Goal: Transaction & Acquisition: Purchase product/service

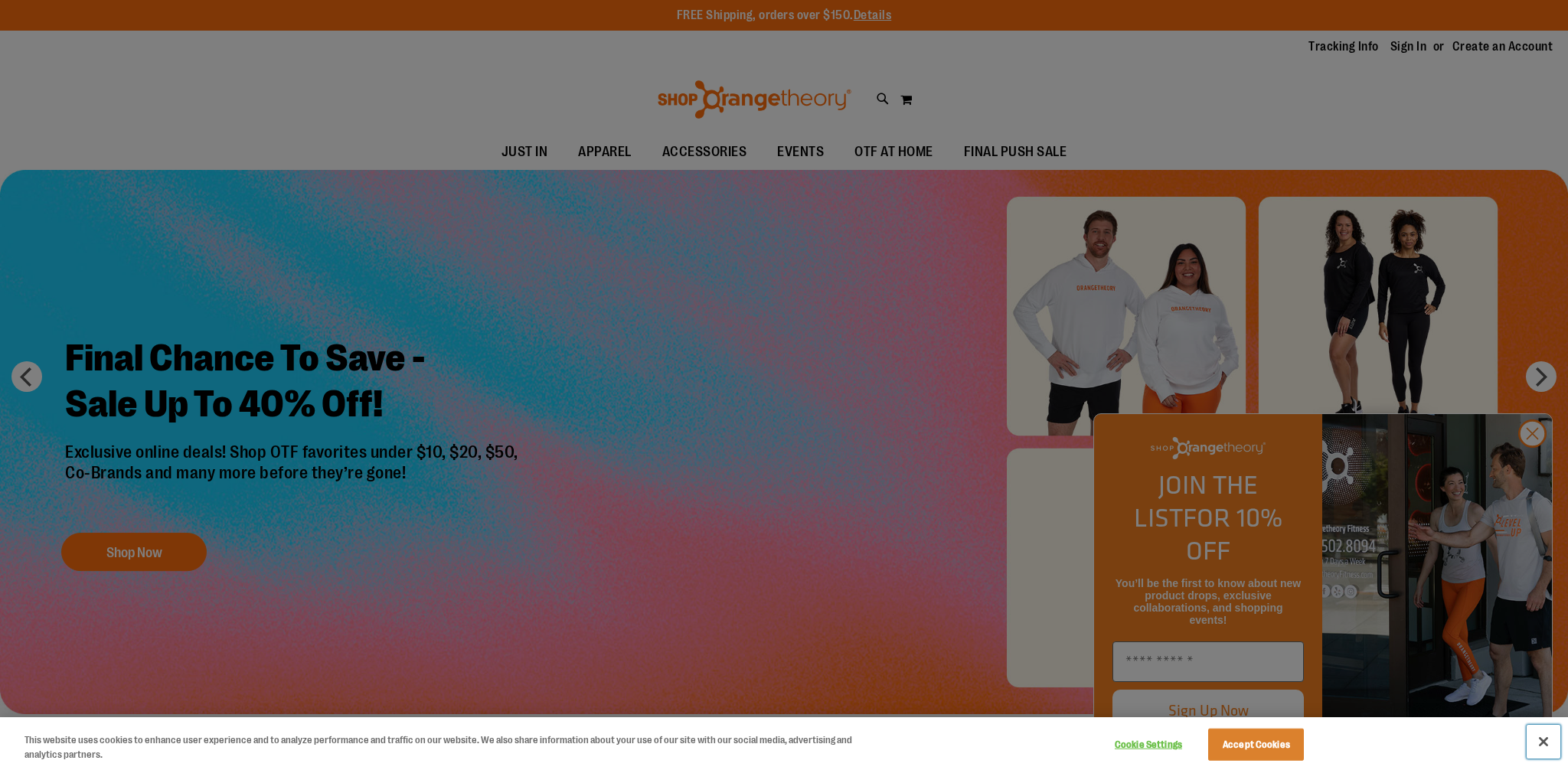
click at [1542, 740] on button "Close" at bounding box center [1542, 741] width 33 height 33
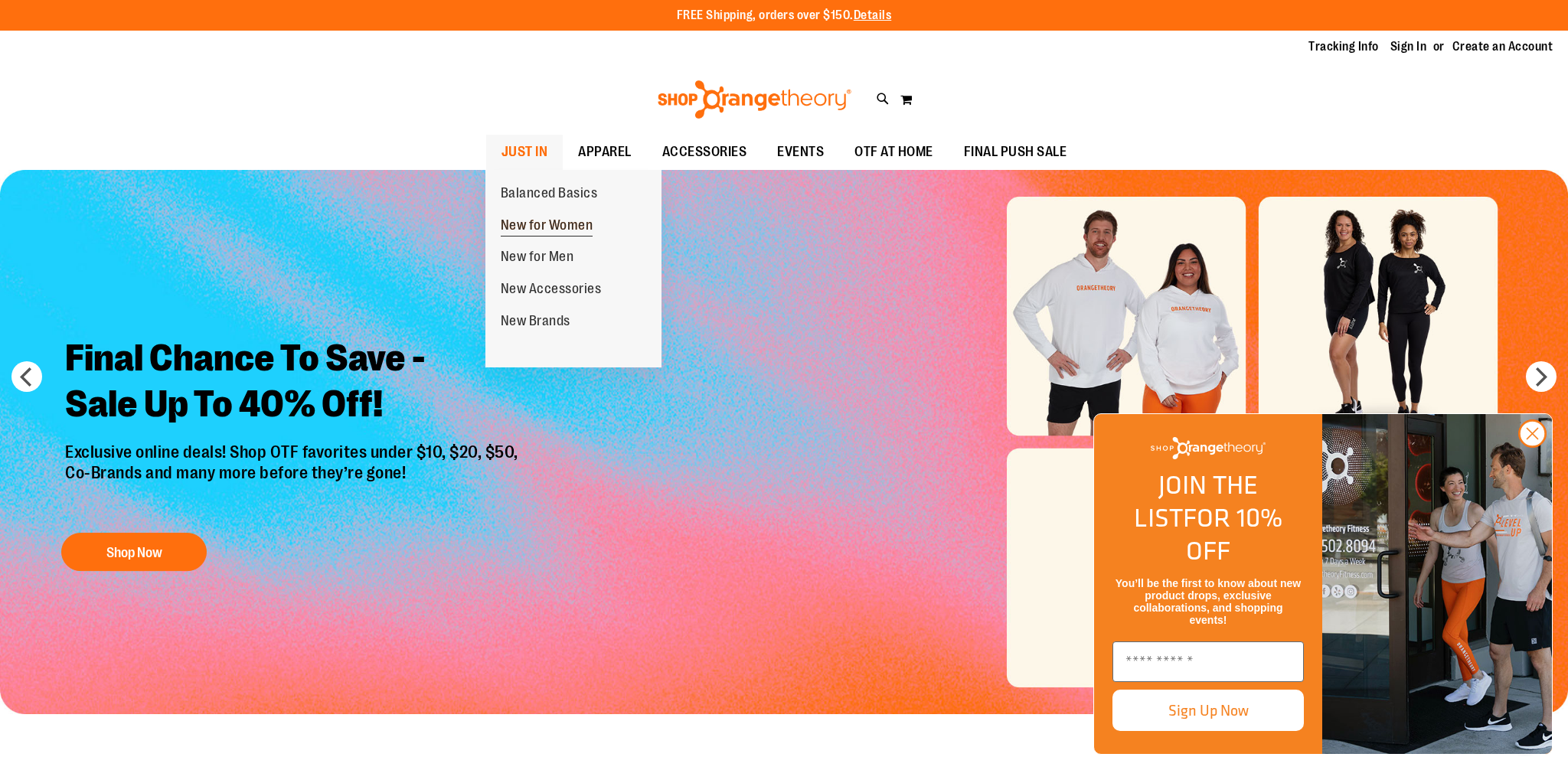
click at [532, 220] on span "New for Women" at bounding box center [547, 226] width 92 height 19
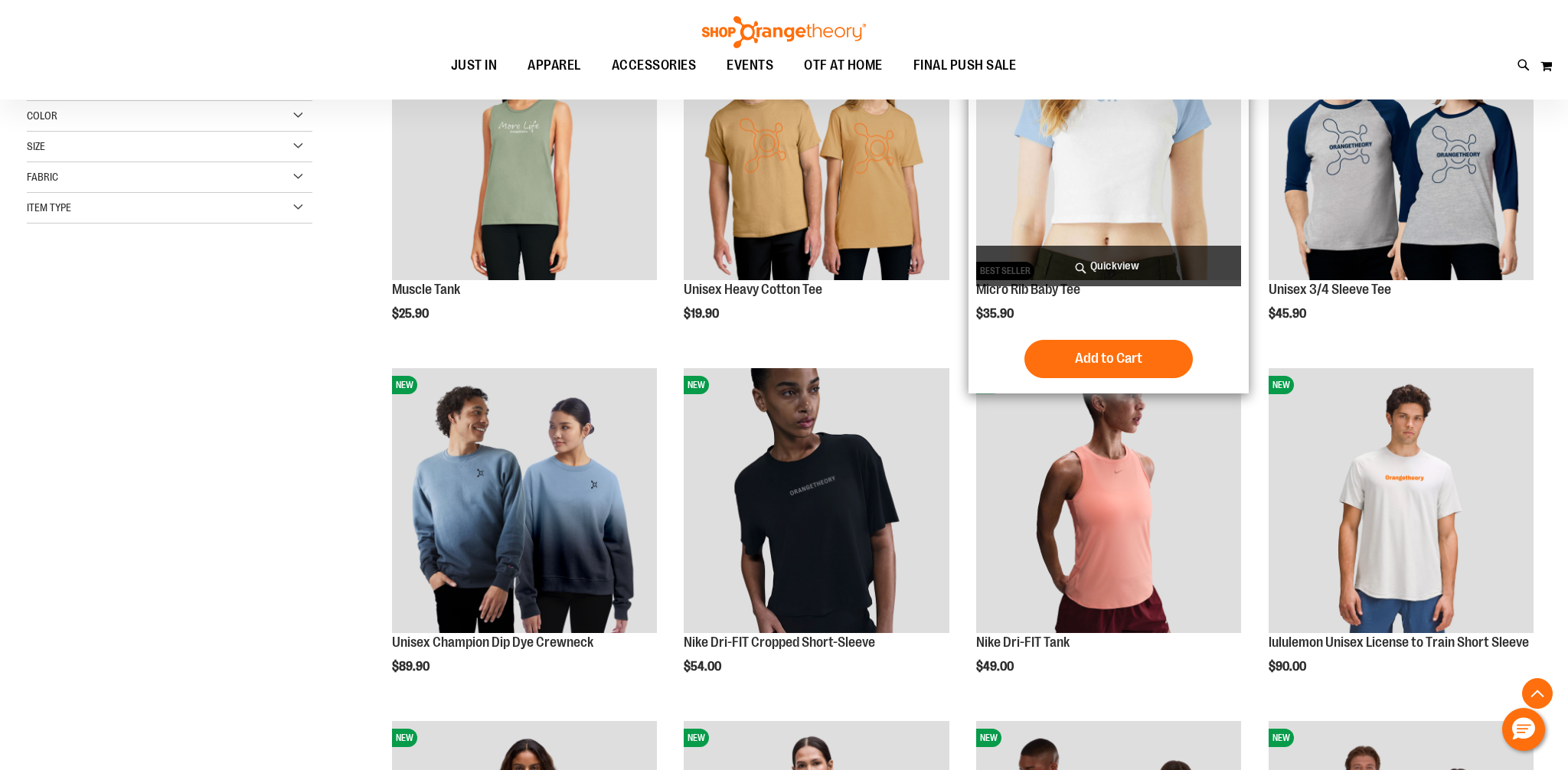
scroll to position [314, 0]
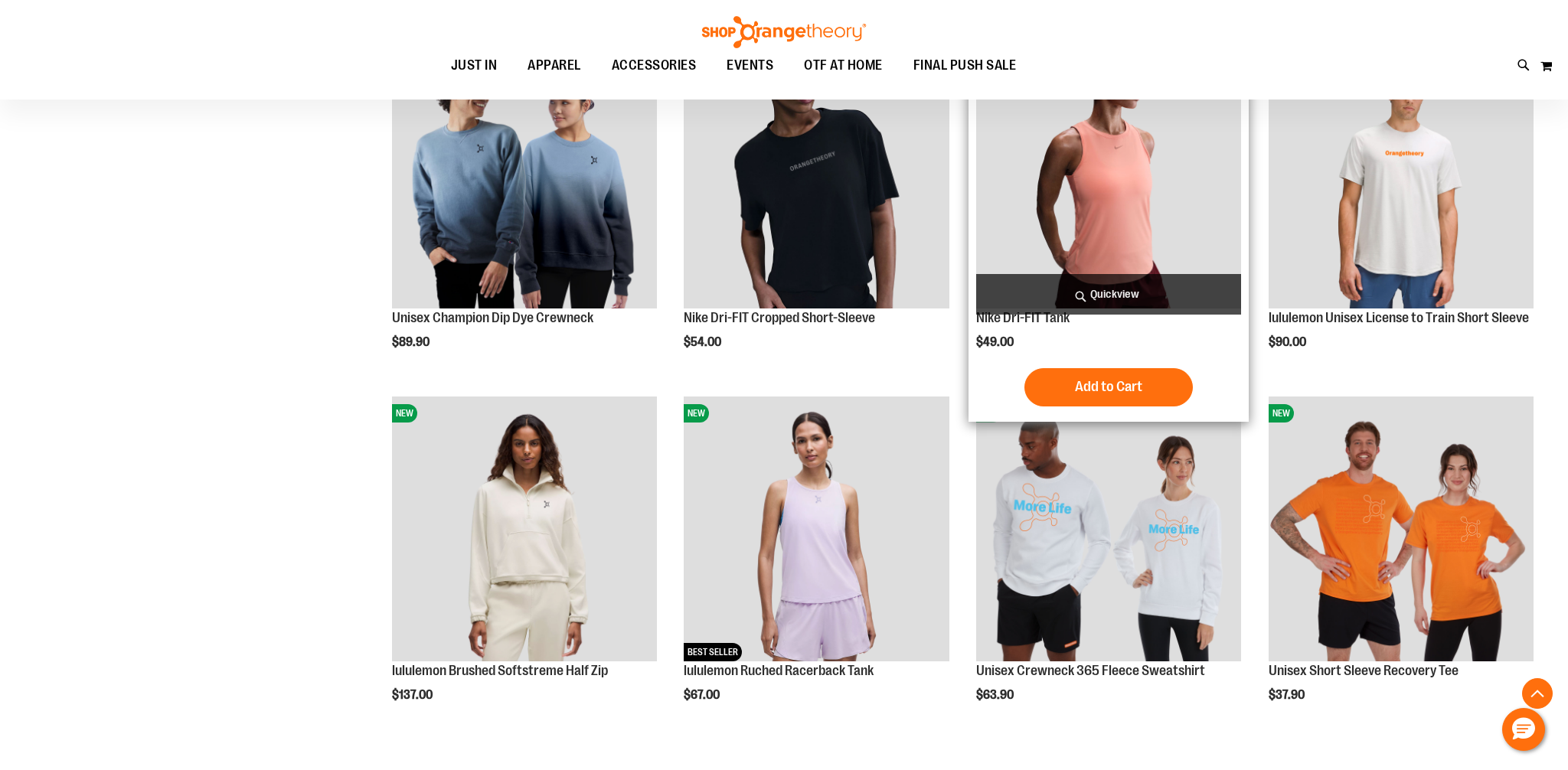
scroll to position [620, 0]
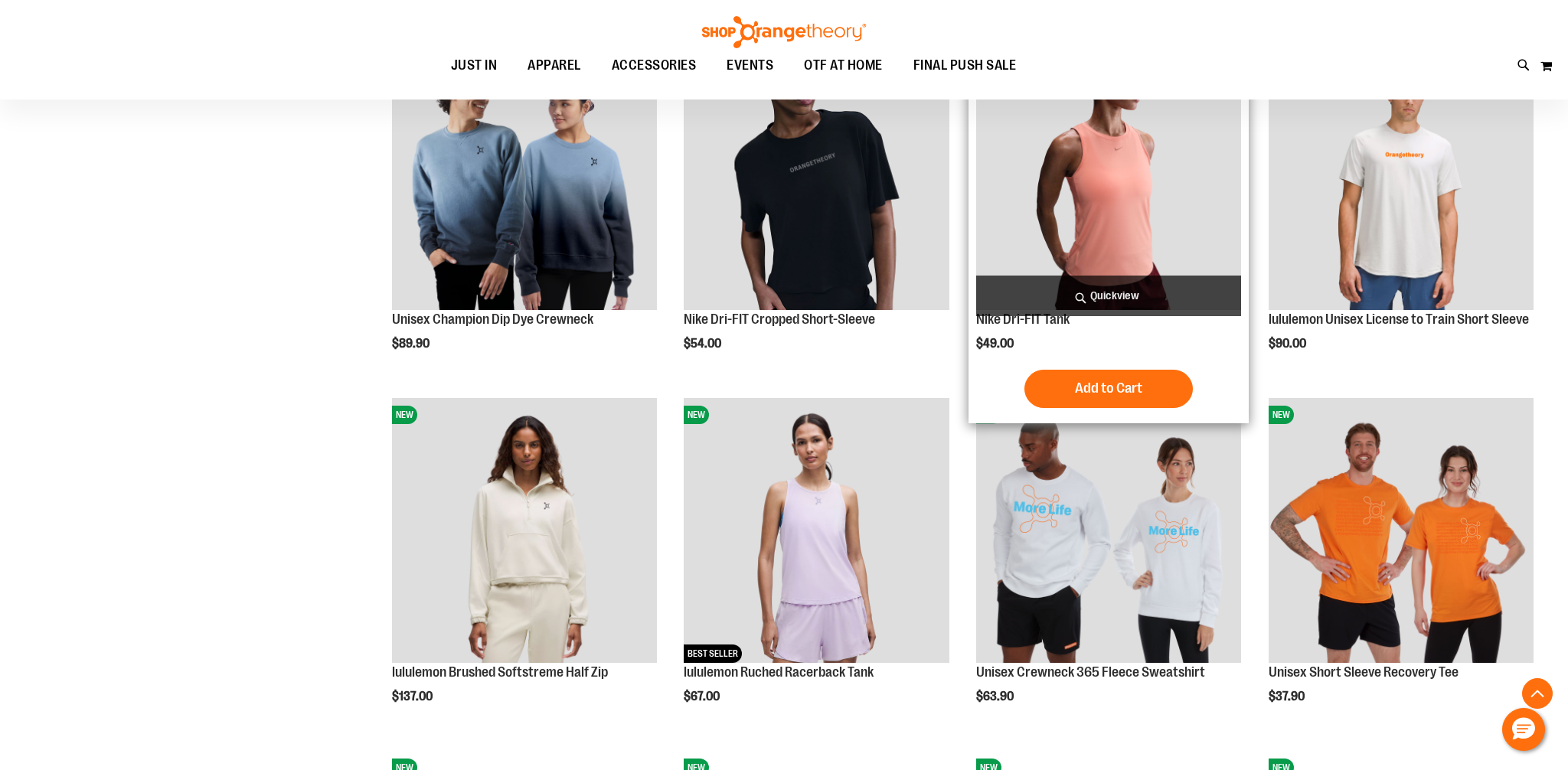
click at [1113, 299] on span "Quickview" at bounding box center [1108, 296] width 265 height 40
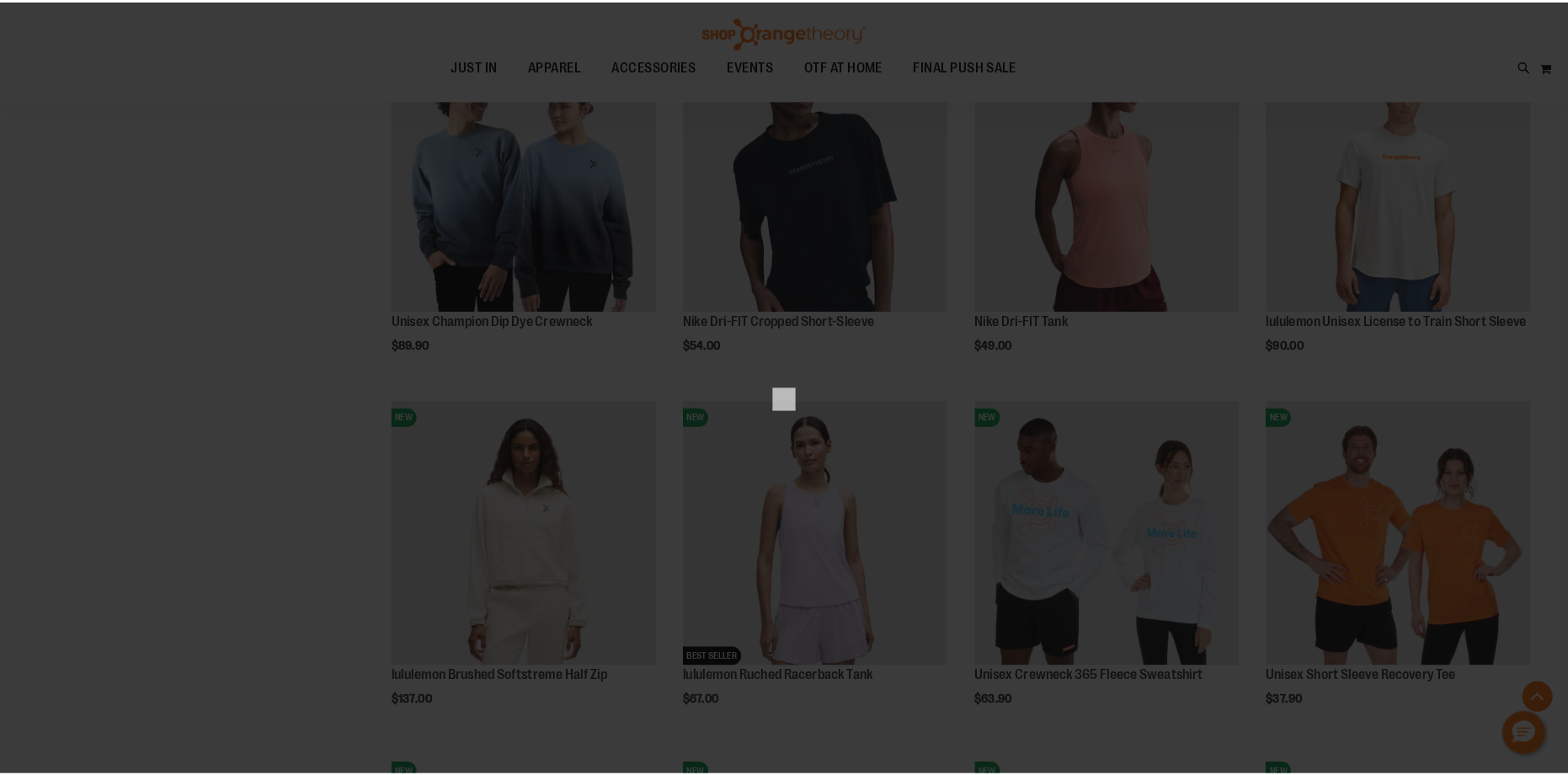
scroll to position [0, 0]
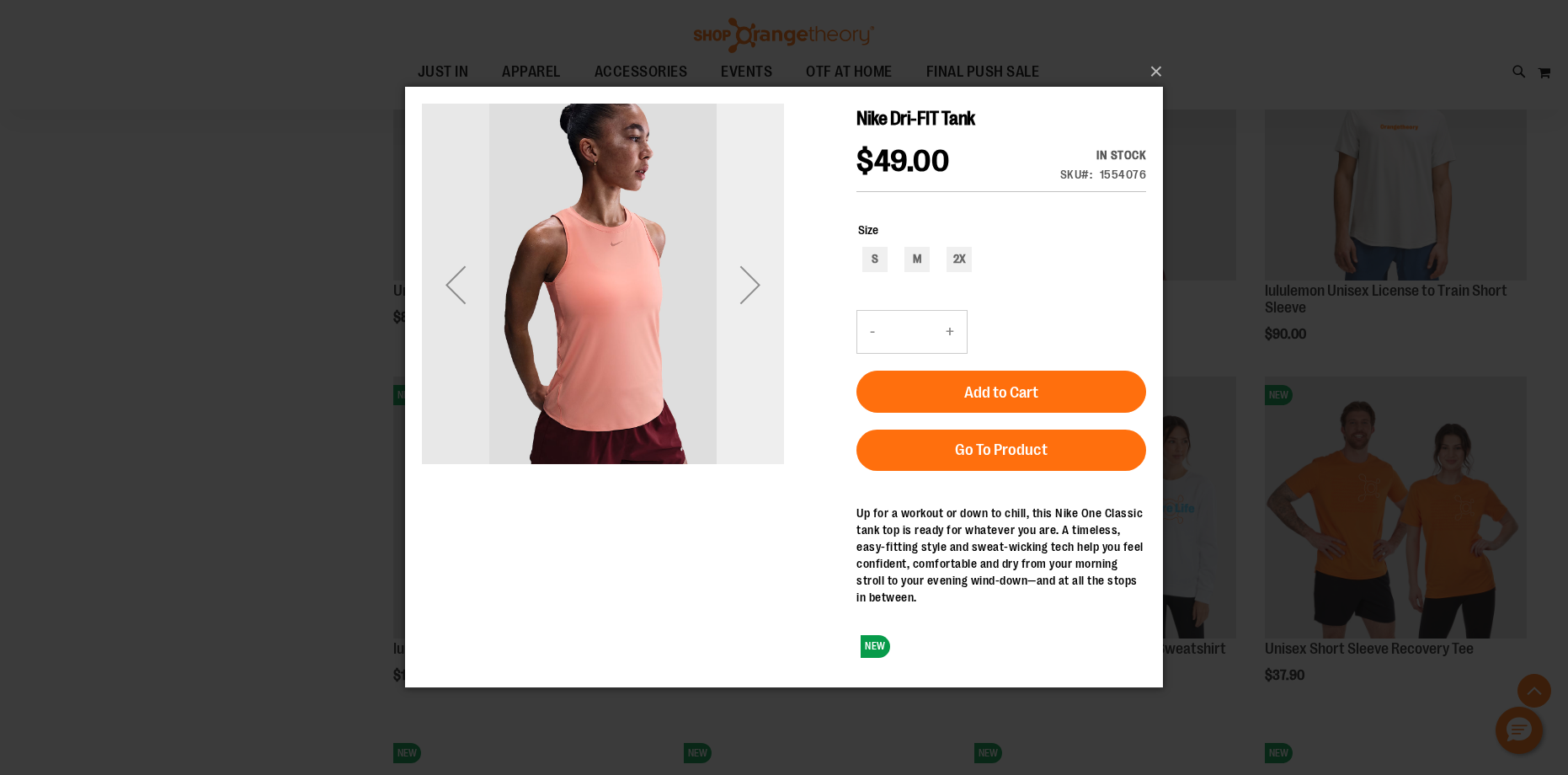
click at [745, 286] on div "Next" at bounding box center [750, 285] width 68 height 68
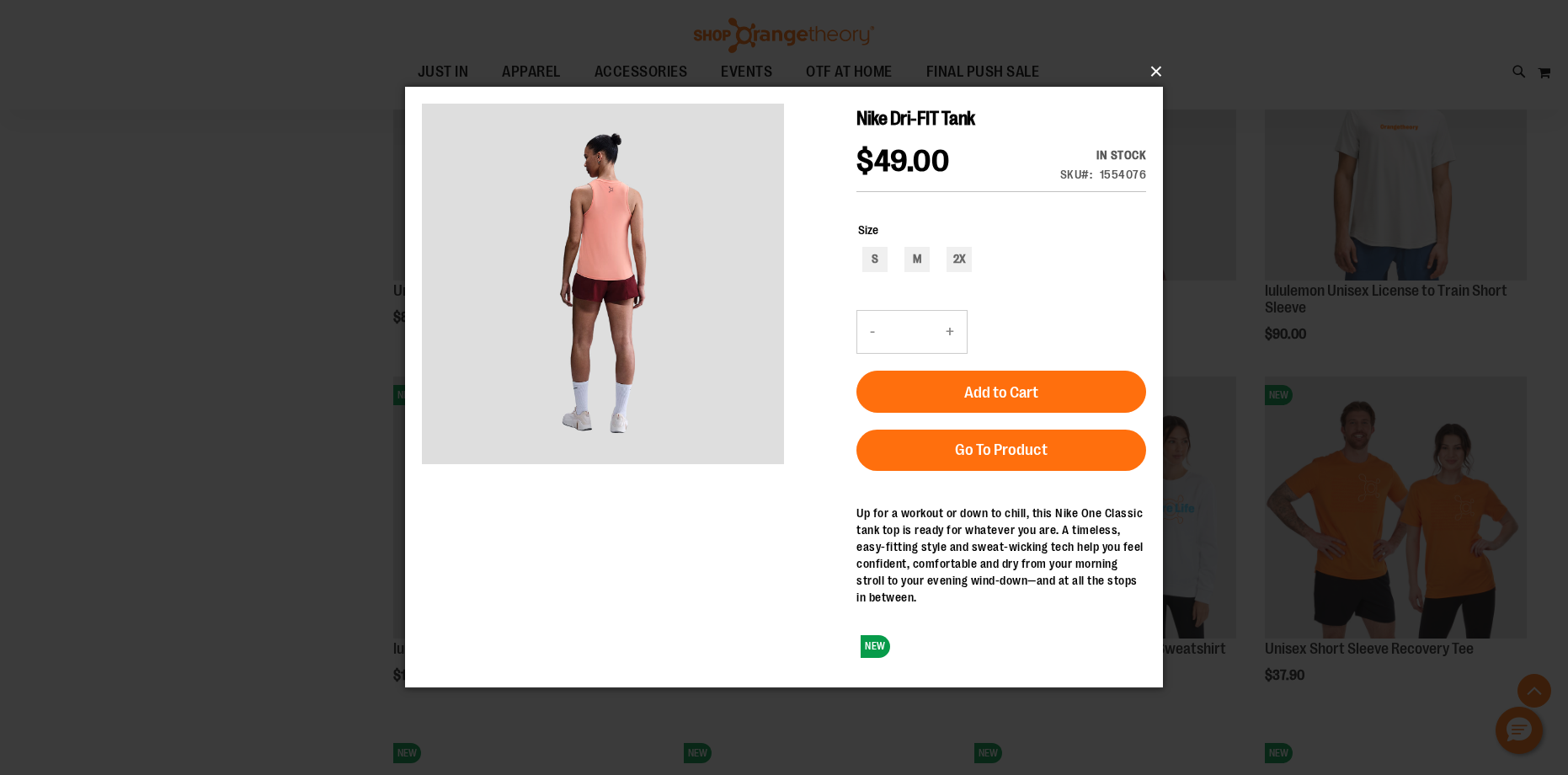
click at [1152, 70] on button "×" at bounding box center [789, 71] width 758 height 37
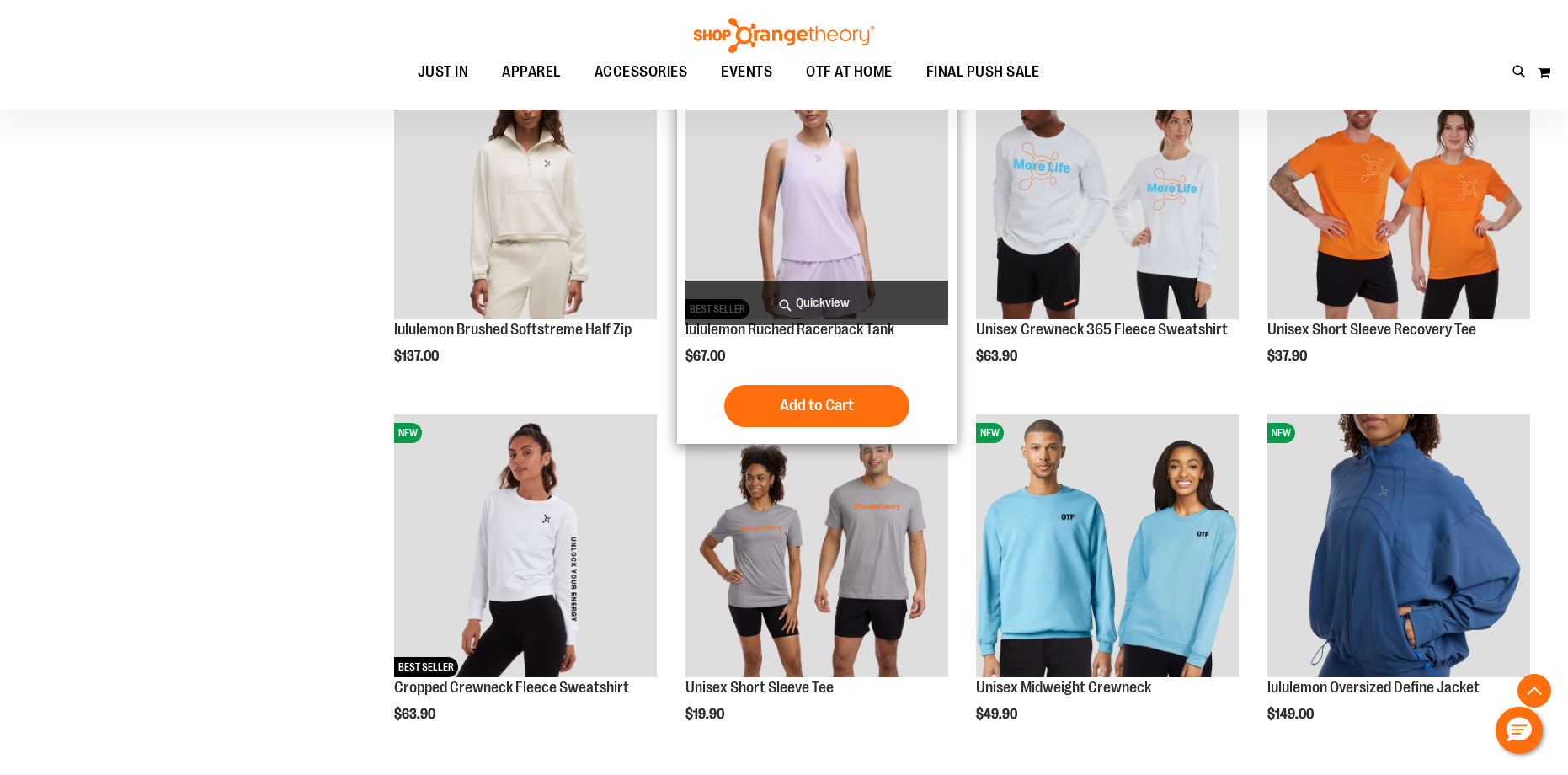
scroll to position [1004, 0]
click at [872, 297] on span "Quickview" at bounding box center [817, 301] width 263 height 44
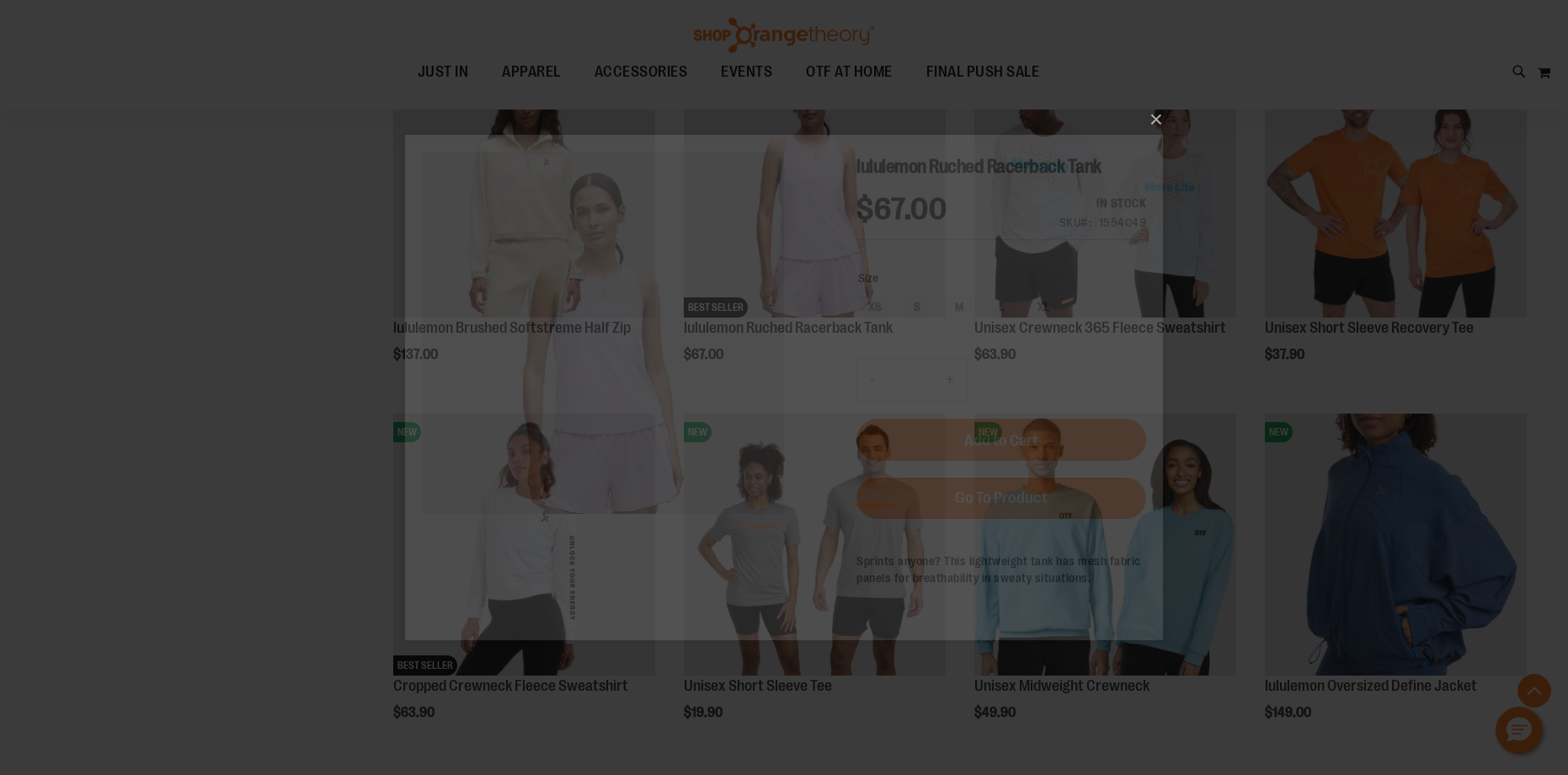
scroll to position [0, 0]
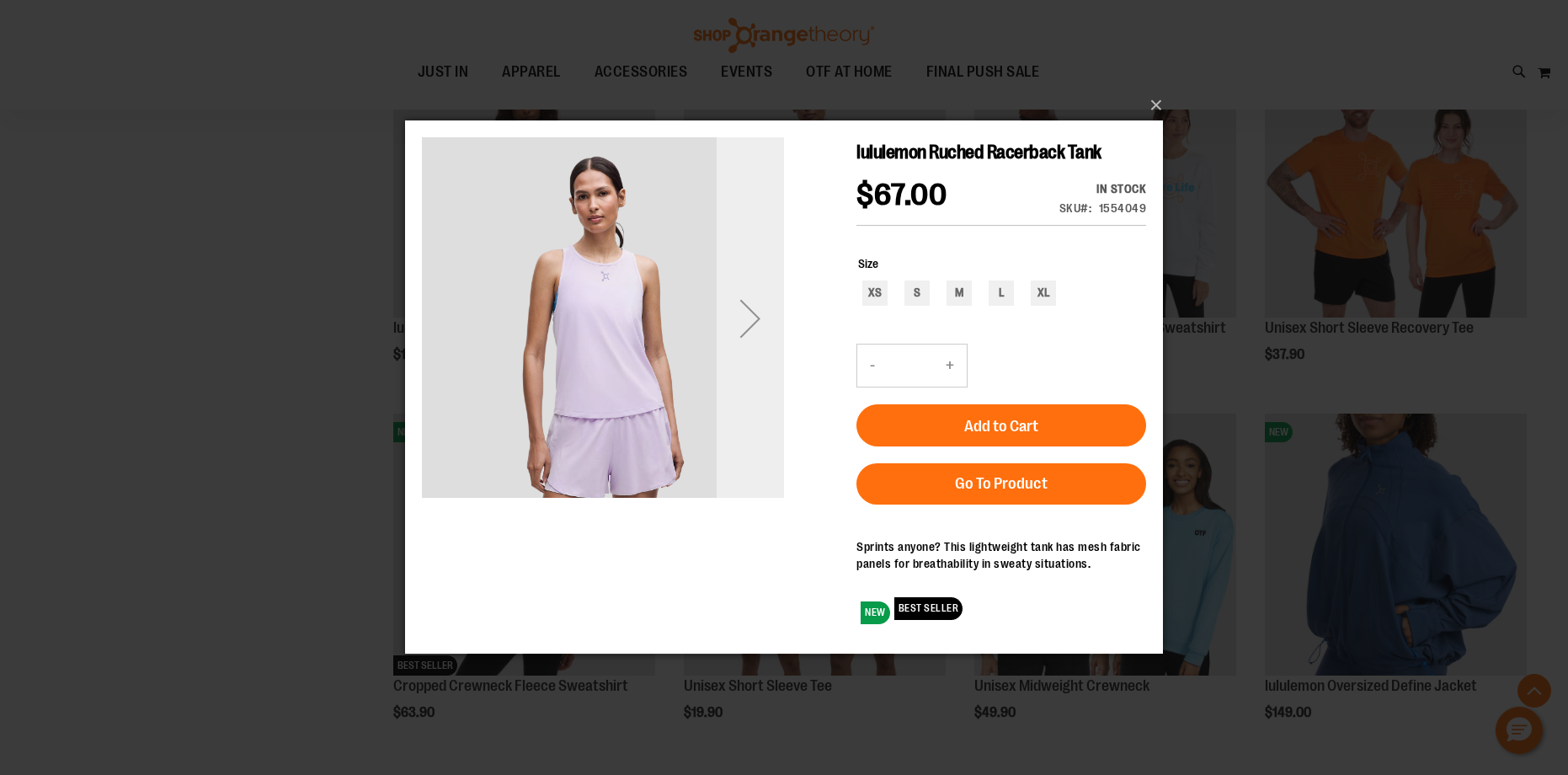
click at [744, 306] on div "Next" at bounding box center [750, 319] width 68 height 68
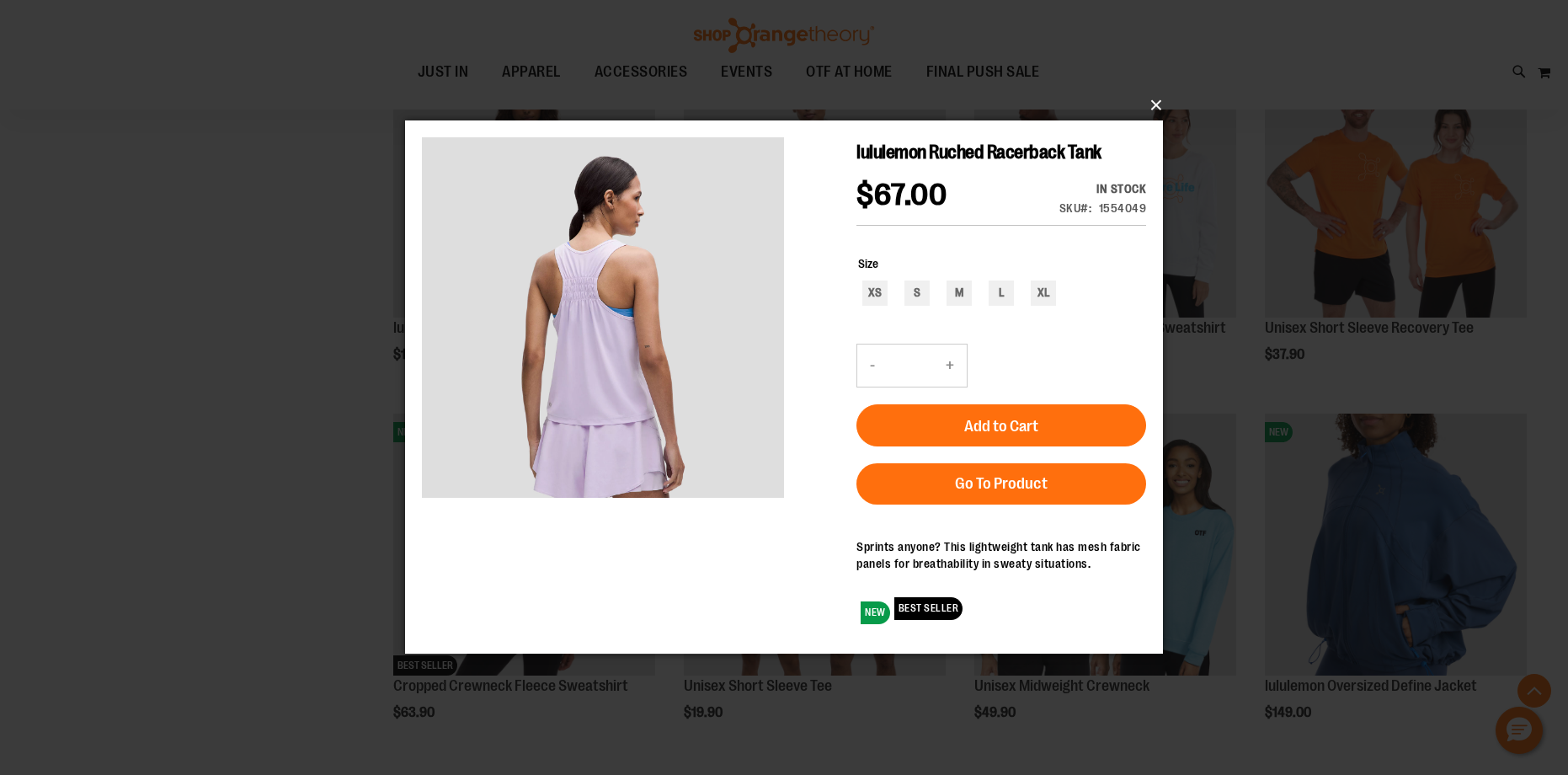
click at [1154, 106] on button "×" at bounding box center [789, 104] width 758 height 37
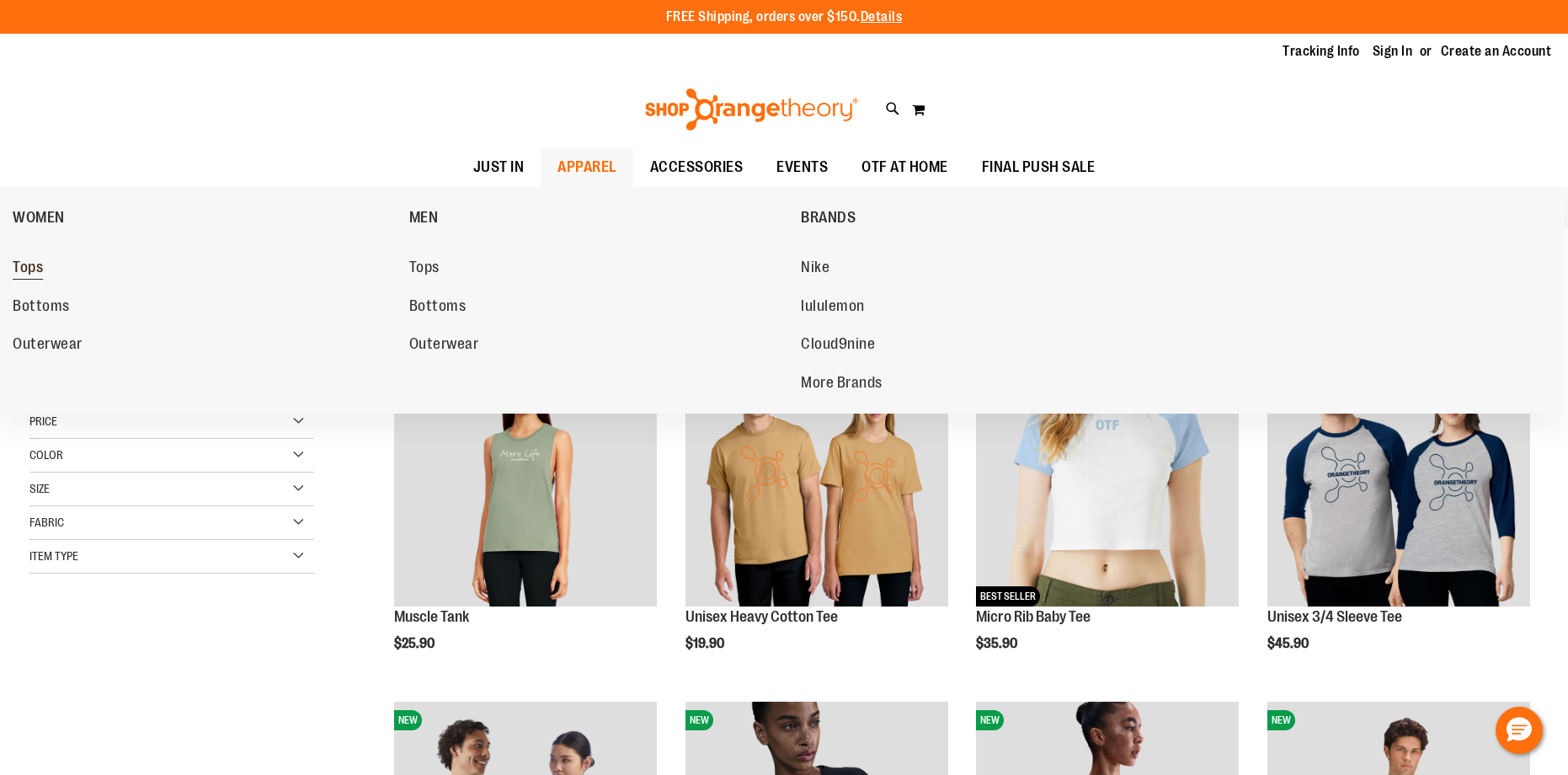
click at [34, 268] on span "Tops" at bounding box center [27, 269] width 30 height 21
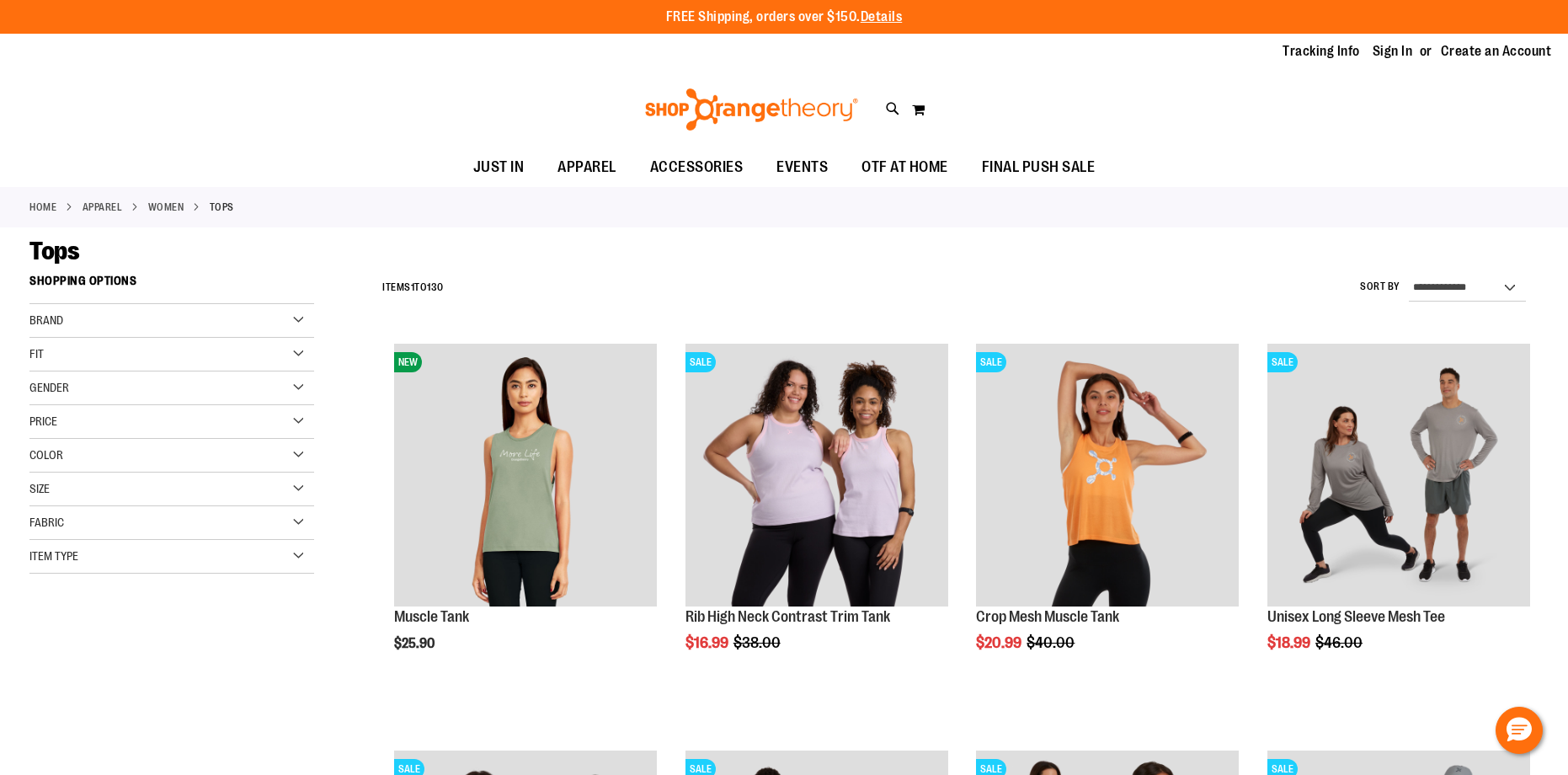
click at [295, 385] on div "Gender" at bounding box center [171, 388] width 285 height 34
click at [39, 425] on link "Women 84 items" at bounding box center [162, 422] width 273 height 18
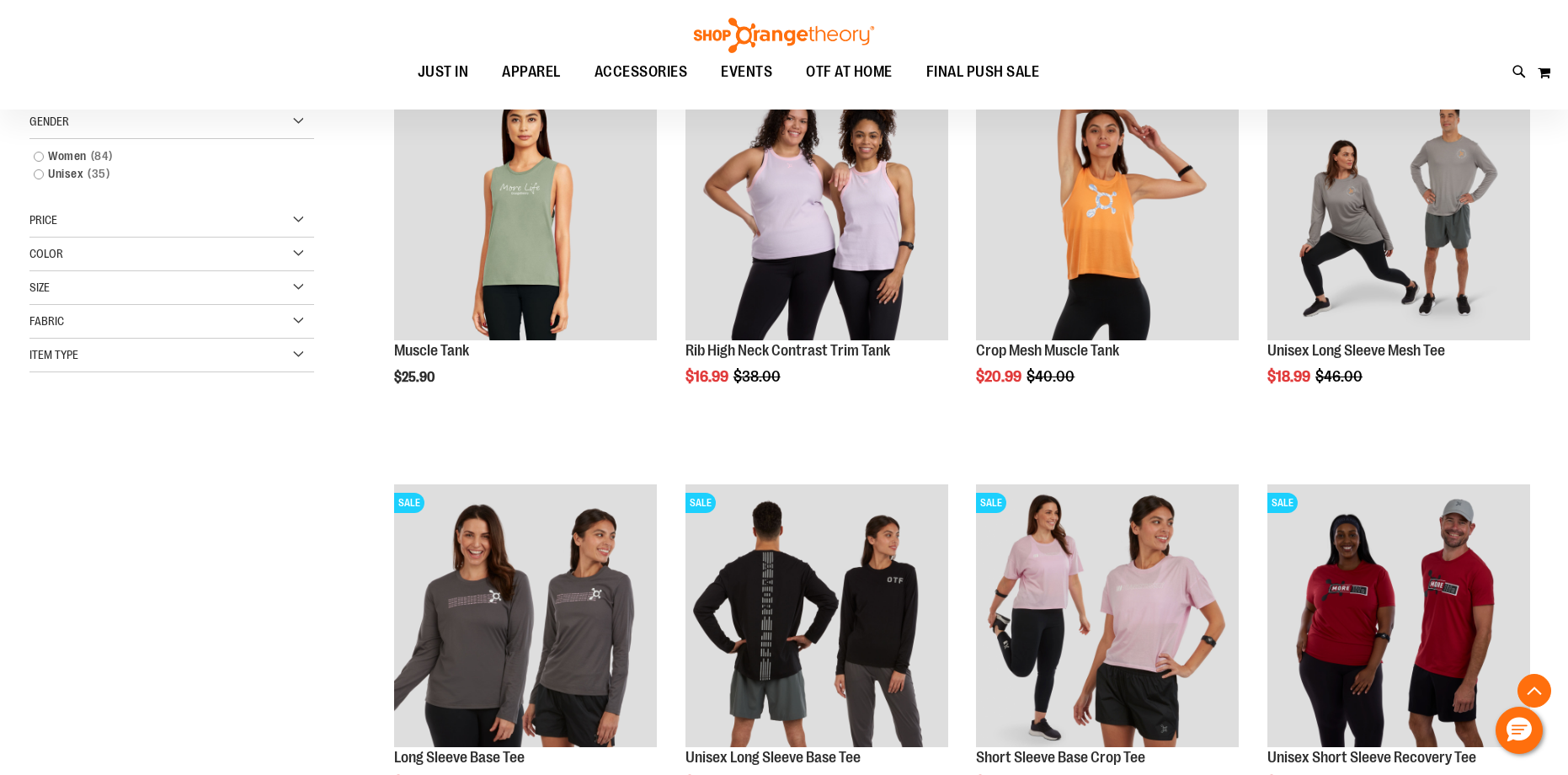
scroll to position [266, 0]
click at [40, 154] on link "Women 84 items" at bounding box center [162, 155] width 273 height 18
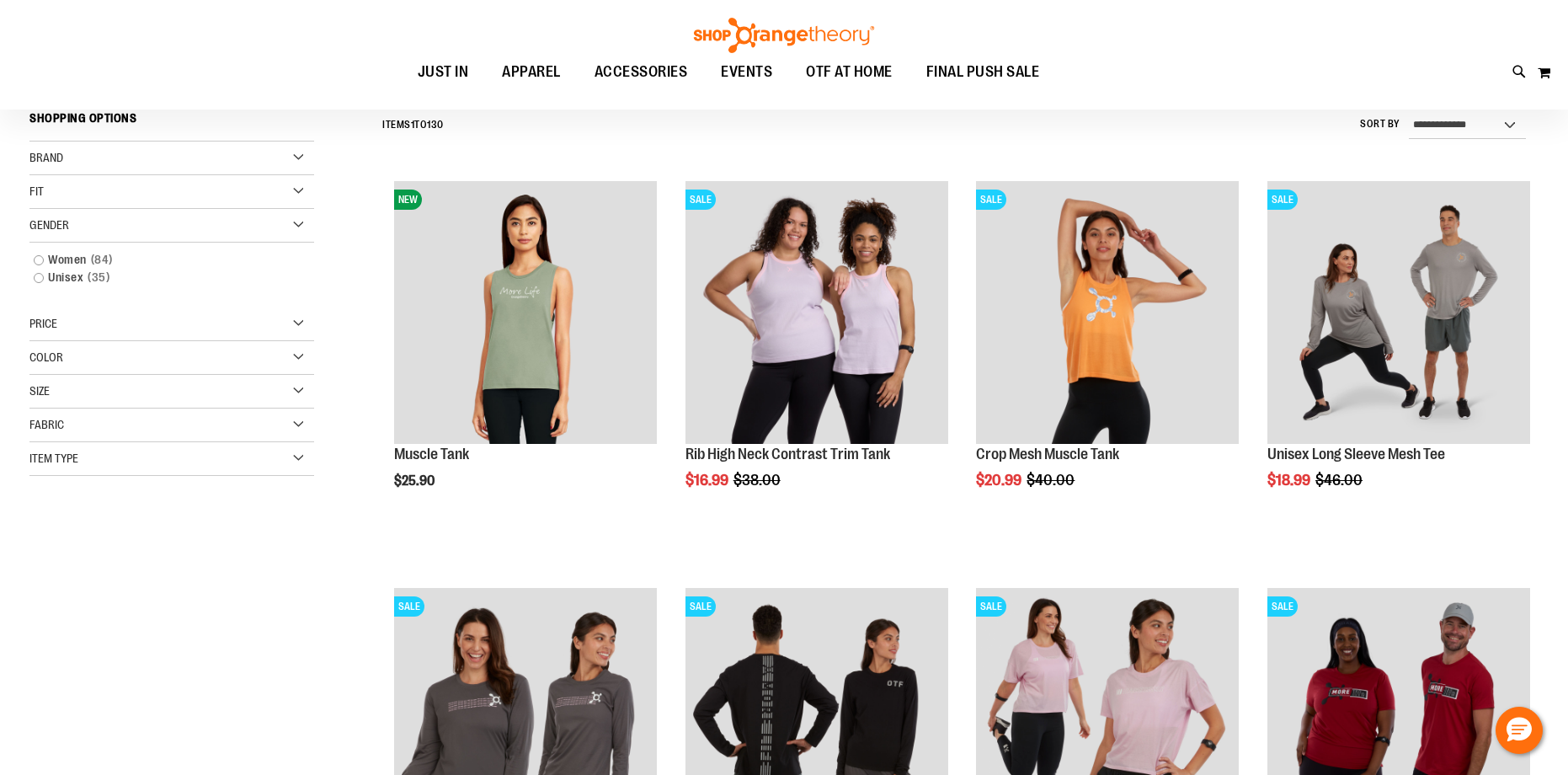
scroll to position [157, 0]
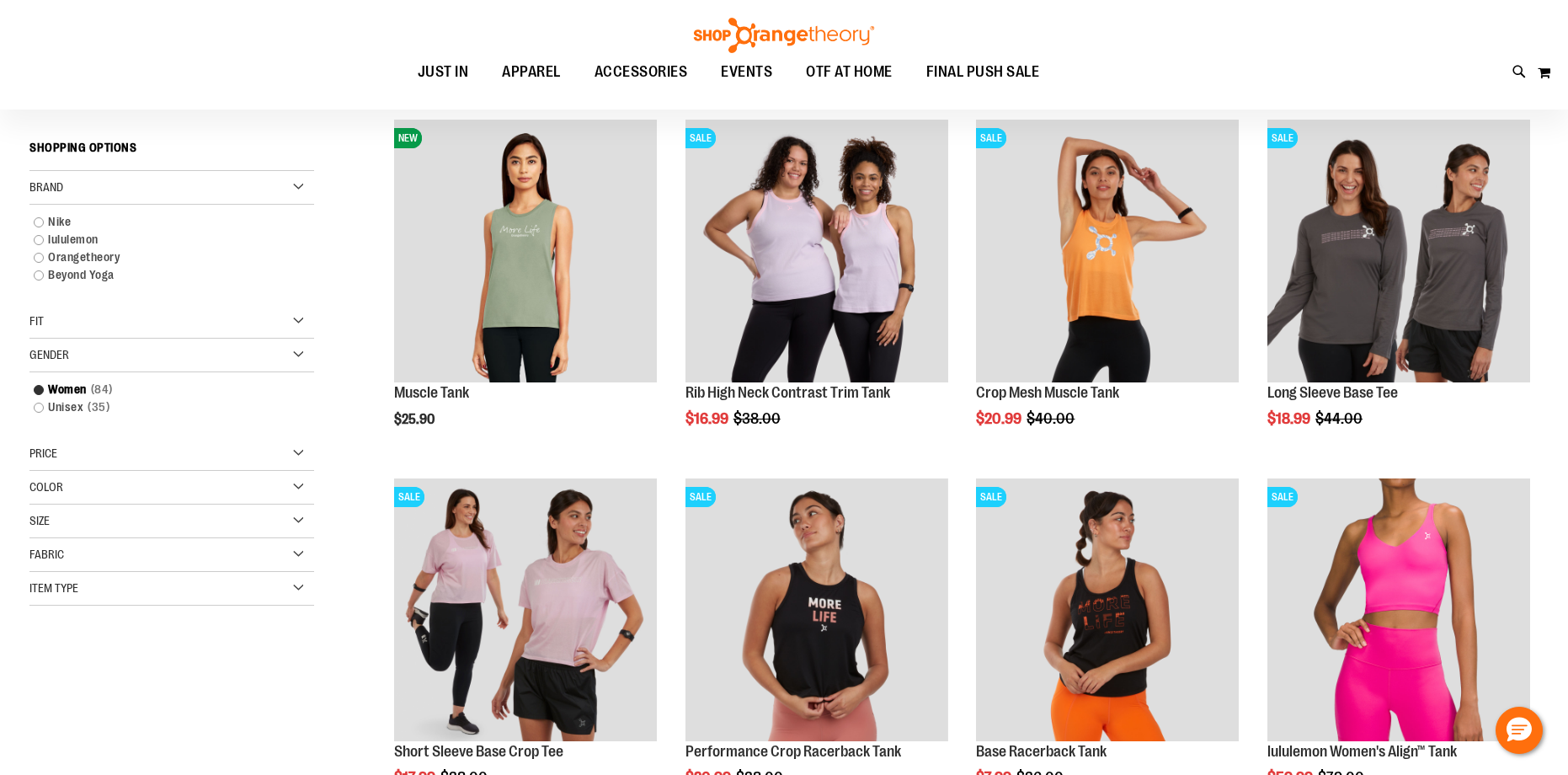
scroll to position [233, 0]
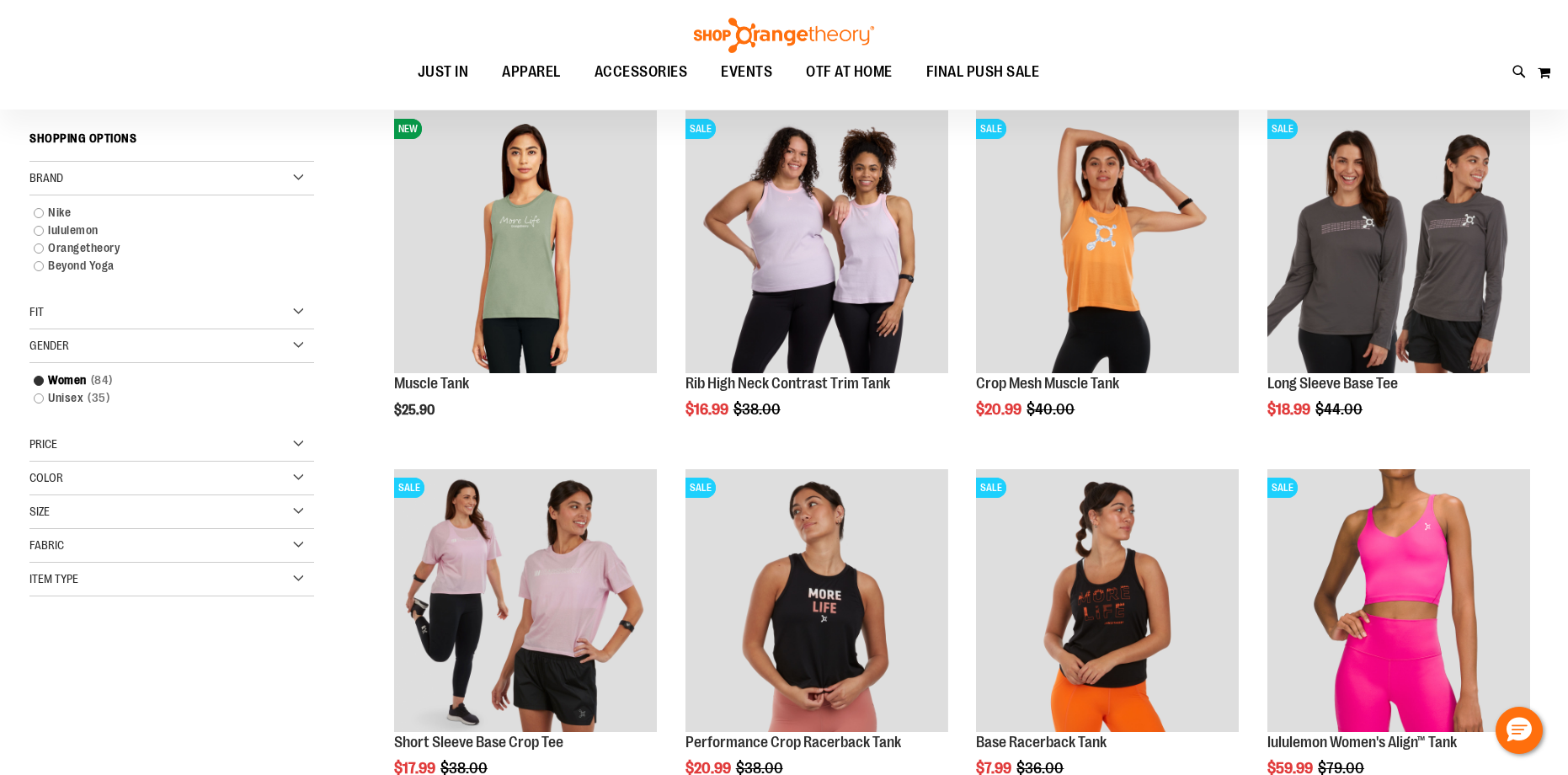
click at [298, 581] on div "Item Type" at bounding box center [171, 579] width 285 height 34
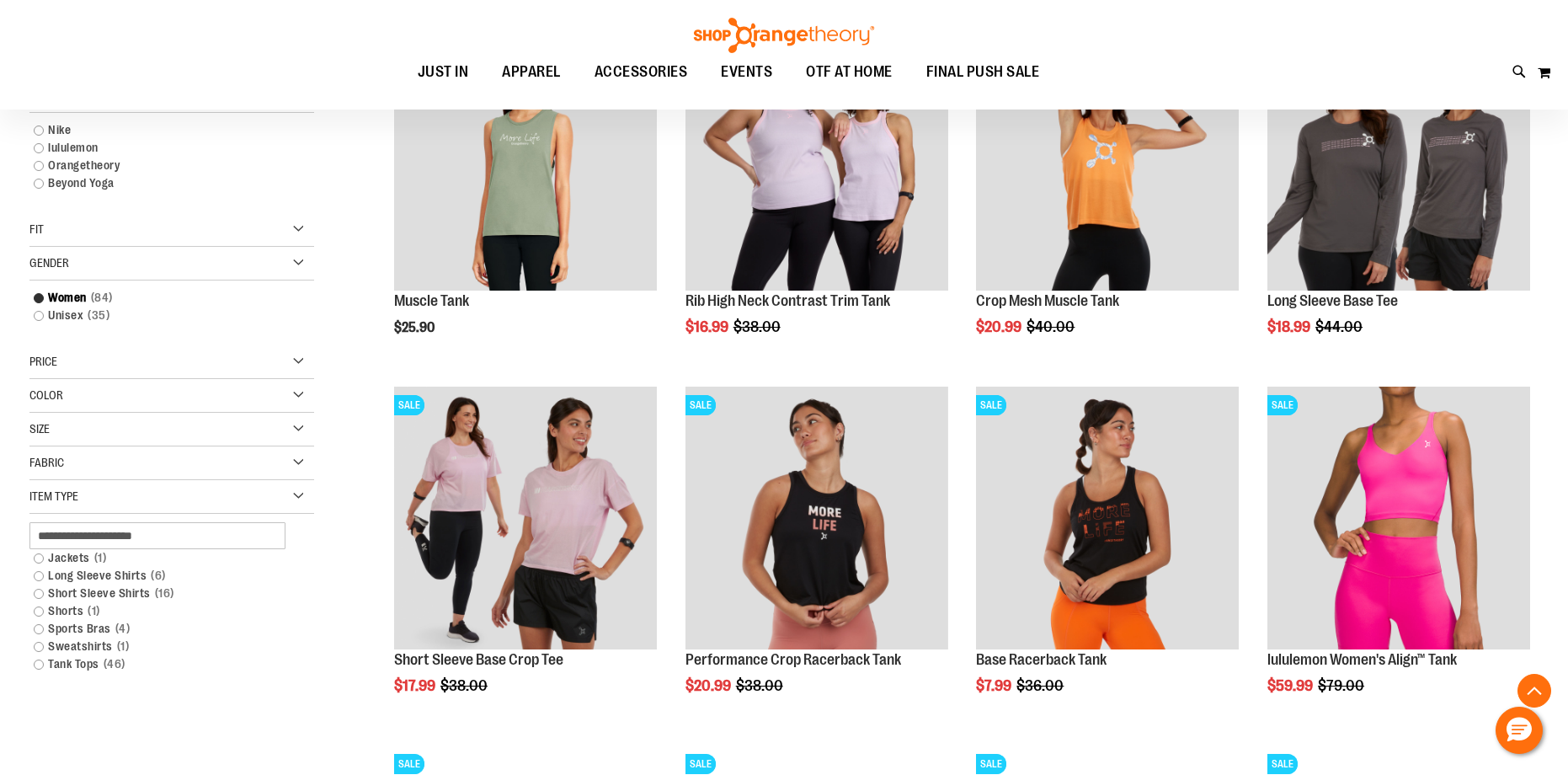
scroll to position [326, 0]
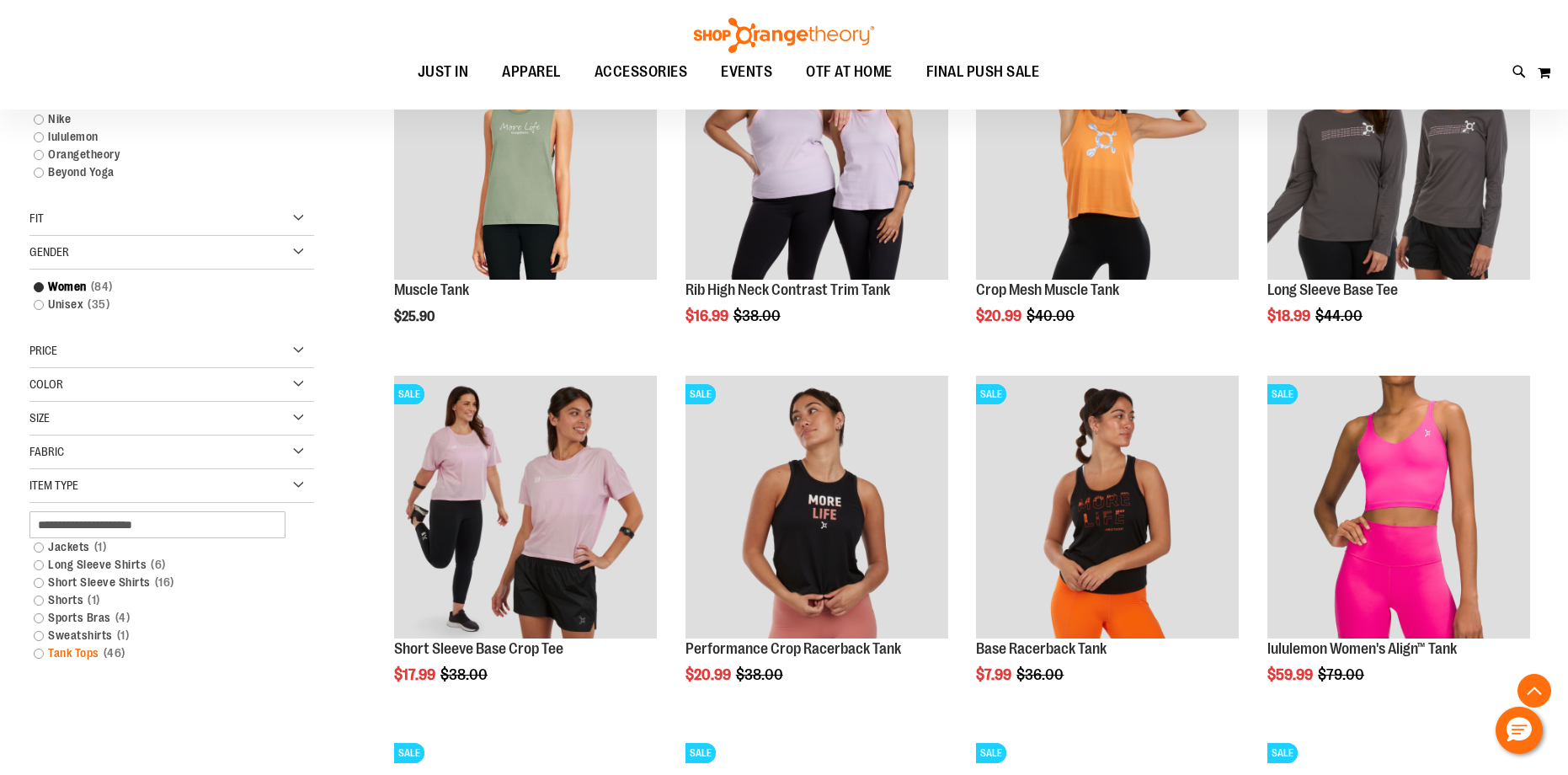
click at [39, 656] on link "Tank Tops 46 items" at bounding box center [162, 653] width 273 height 18
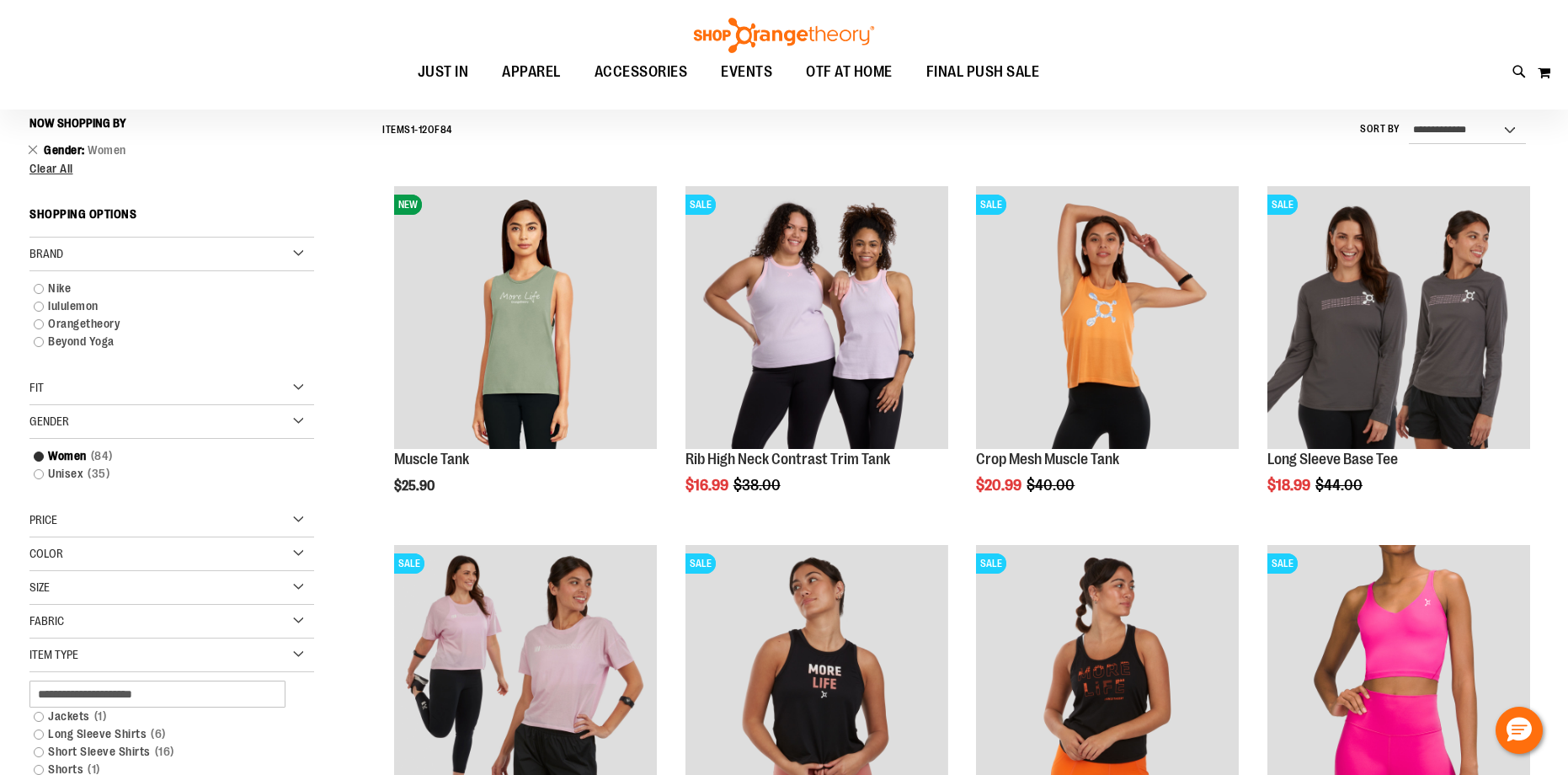
scroll to position [337, 0]
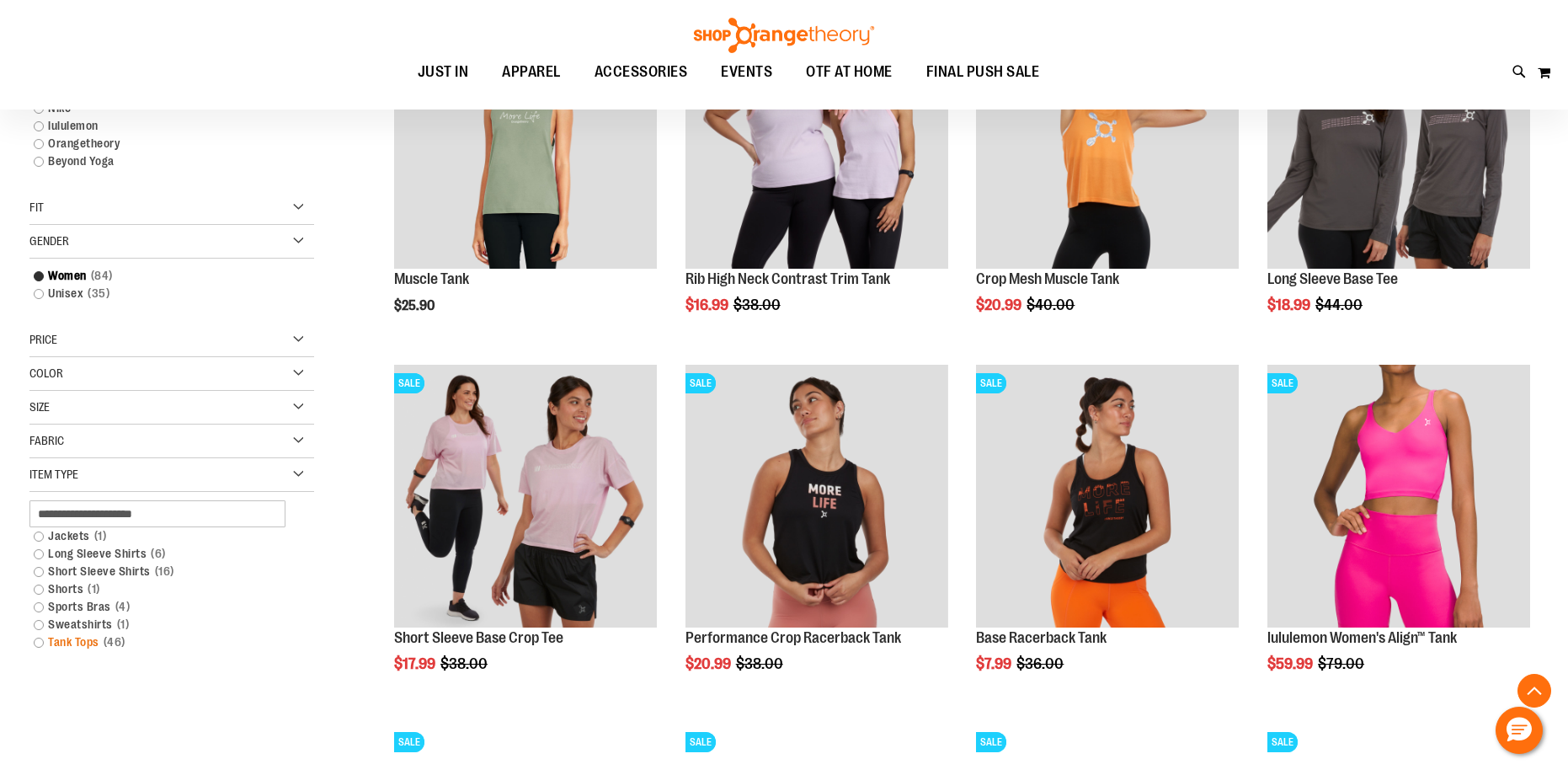
click at [38, 643] on link "Tank Tops 46 items" at bounding box center [162, 642] width 273 height 18
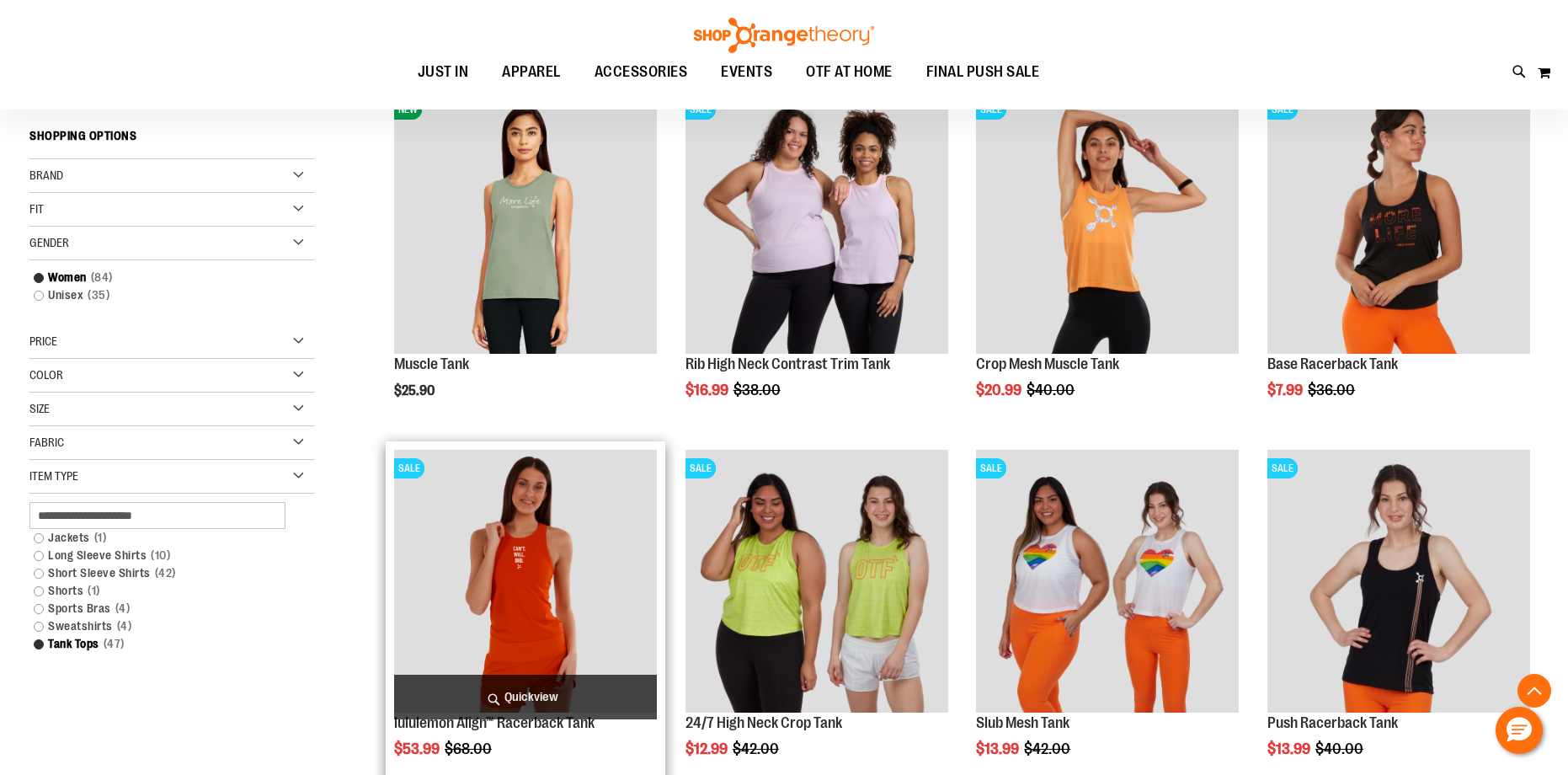
scroll to position [261, 0]
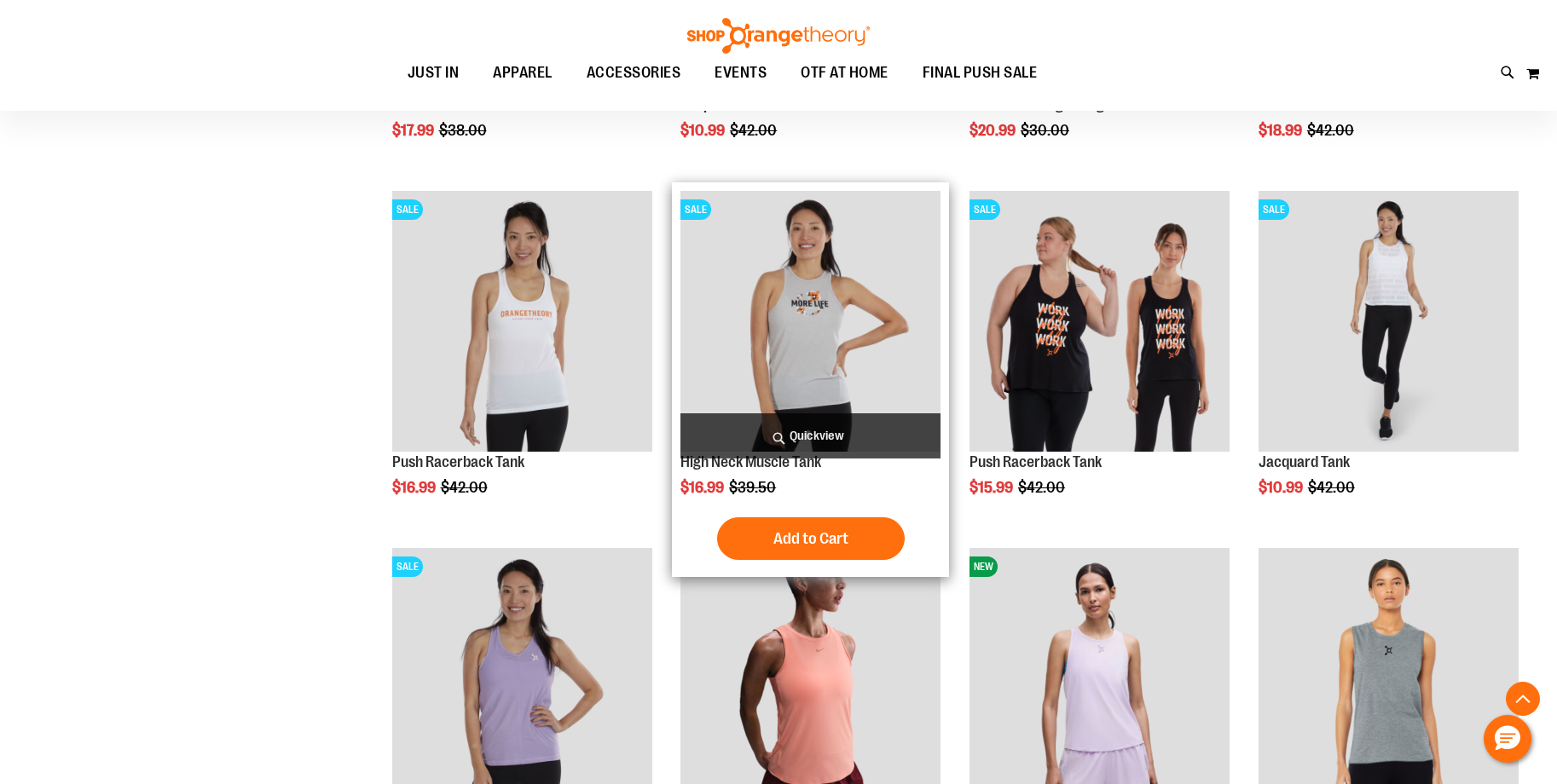
scroll to position [1234, 0]
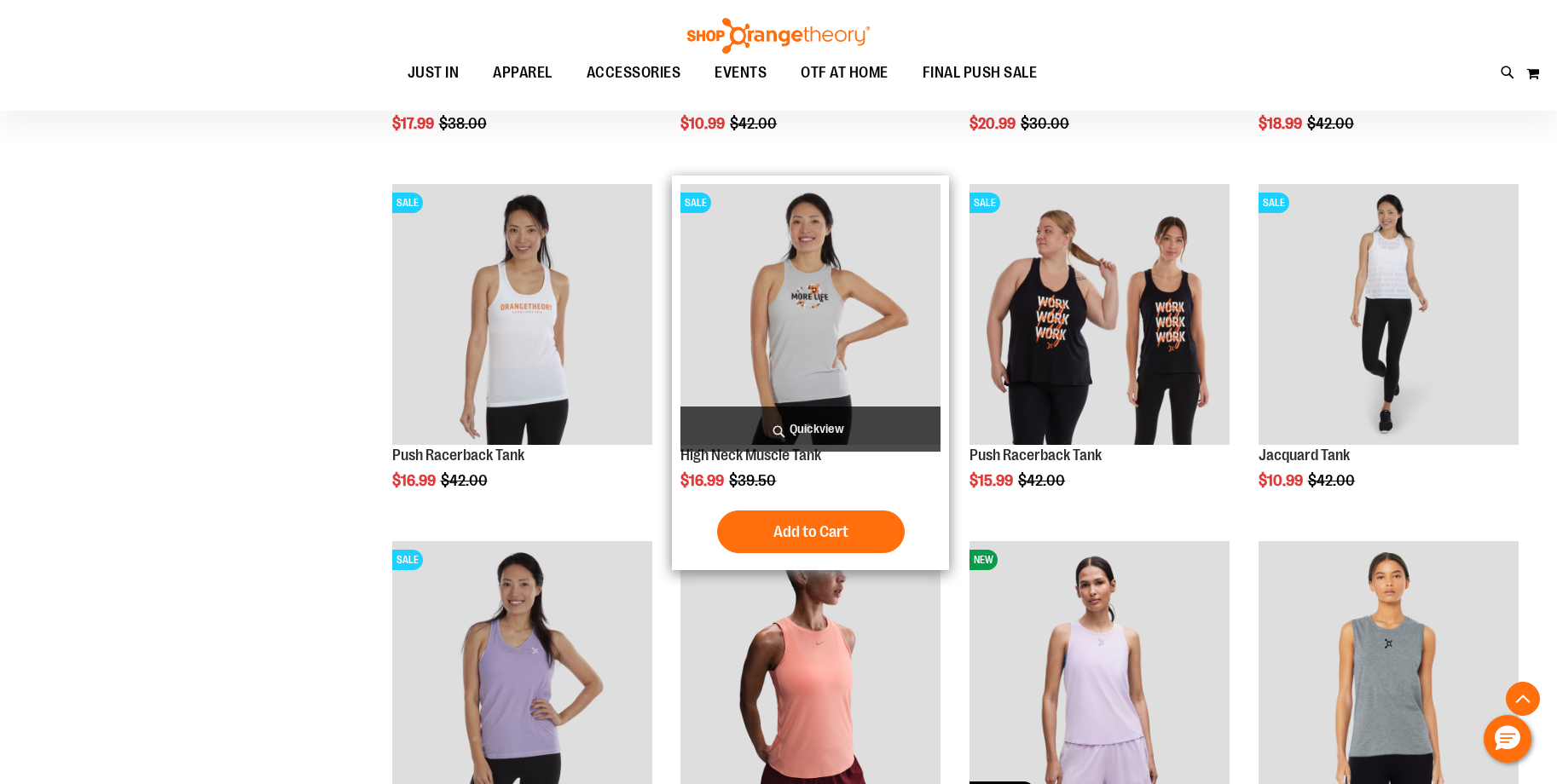
click at [815, 425] on span "Quickview" at bounding box center [810, 428] width 260 height 45
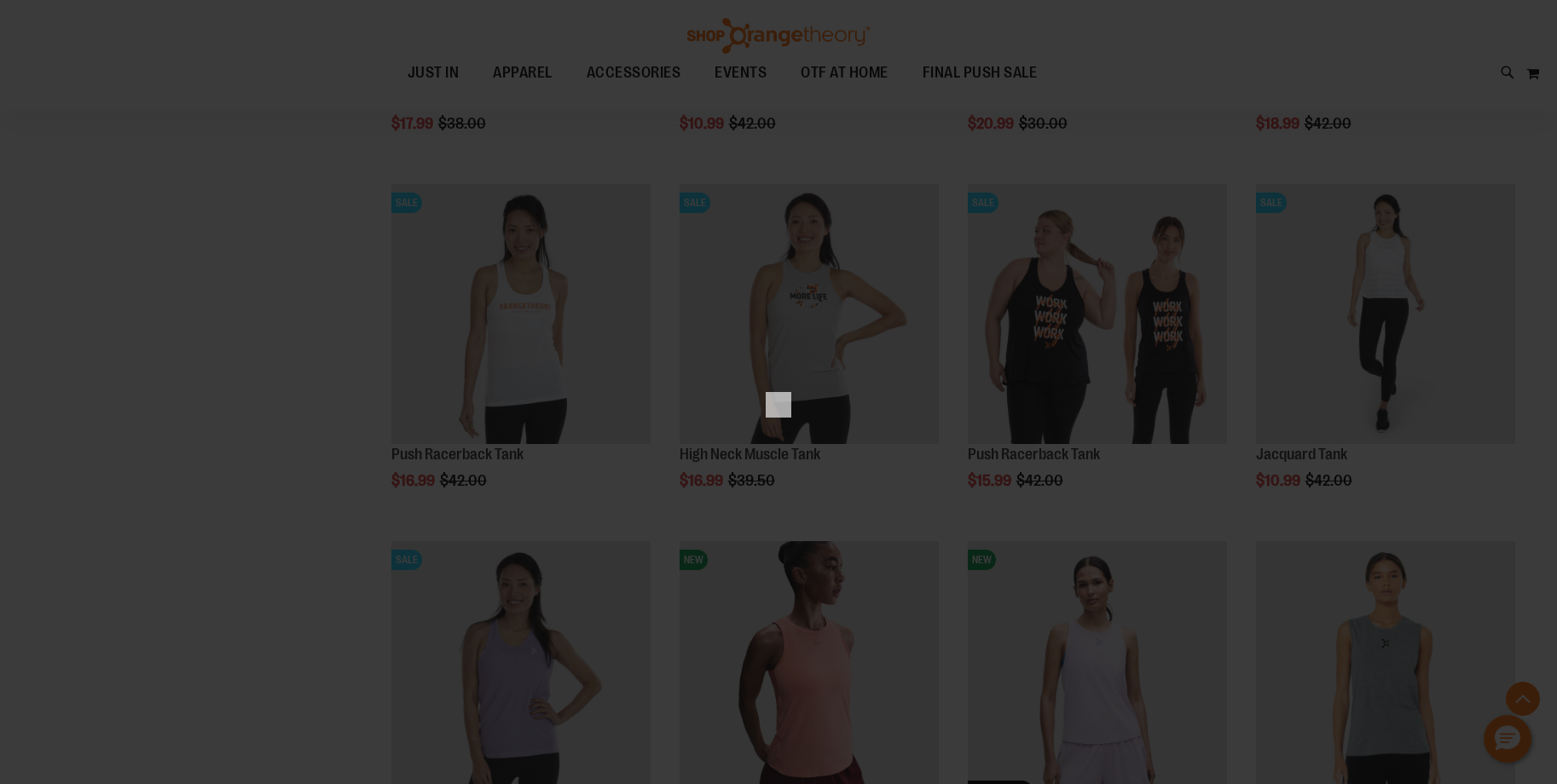
scroll to position [0, 0]
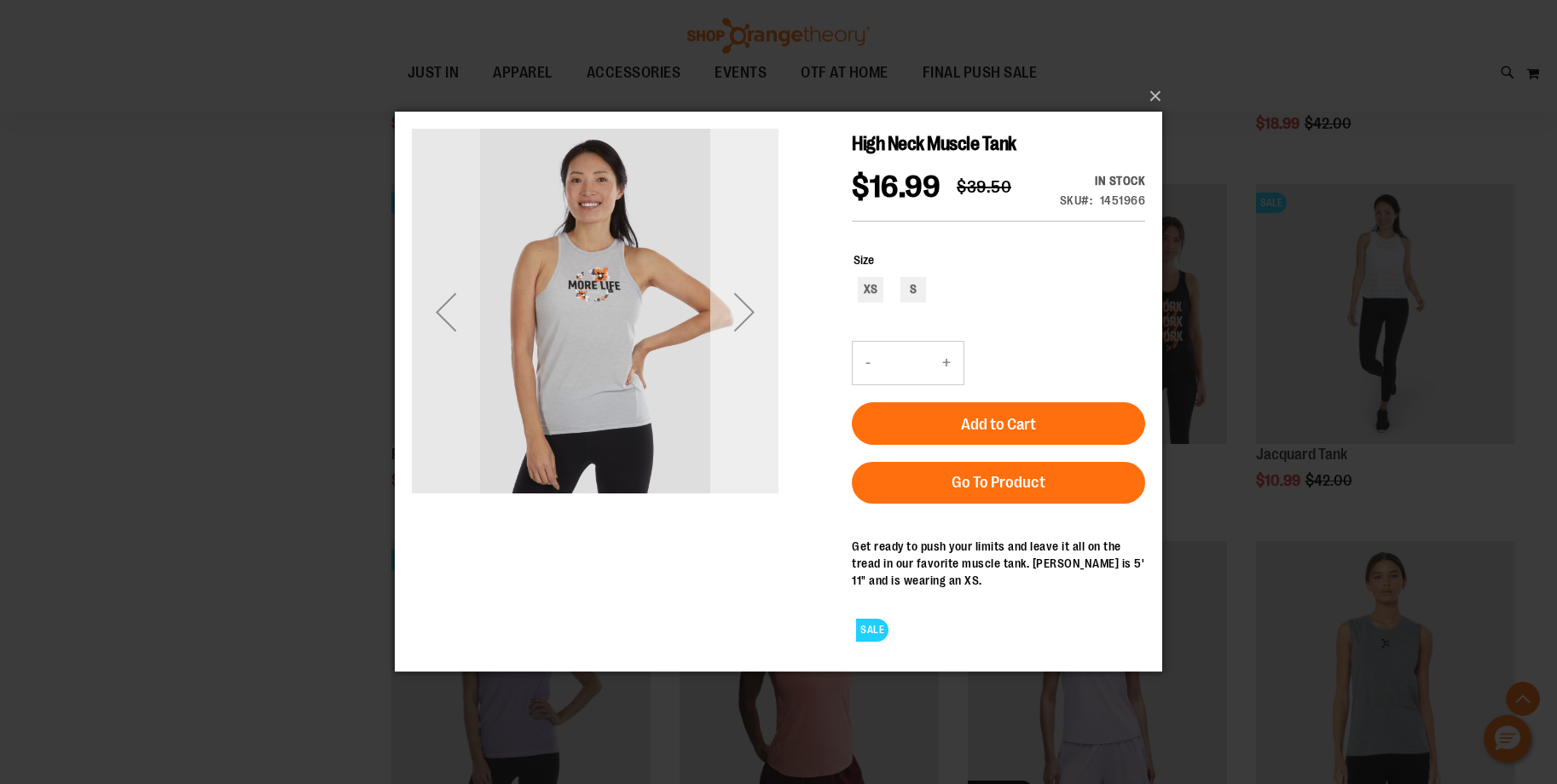
click at [744, 307] on div "Next" at bounding box center [744, 312] width 69 height 69
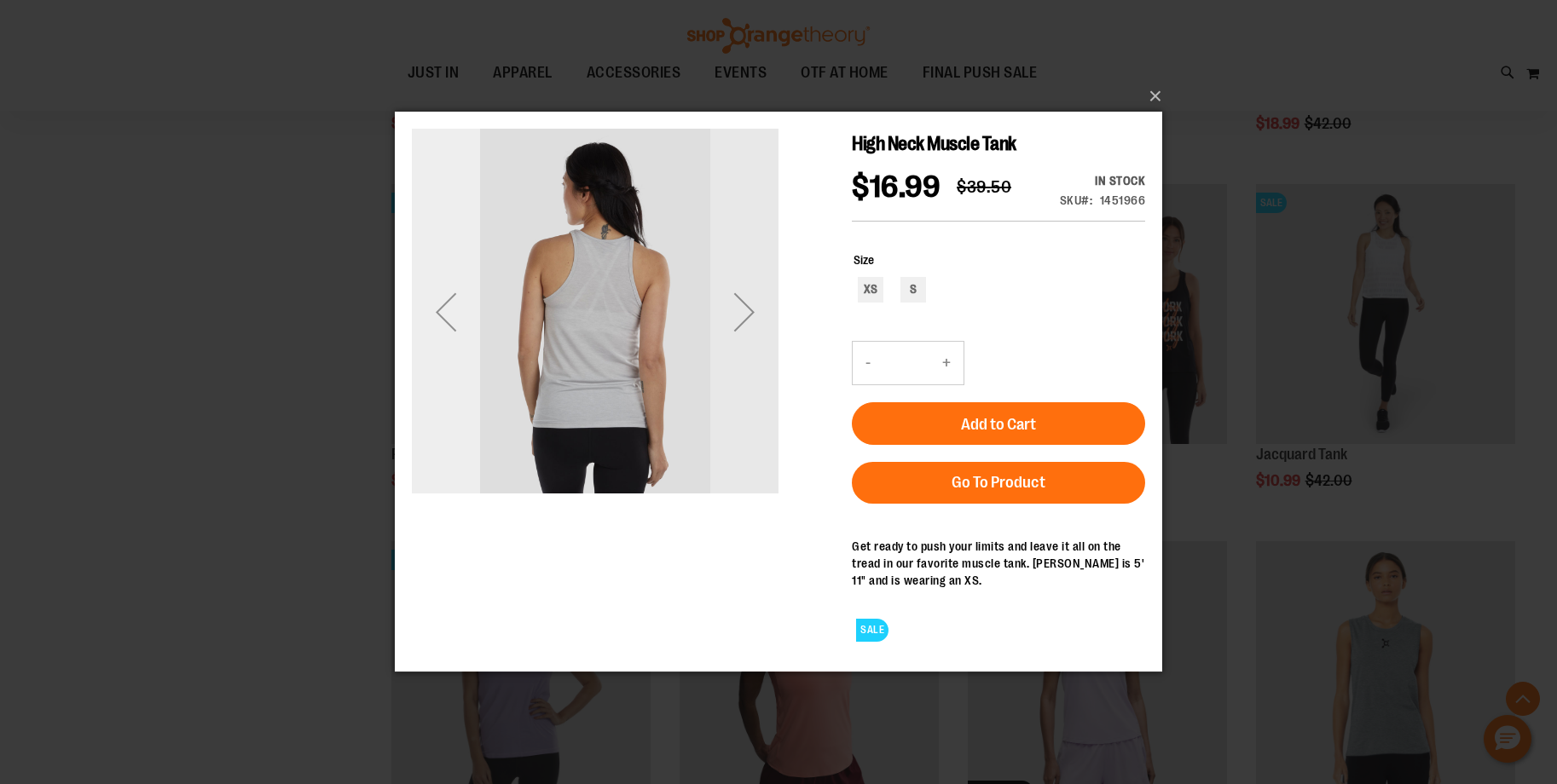
click at [438, 309] on div "Previous" at bounding box center [446, 312] width 69 height 69
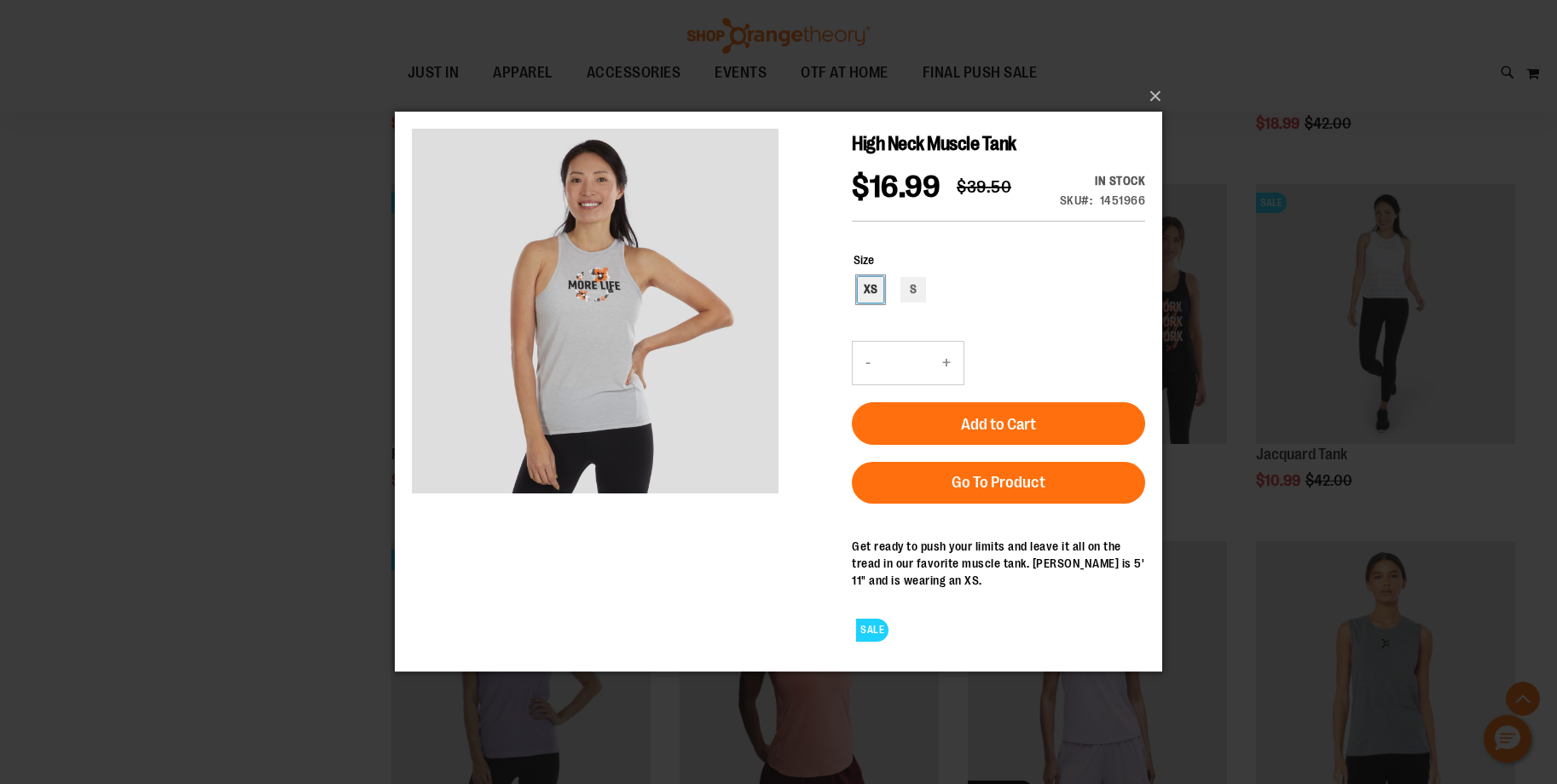
click at [867, 285] on div "XS" at bounding box center [870, 289] width 26 height 26
type input "***"
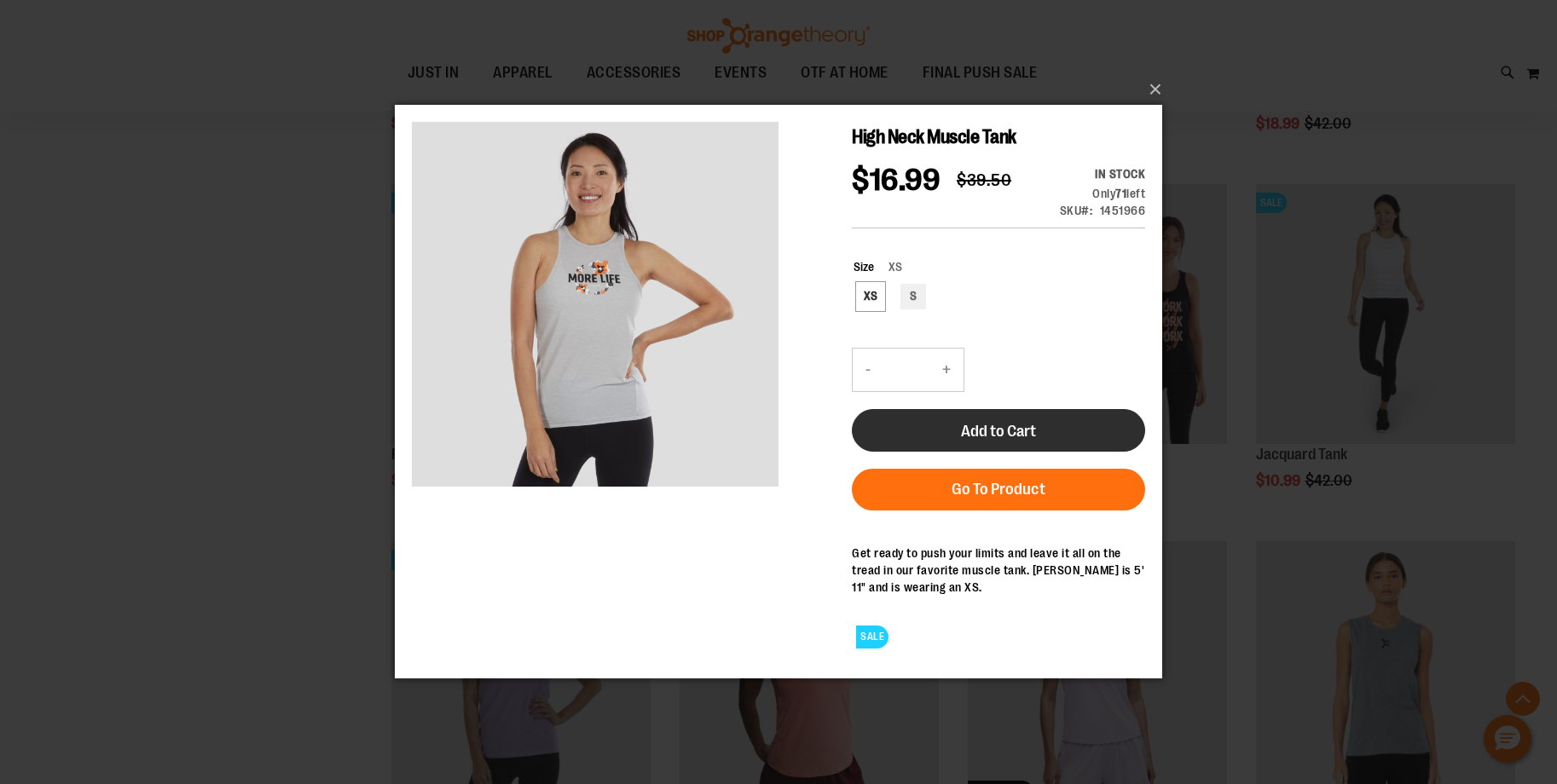
click at [1060, 435] on button "Add to Cart" at bounding box center [998, 430] width 293 height 43
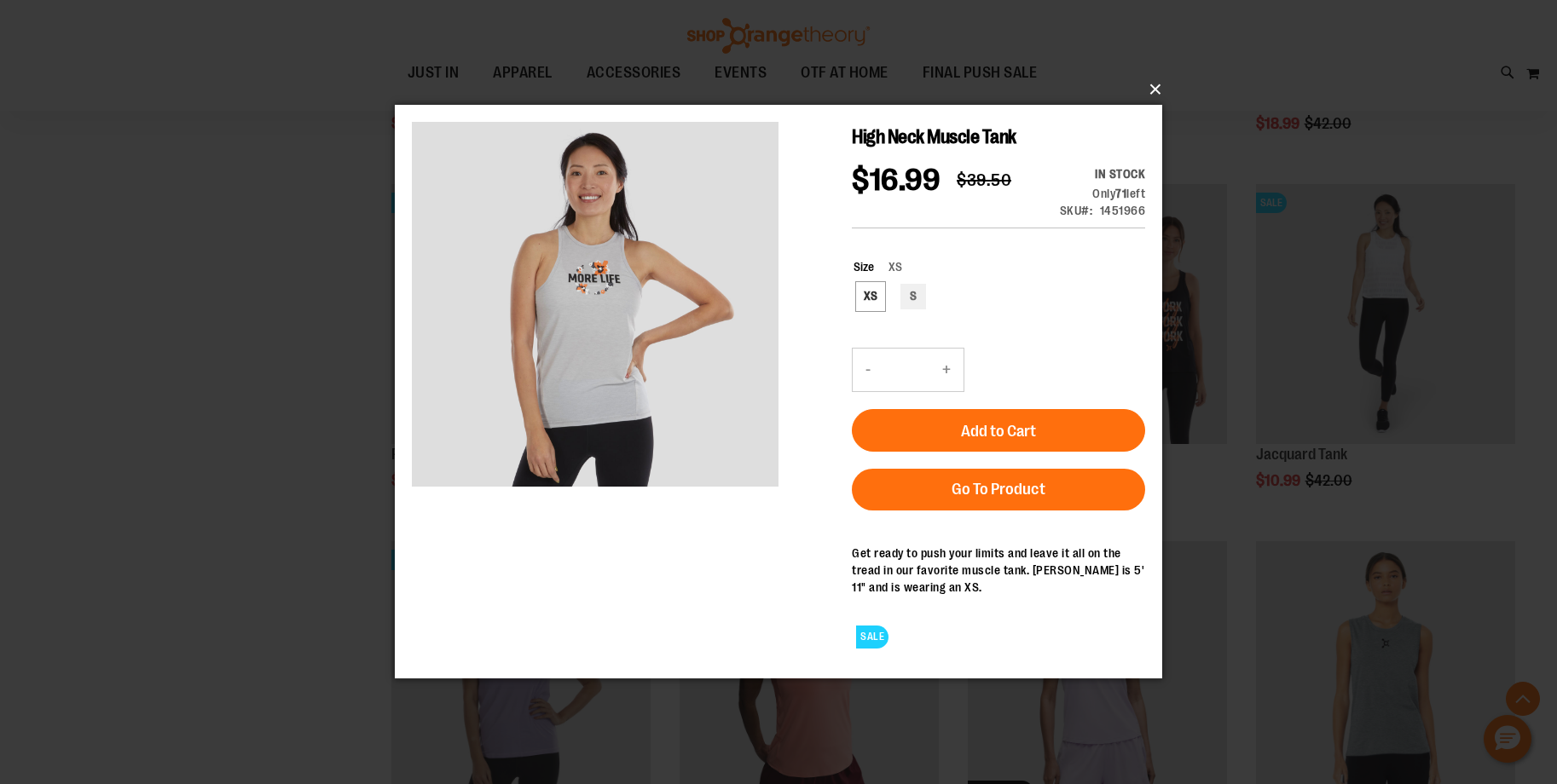
click at [1154, 87] on button "×" at bounding box center [783, 88] width 767 height 37
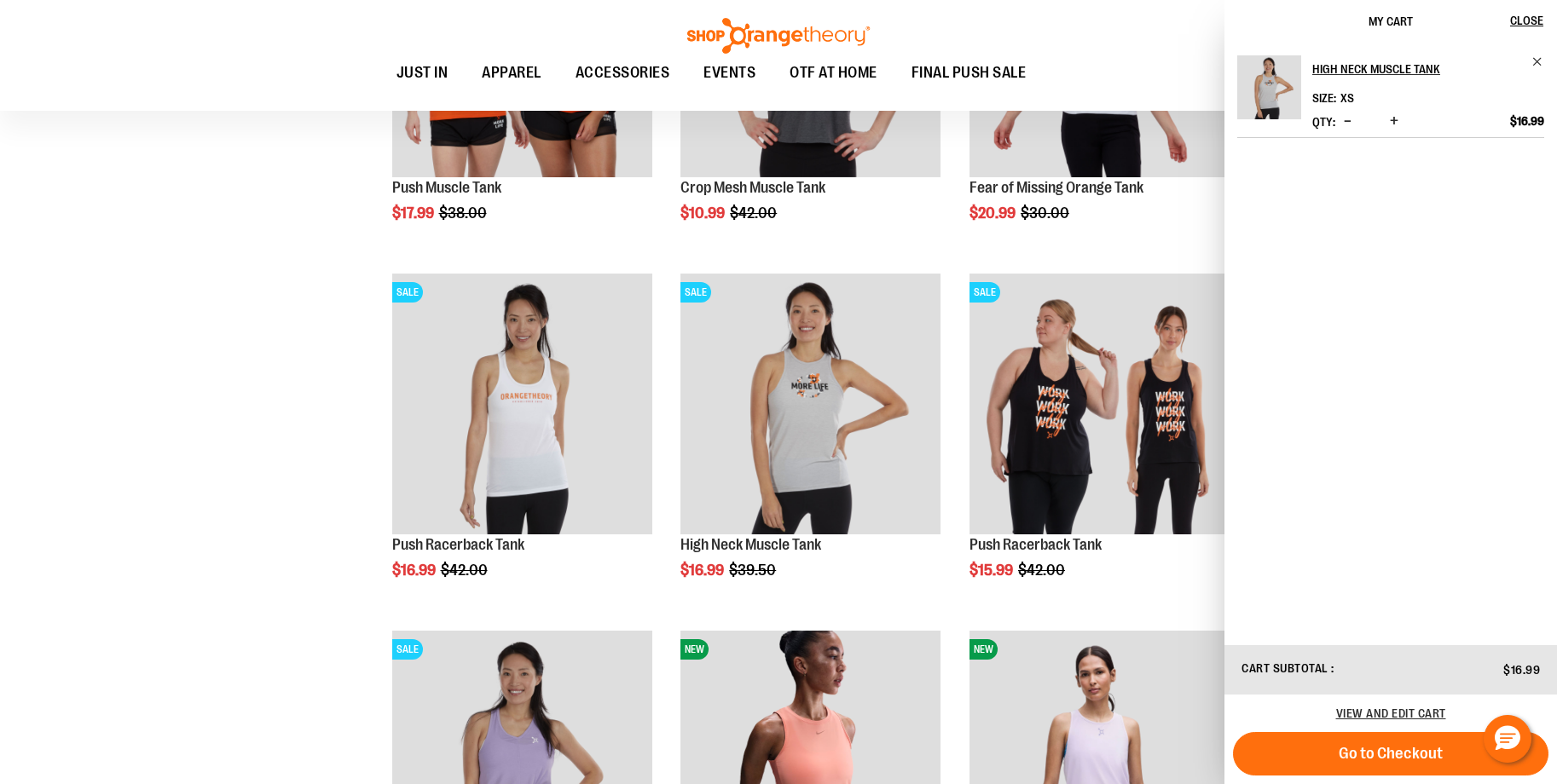
scroll to position [1148, 0]
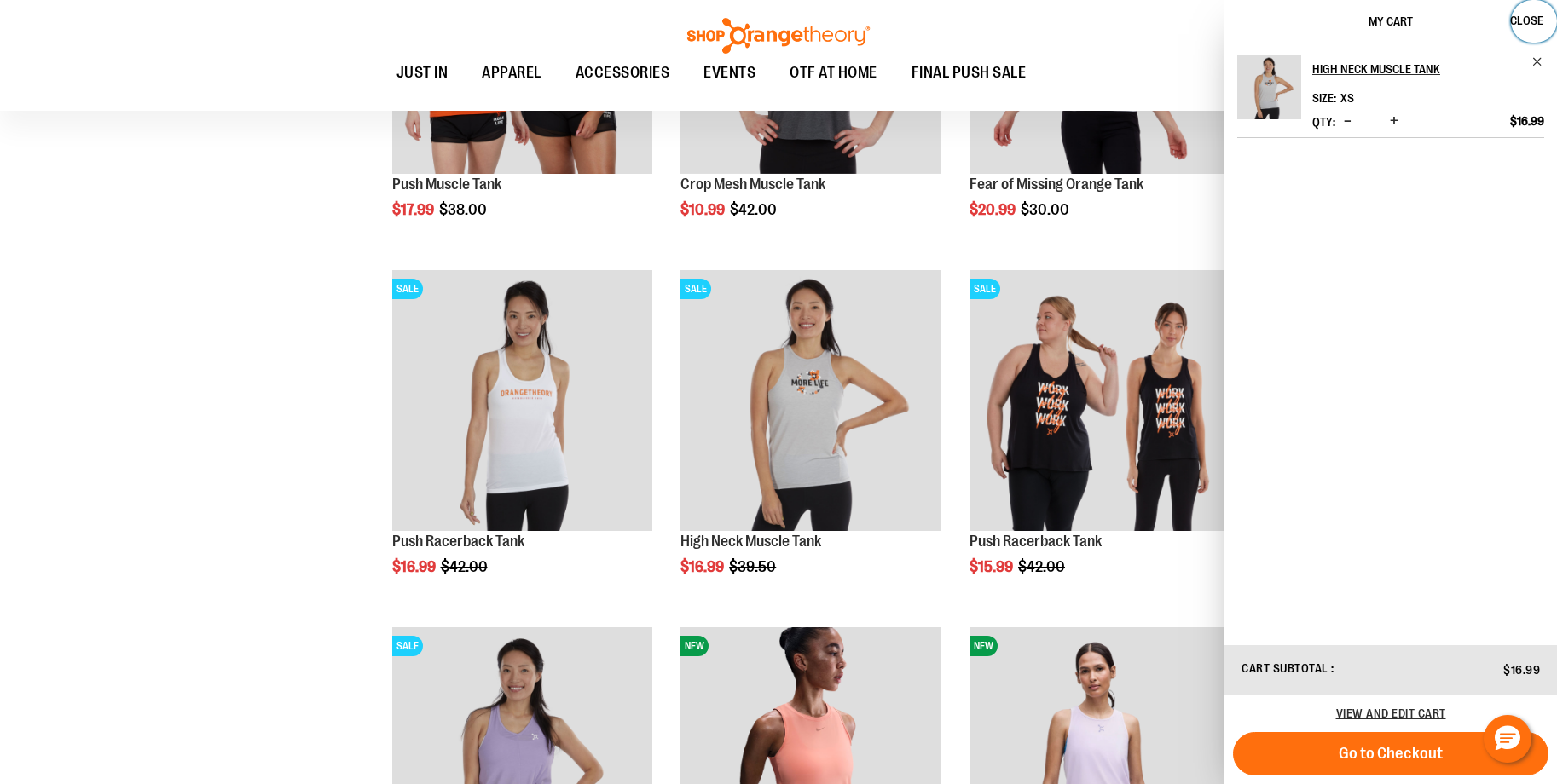
click at [1533, 25] on span "Close" at bounding box center [1527, 20] width 33 height 13
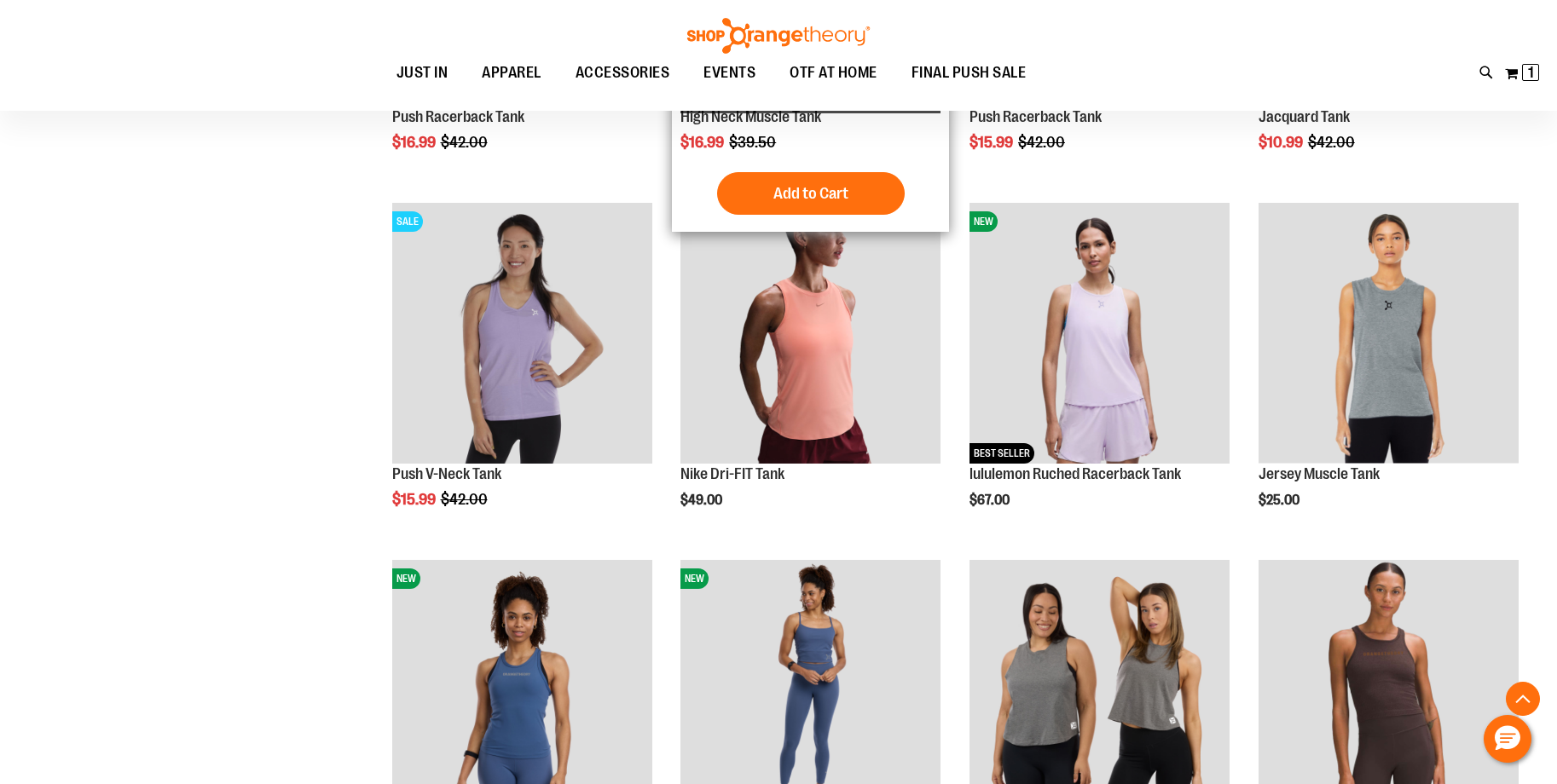
scroll to position [1576, 0]
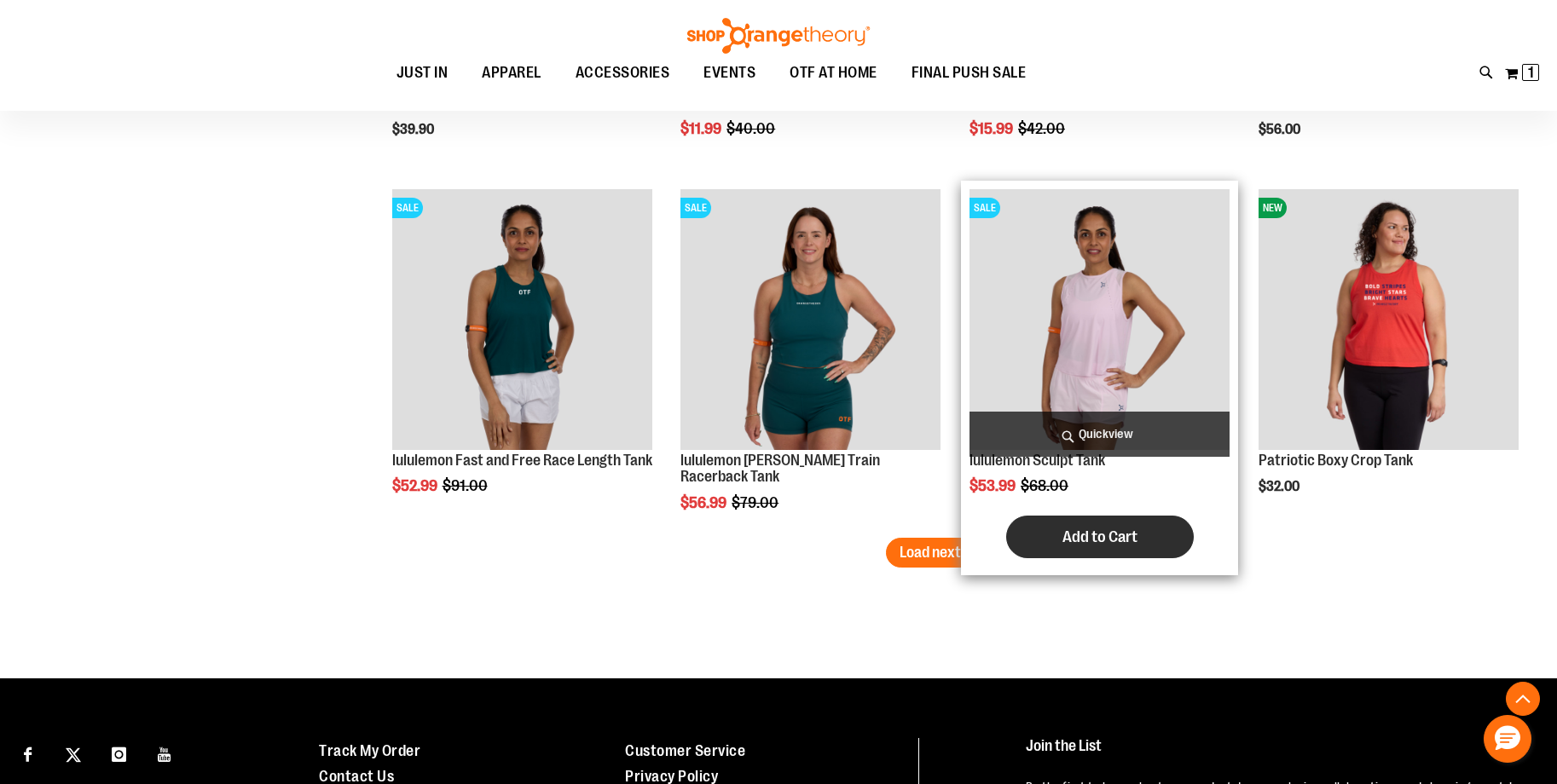
scroll to position [3018, 0]
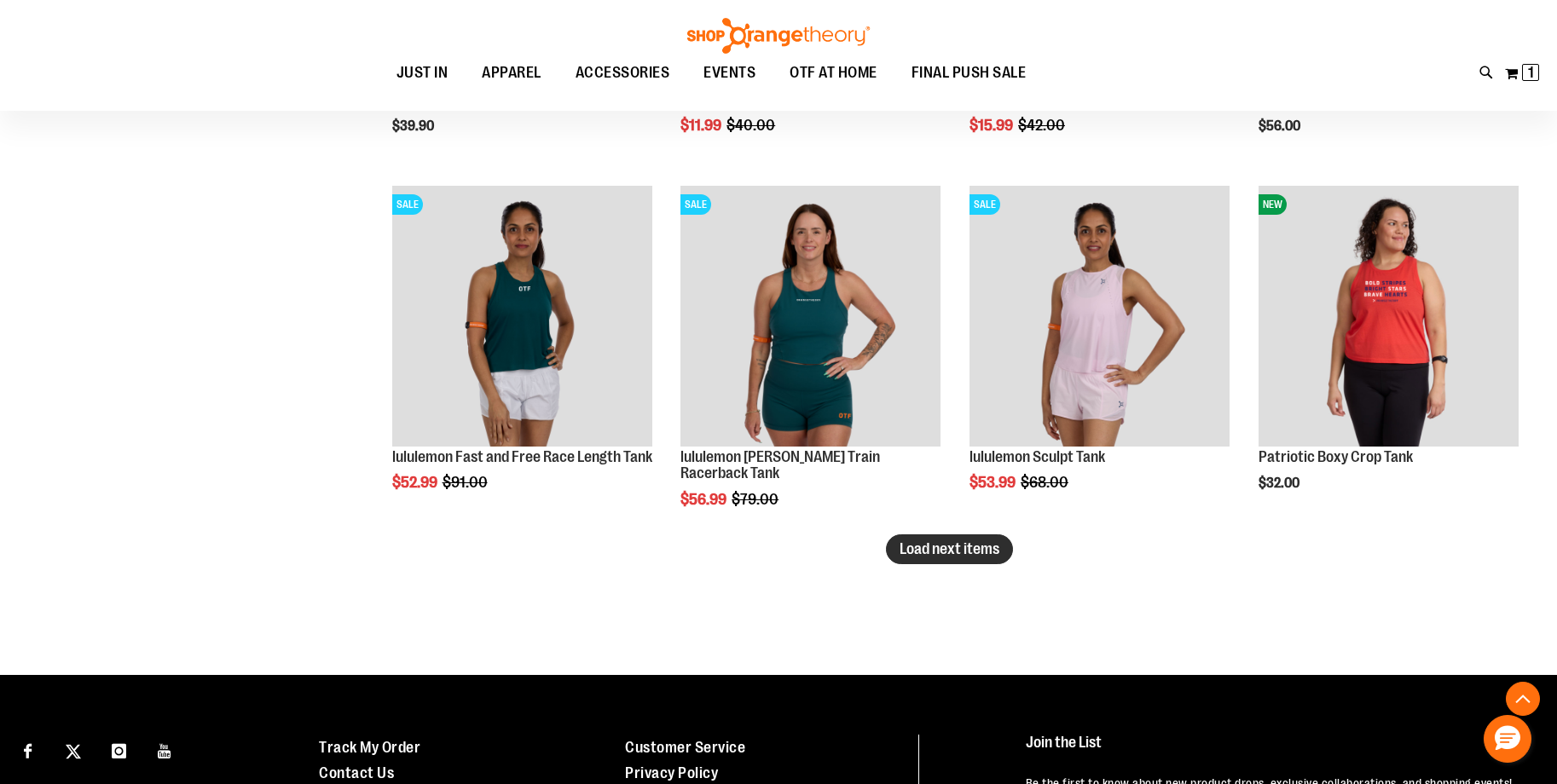
click at [913, 549] on span "Load next items" at bounding box center [949, 549] width 100 height 17
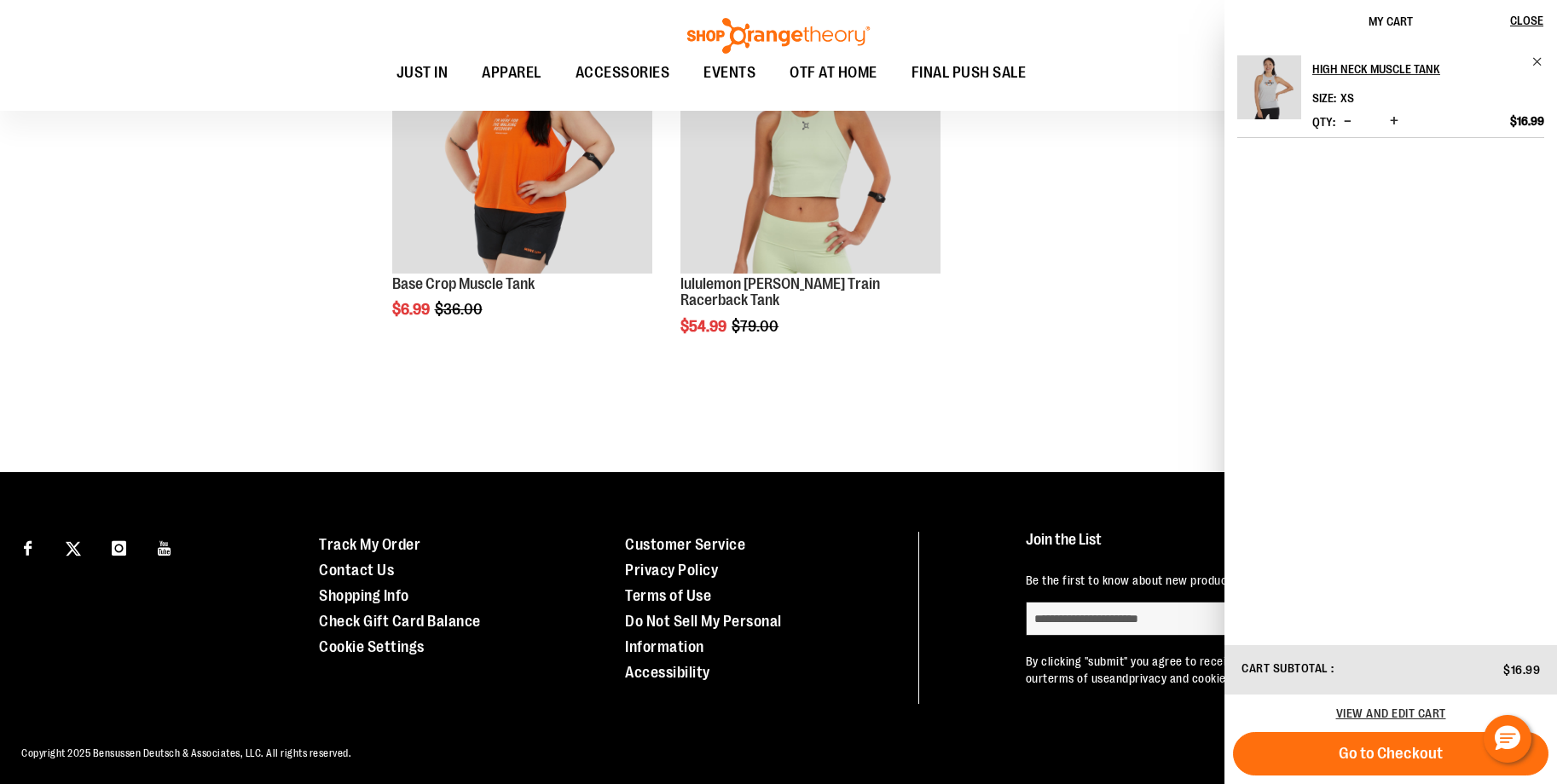
scroll to position [4269, 0]
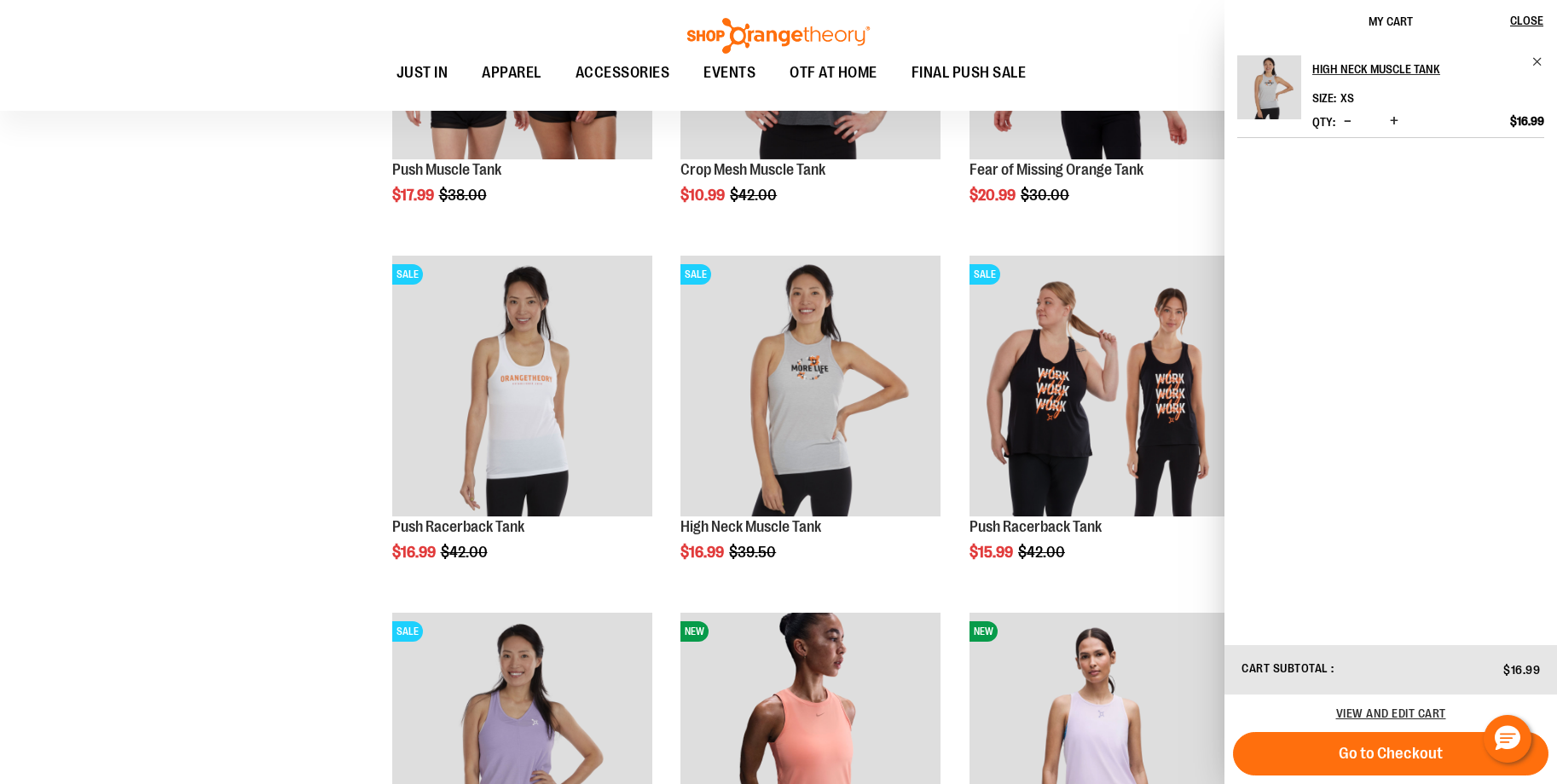
scroll to position [1172, 0]
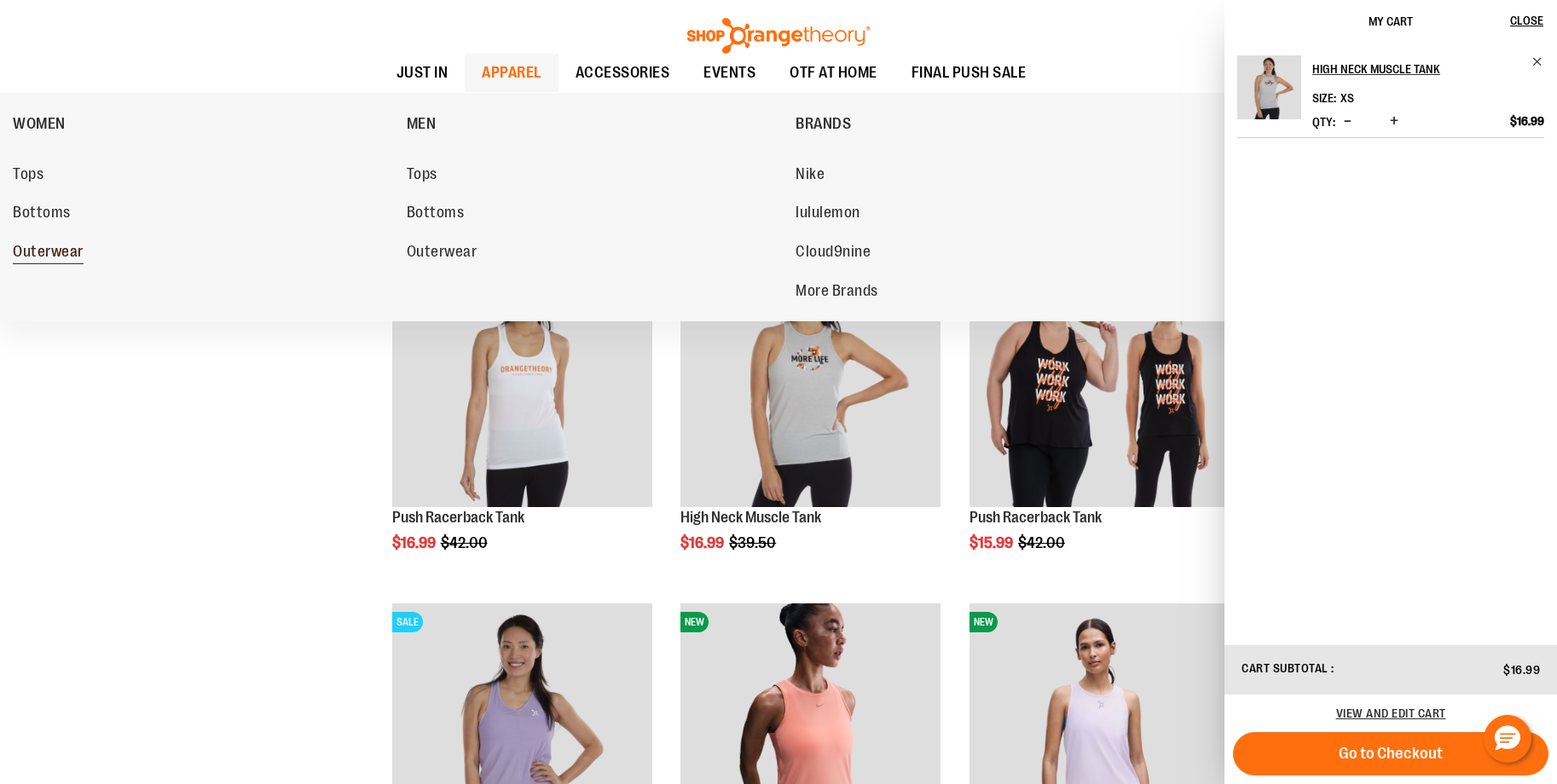
click at [37, 255] on span "Outerwear" at bounding box center [48, 253] width 70 height 21
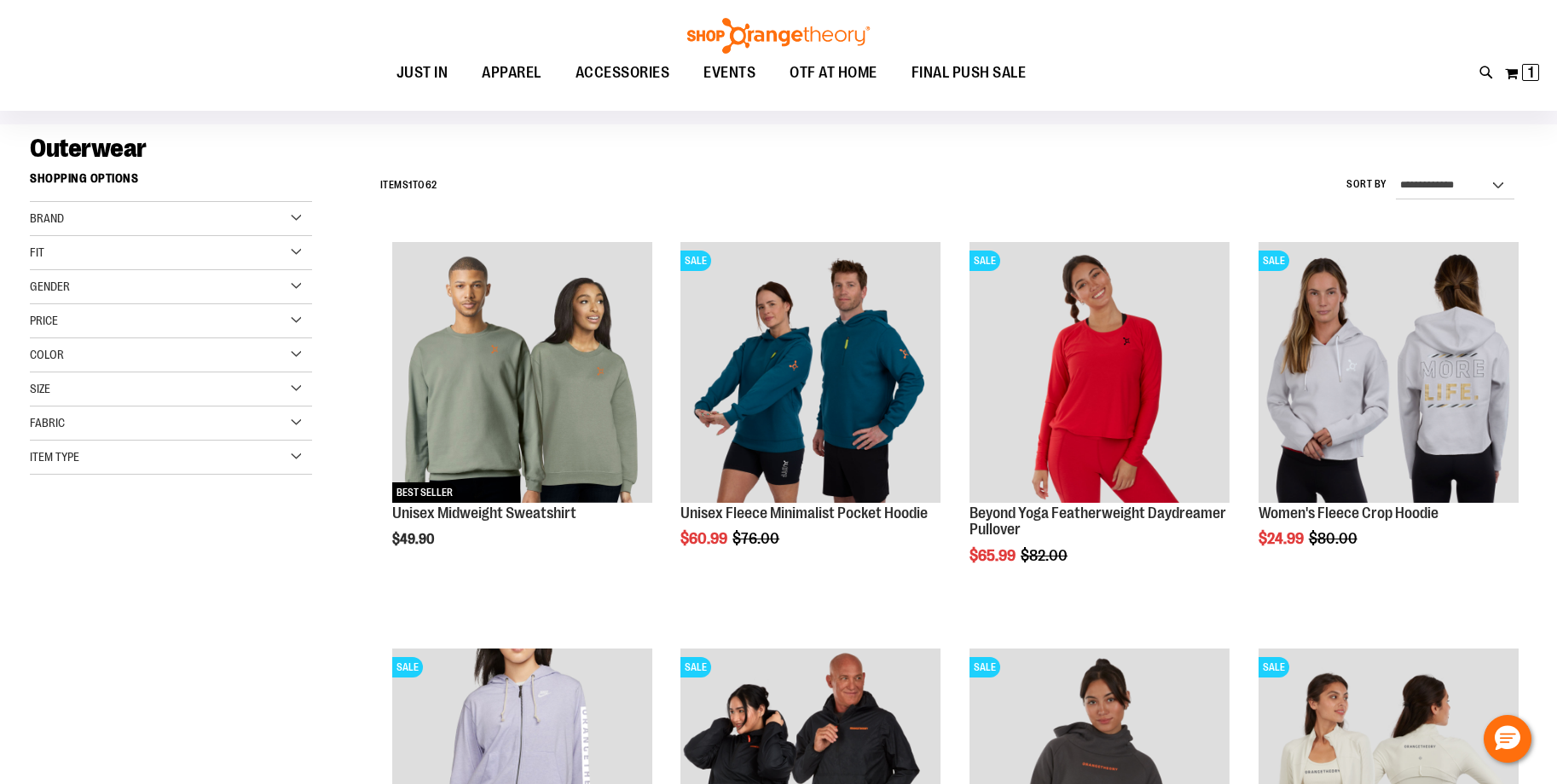
scroll to position [108, 0]
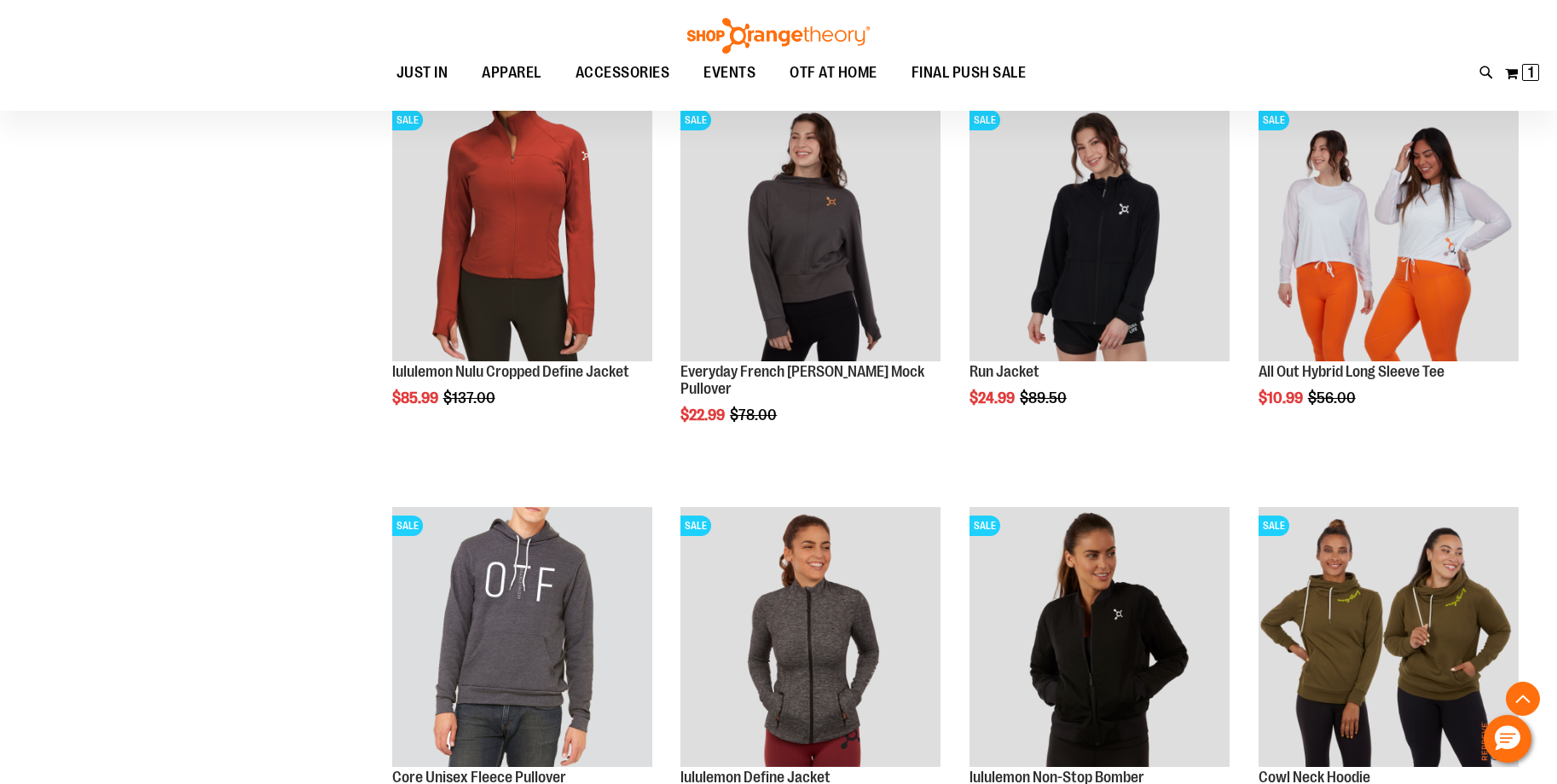
scroll to position [1467, 0]
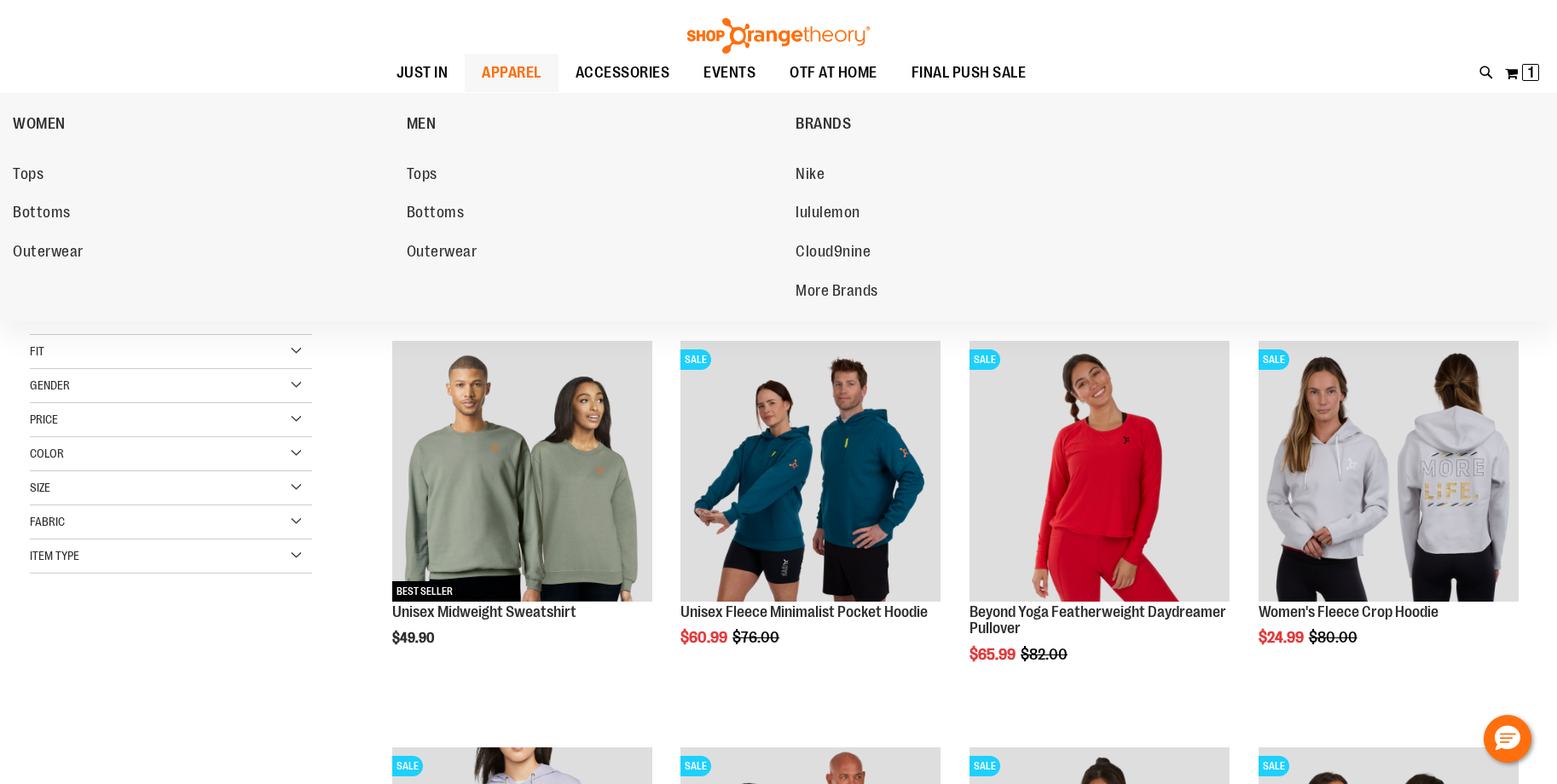
click at [40, 270] on li "Outerwear" at bounding box center [205, 254] width 385 height 35
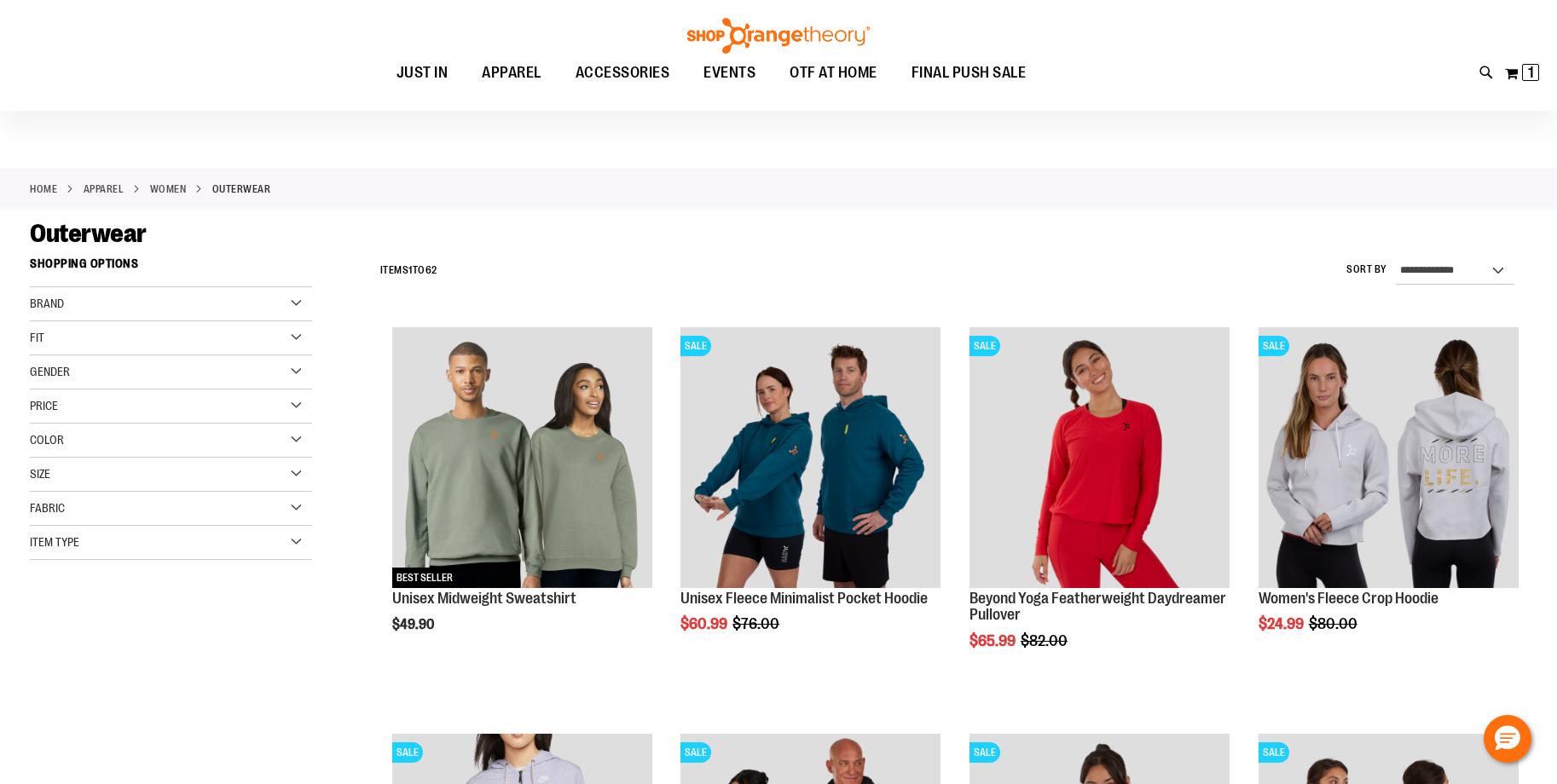
scroll to position [21, 0]
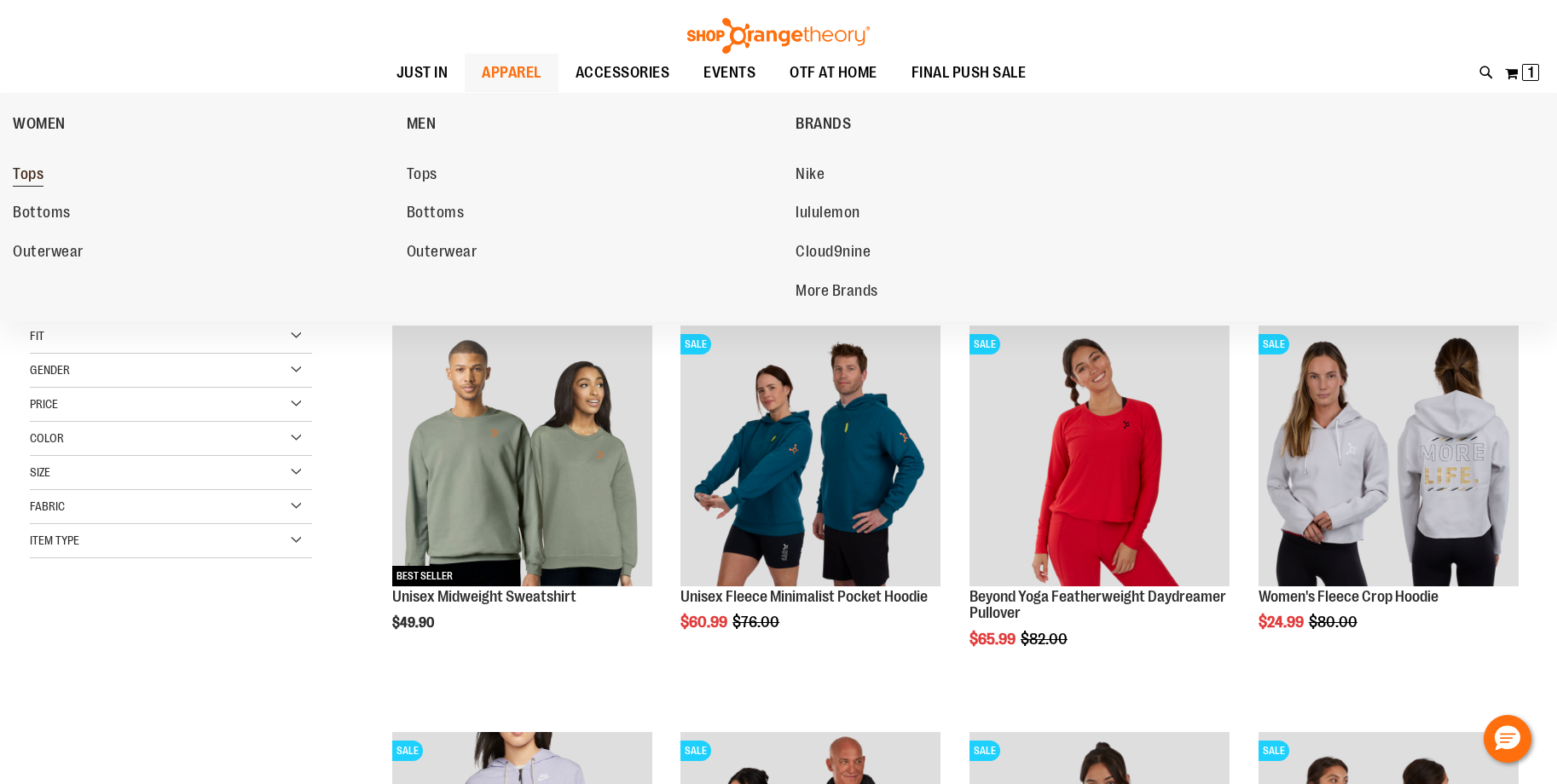
click at [34, 176] on span "Tops" at bounding box center [28, 176] width 30 height 21
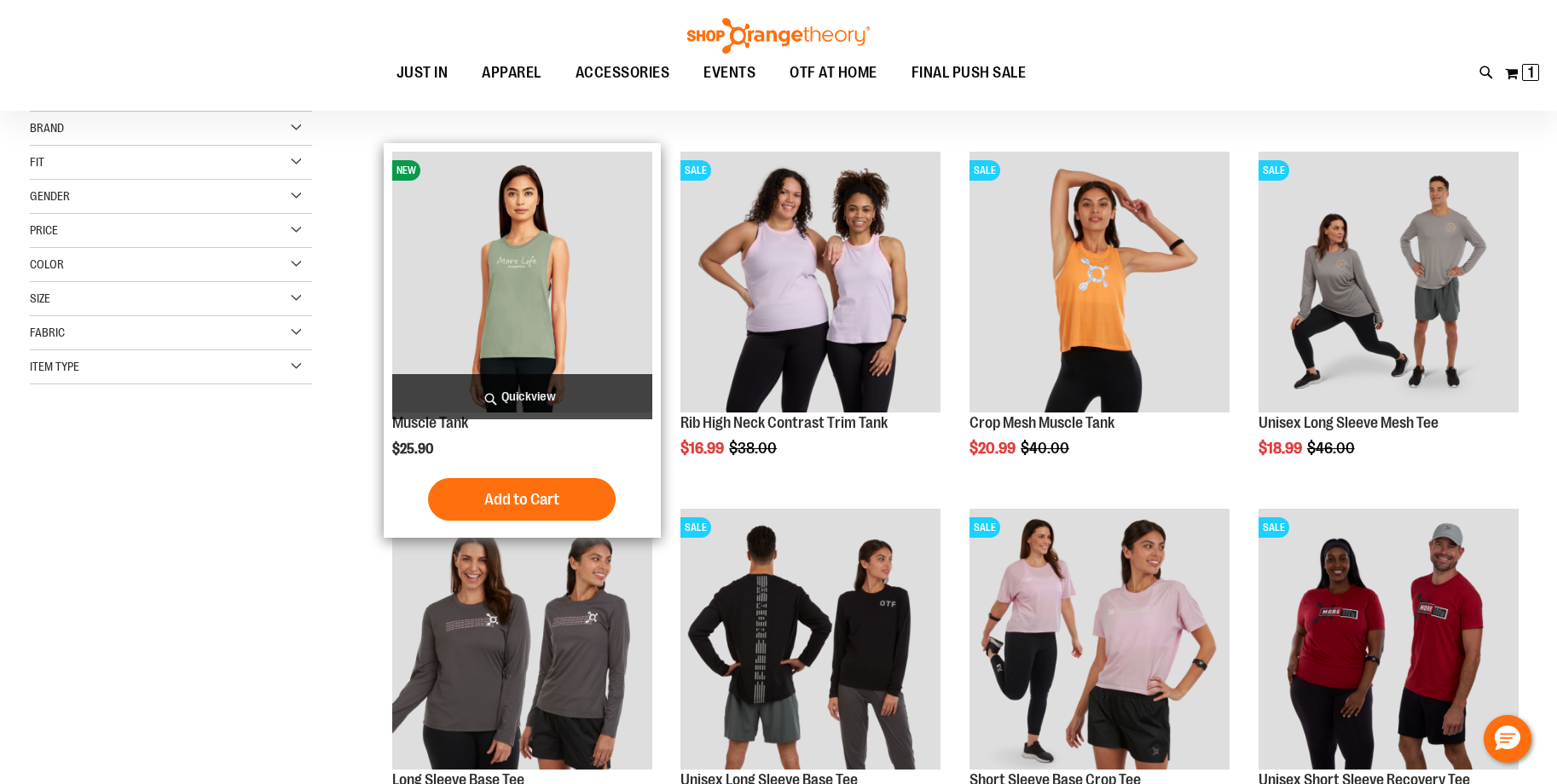
scroll to position [200, 0]
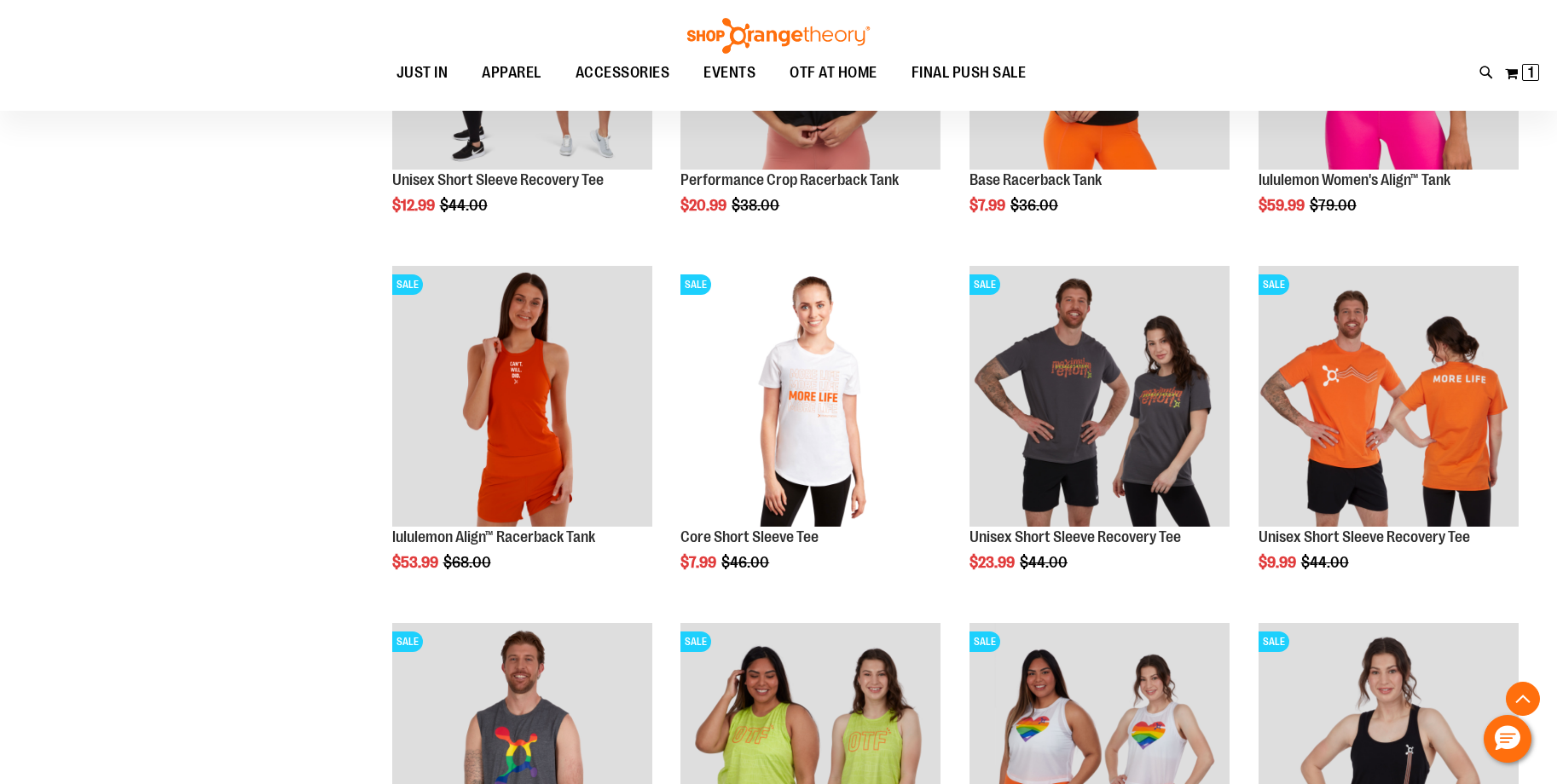
scroll to position [1197, 0]
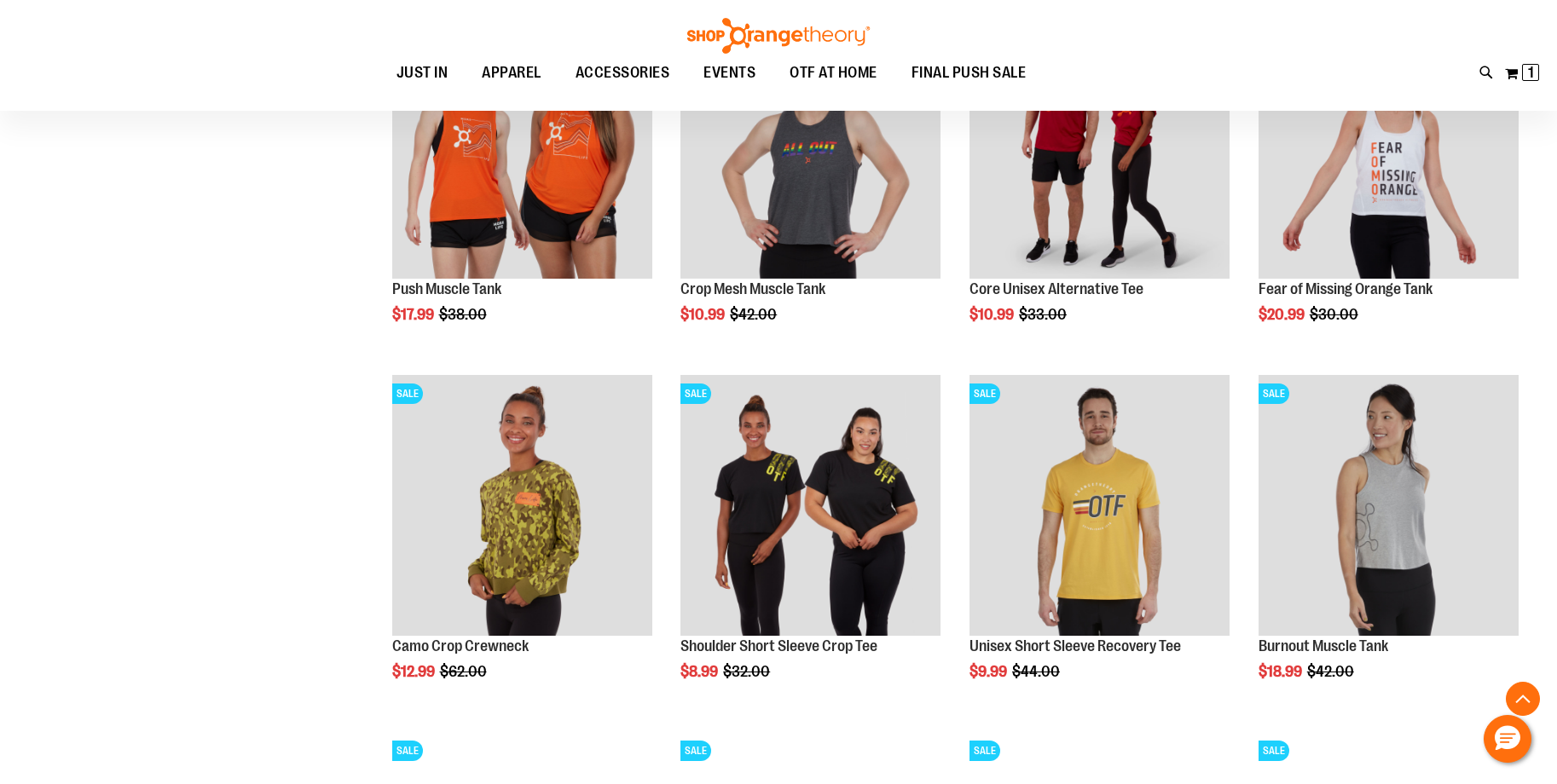
scroll to position [2160, 0]
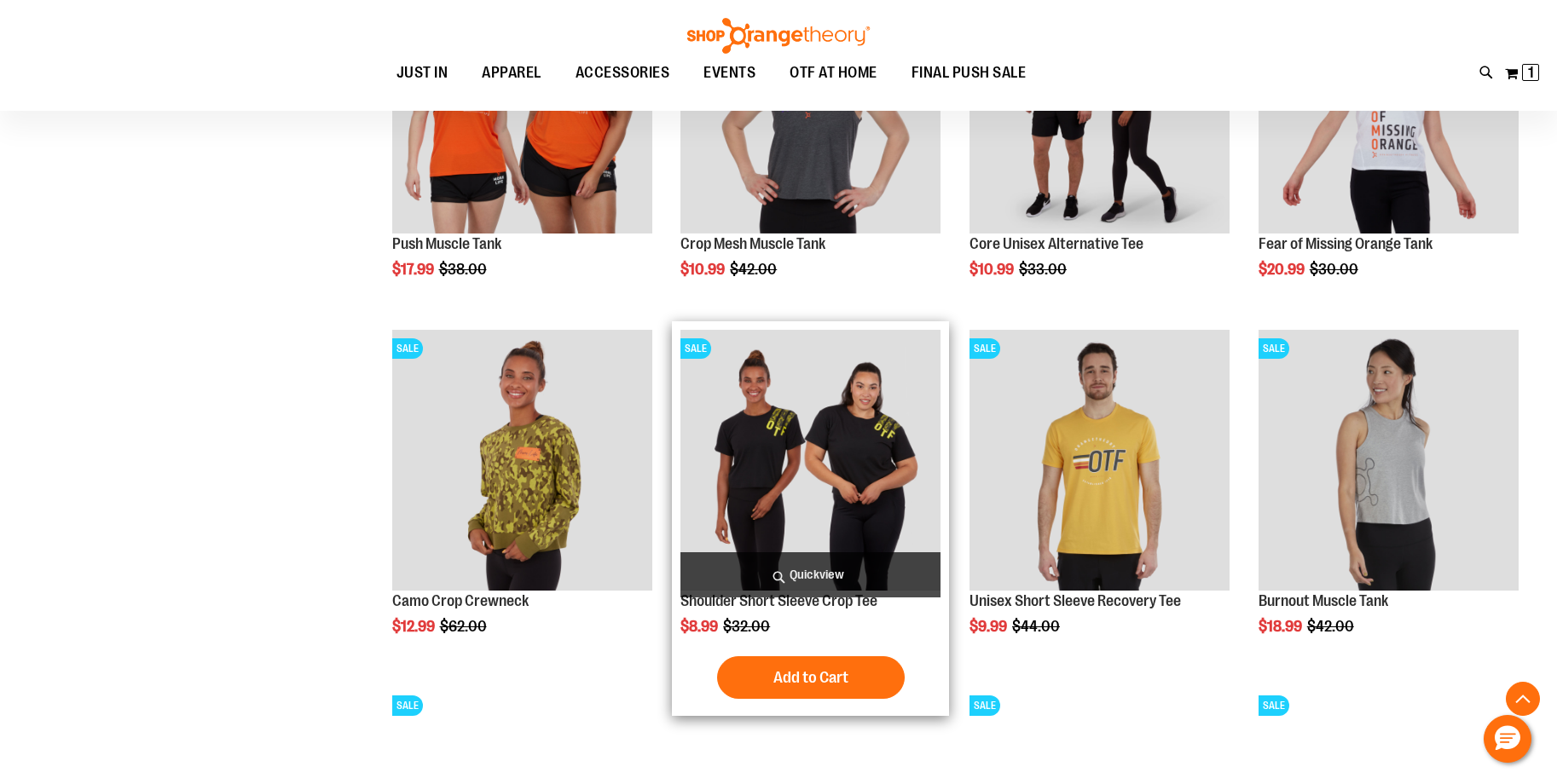
click at [827, 573] on span "Quickview" at bounding box center [810, 575] width 260 height 45
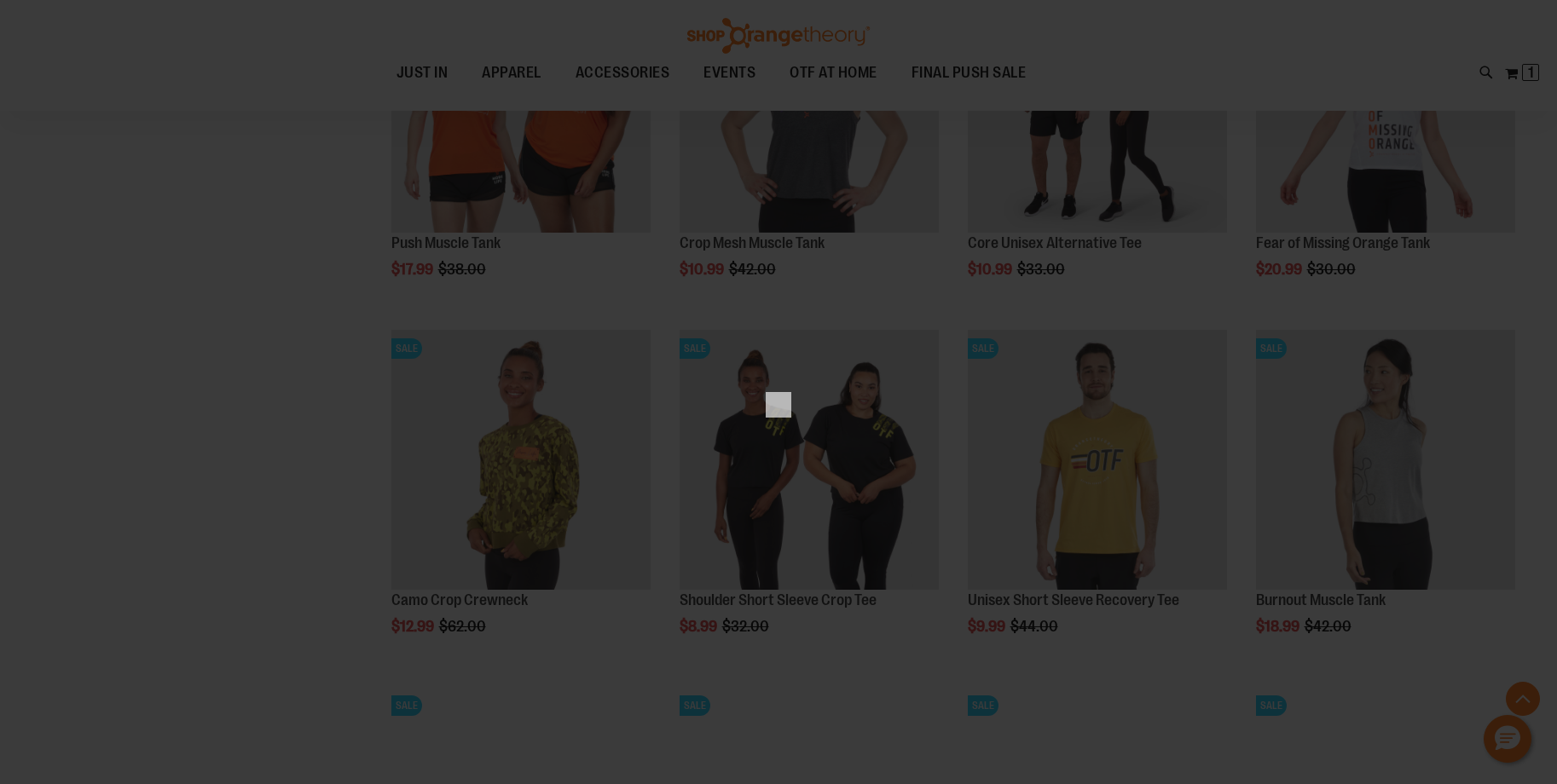
scroll to position [0, 0]
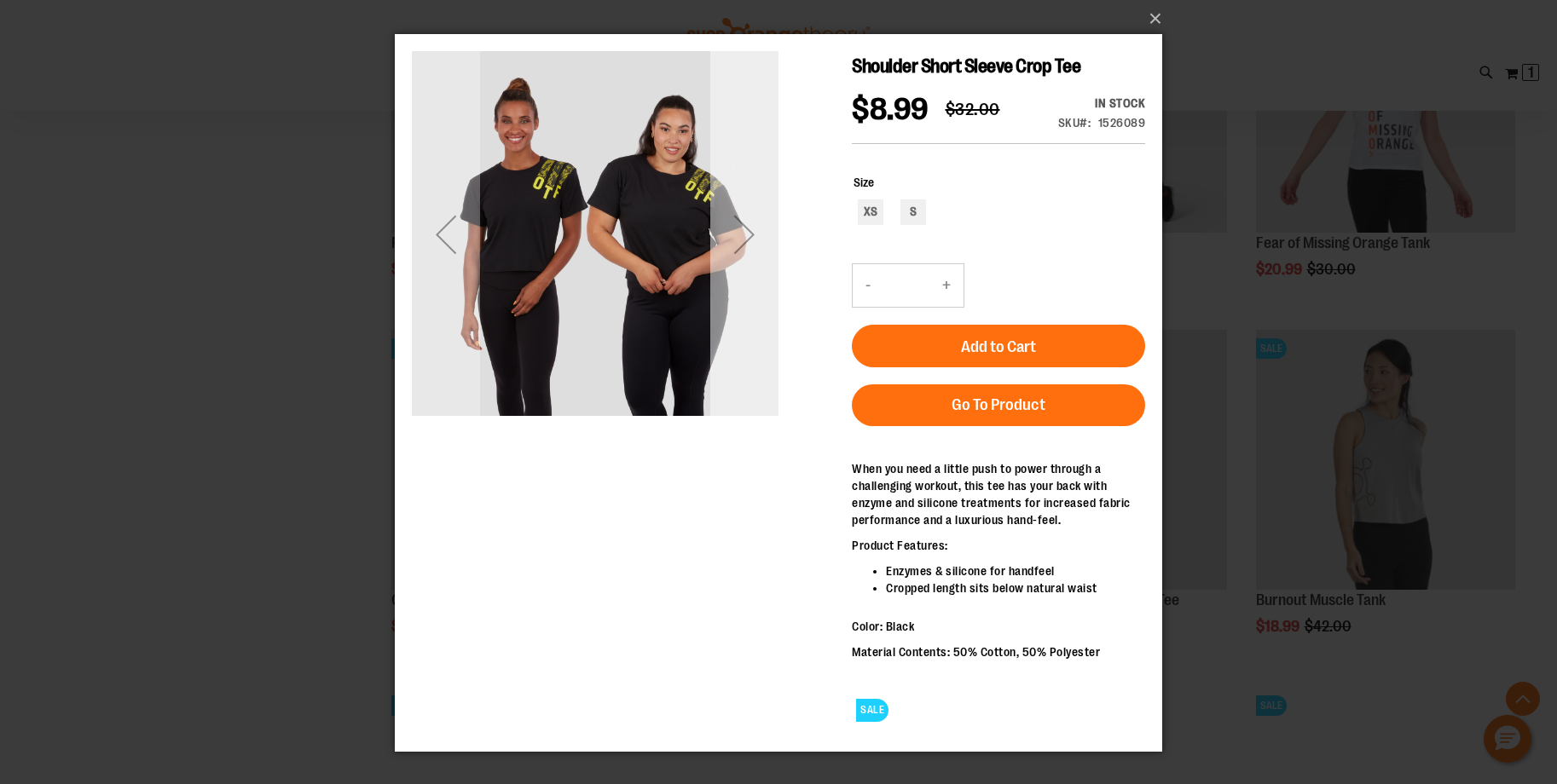
click at [742, 225] on div "Next" at bounding box center [744, 235] width 69 height 69
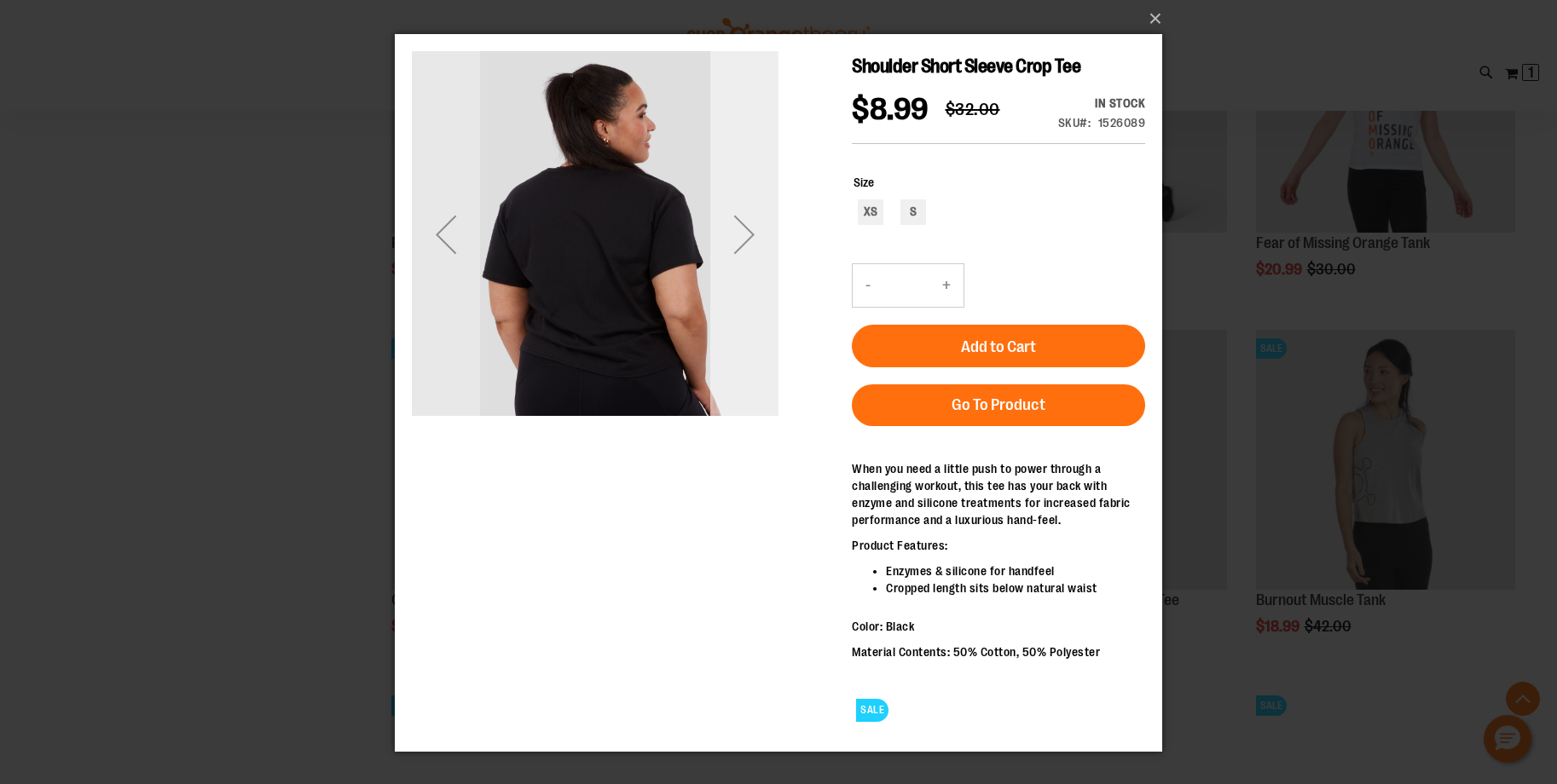
click at [742, 232] on div "Next" at bounding box center [744, 235] width 69 height 69
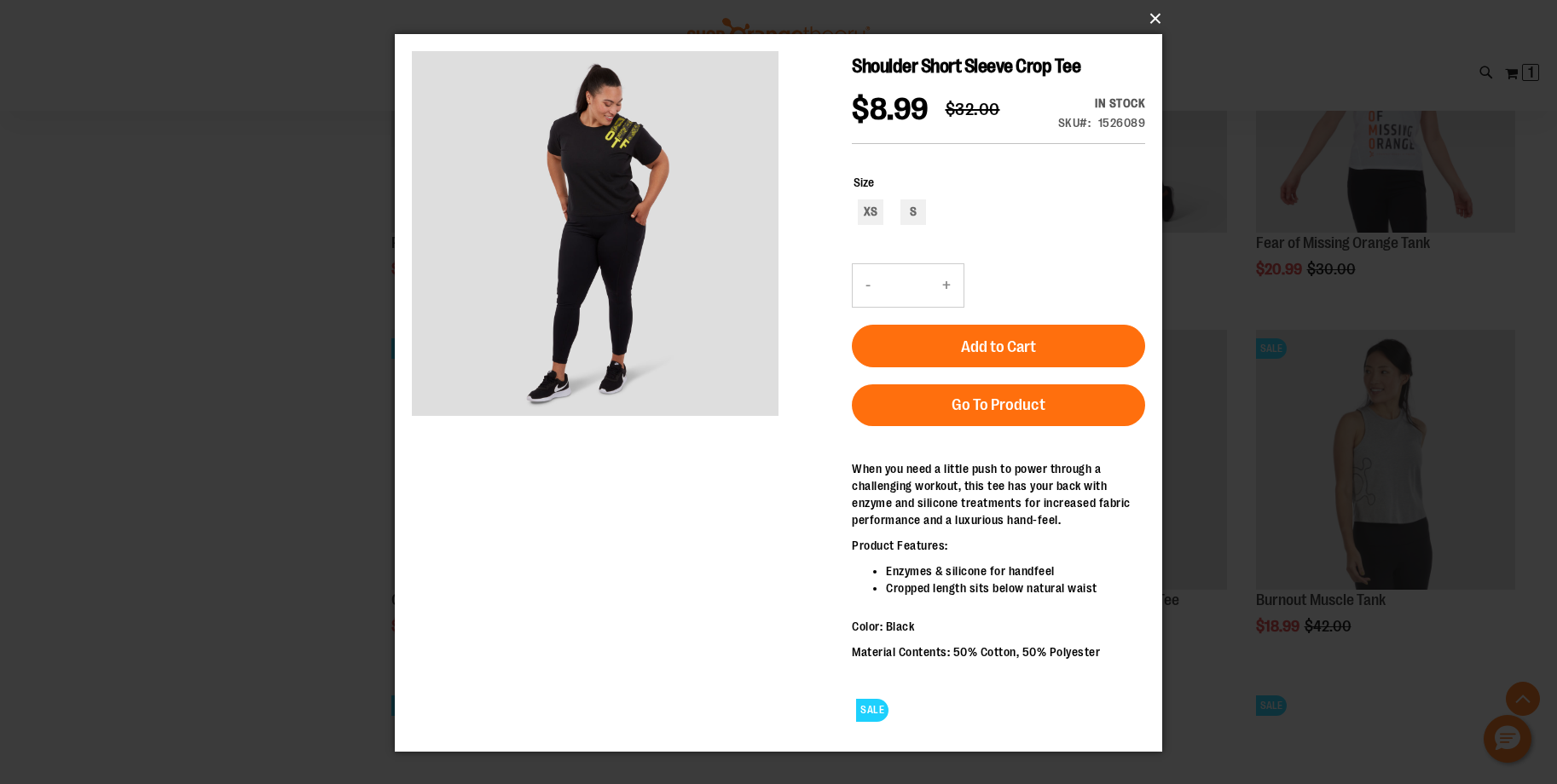
click at [1155, 20] on button "×" at bounding box center [783, 18] width 767 height 37
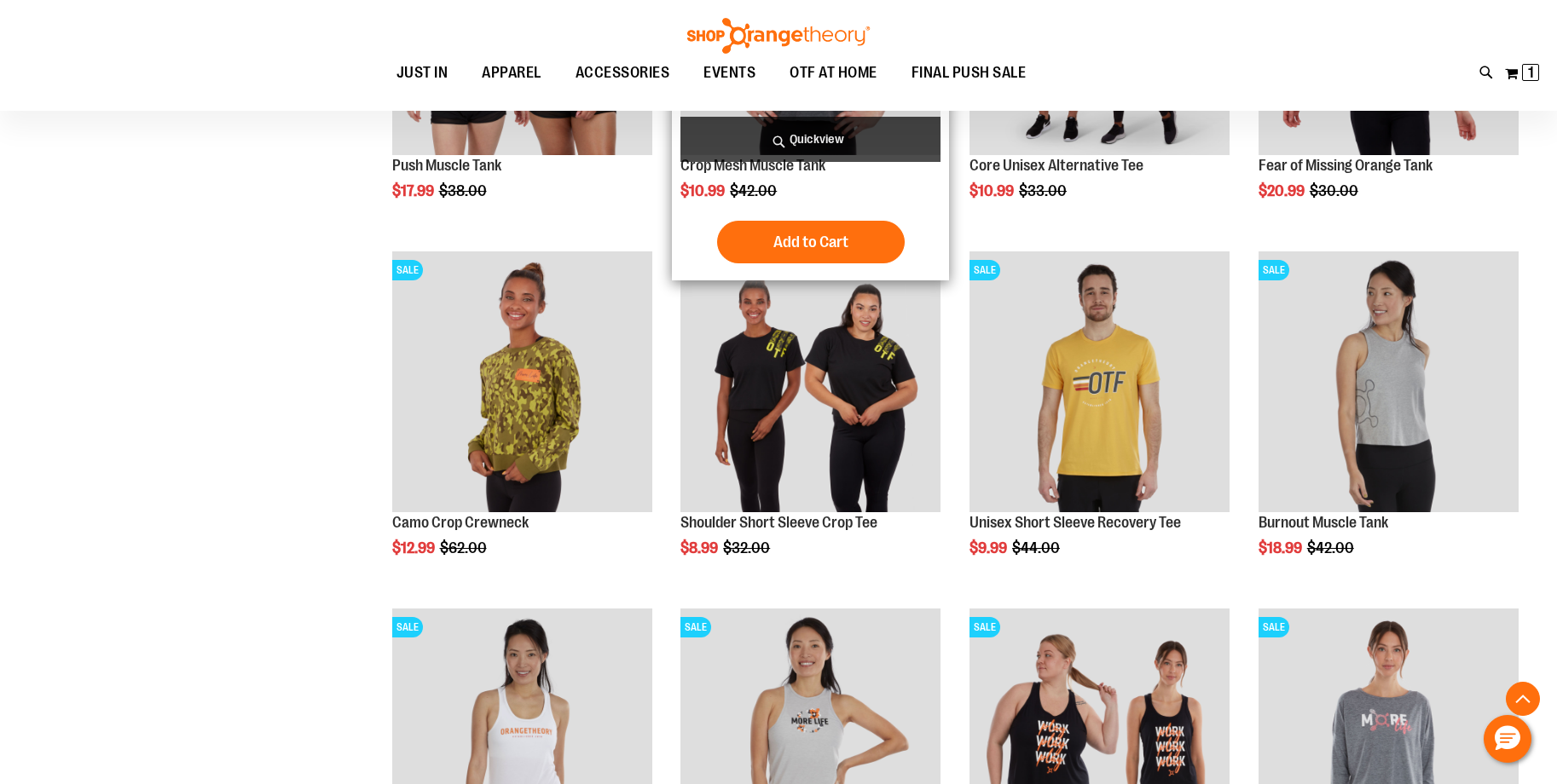
scroll to position [2243, 0]
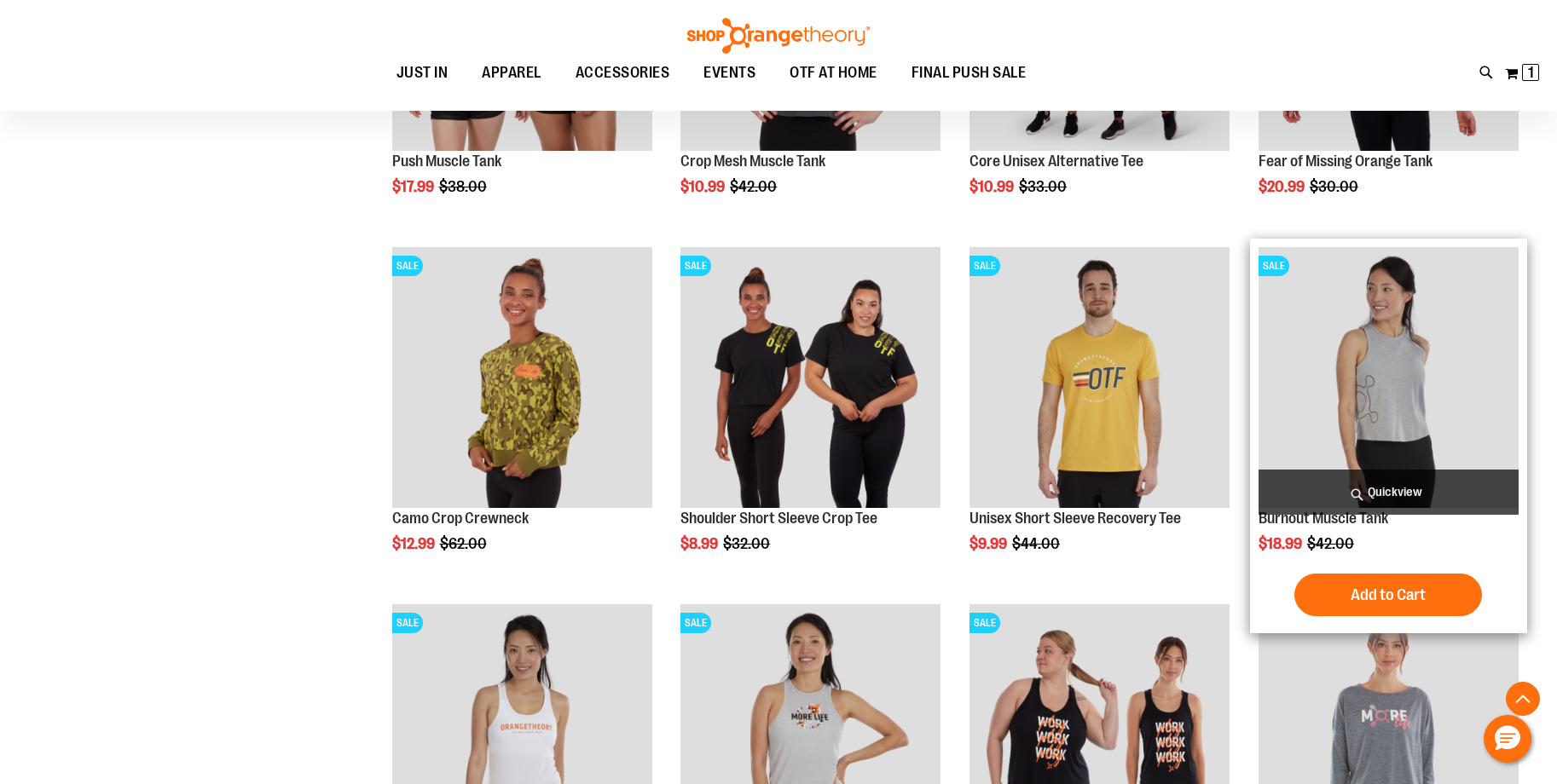
click at [1449, 486] on span "Quickview" at bounding box center [1388, 492] width 260 height 45
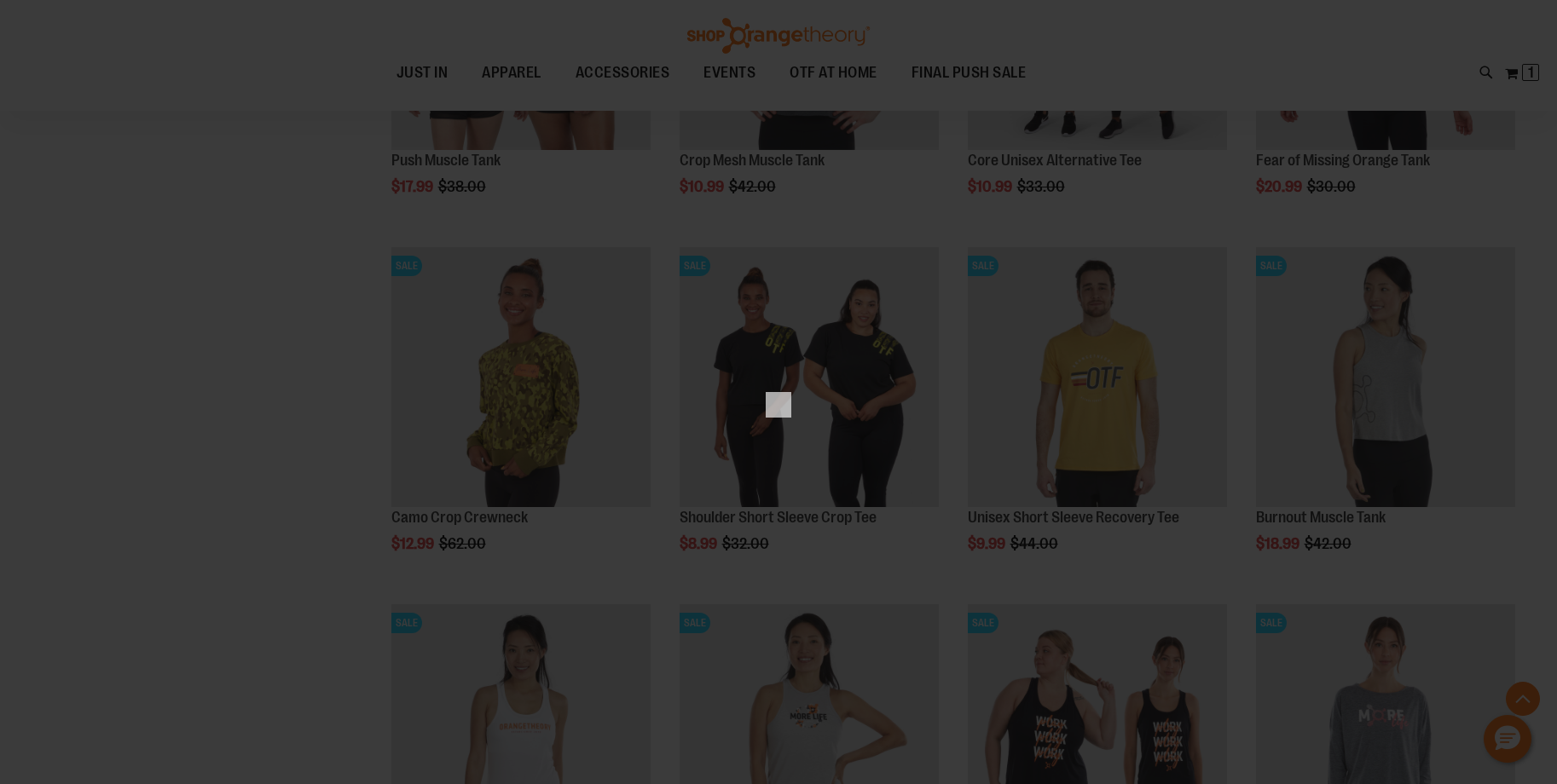
scroll to position [0, 0]
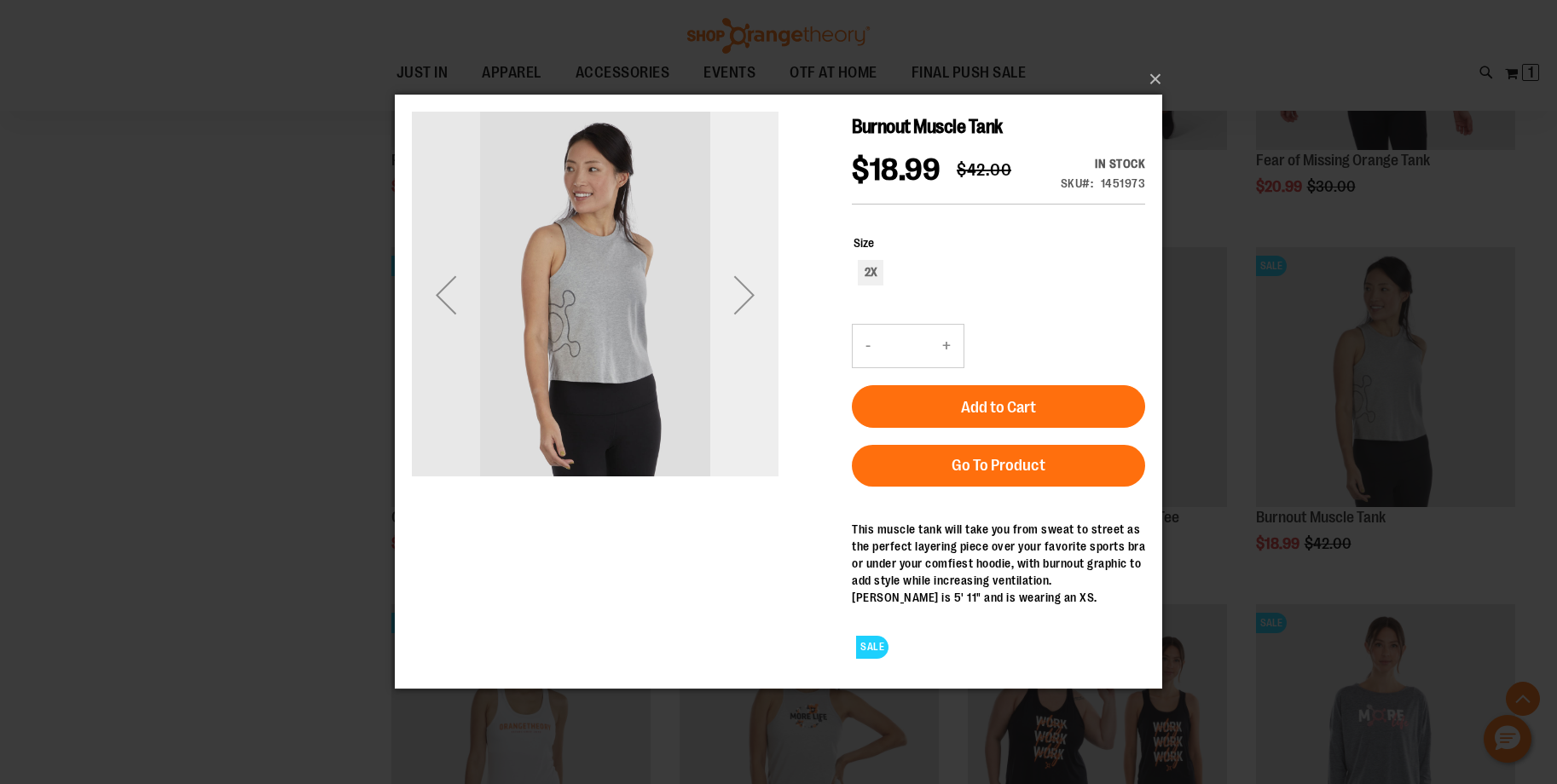
click at [748, 290] on div "Next" at bounding box center [744, 295] width 69 height 69
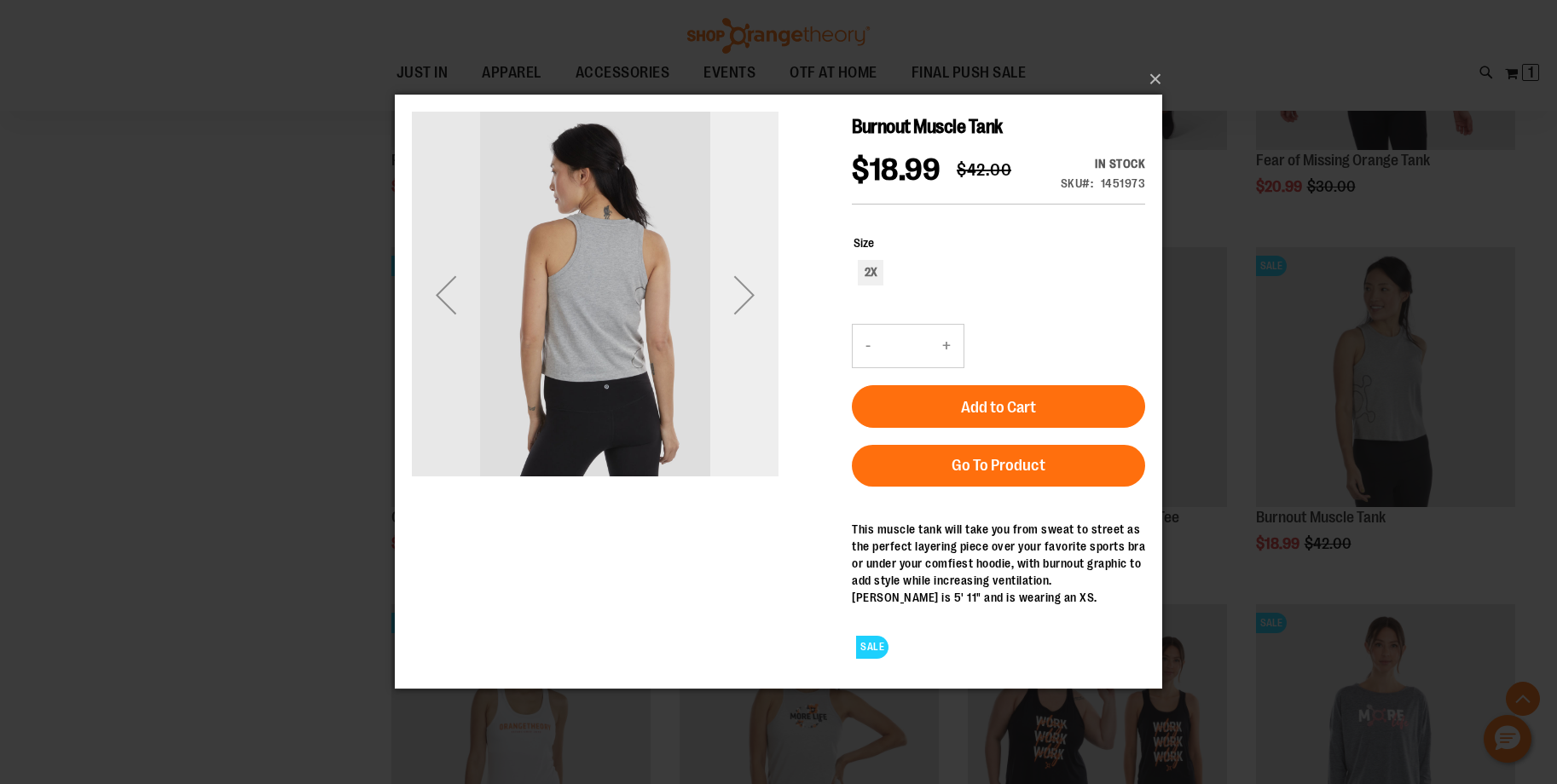
click at [748, 290] on div "Next" at bounding box center [744, 295] width 69 height 69
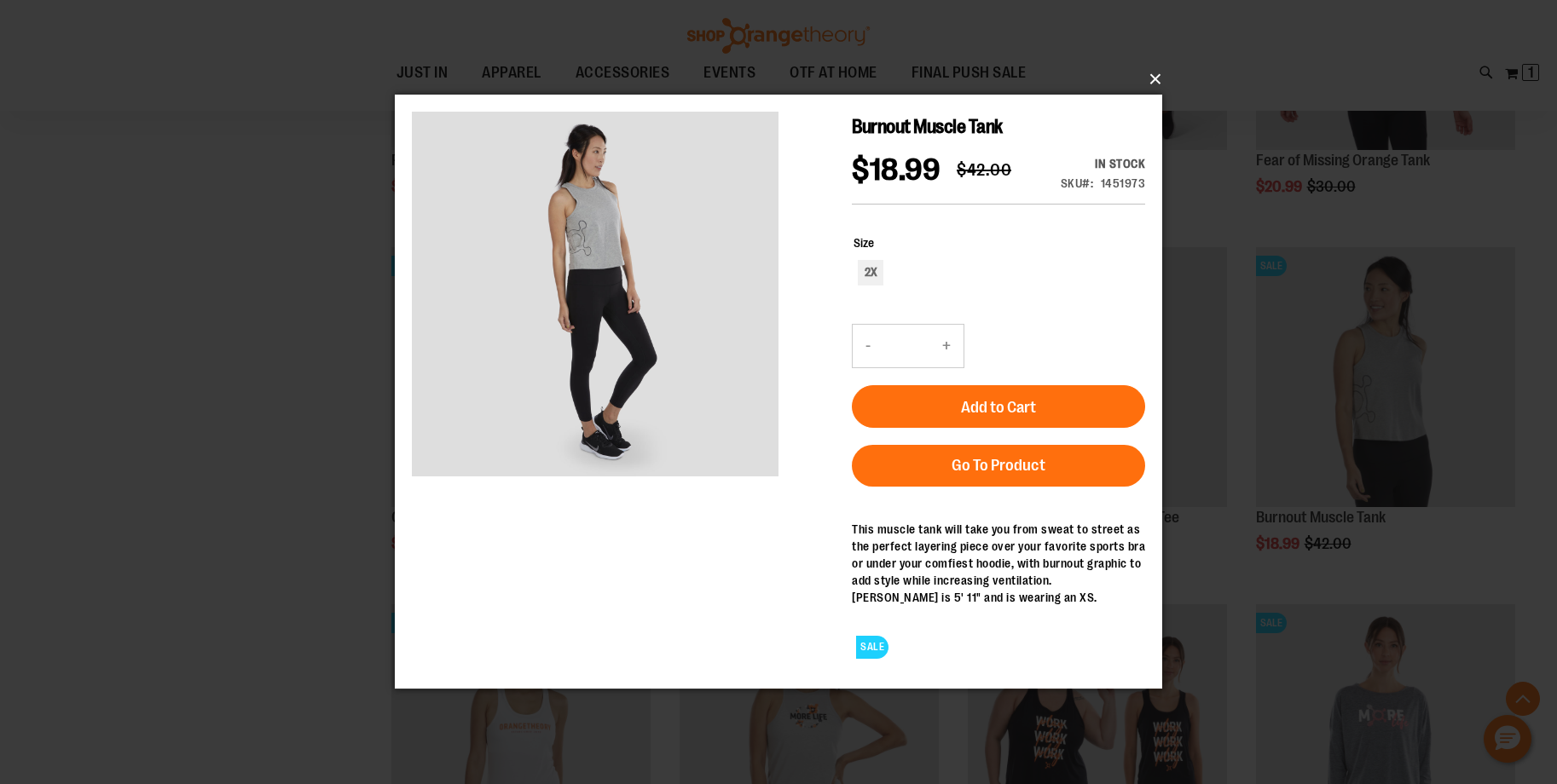
click at [1153, 78] on button "×" at bounding box center [783, 79] width 767 height 37
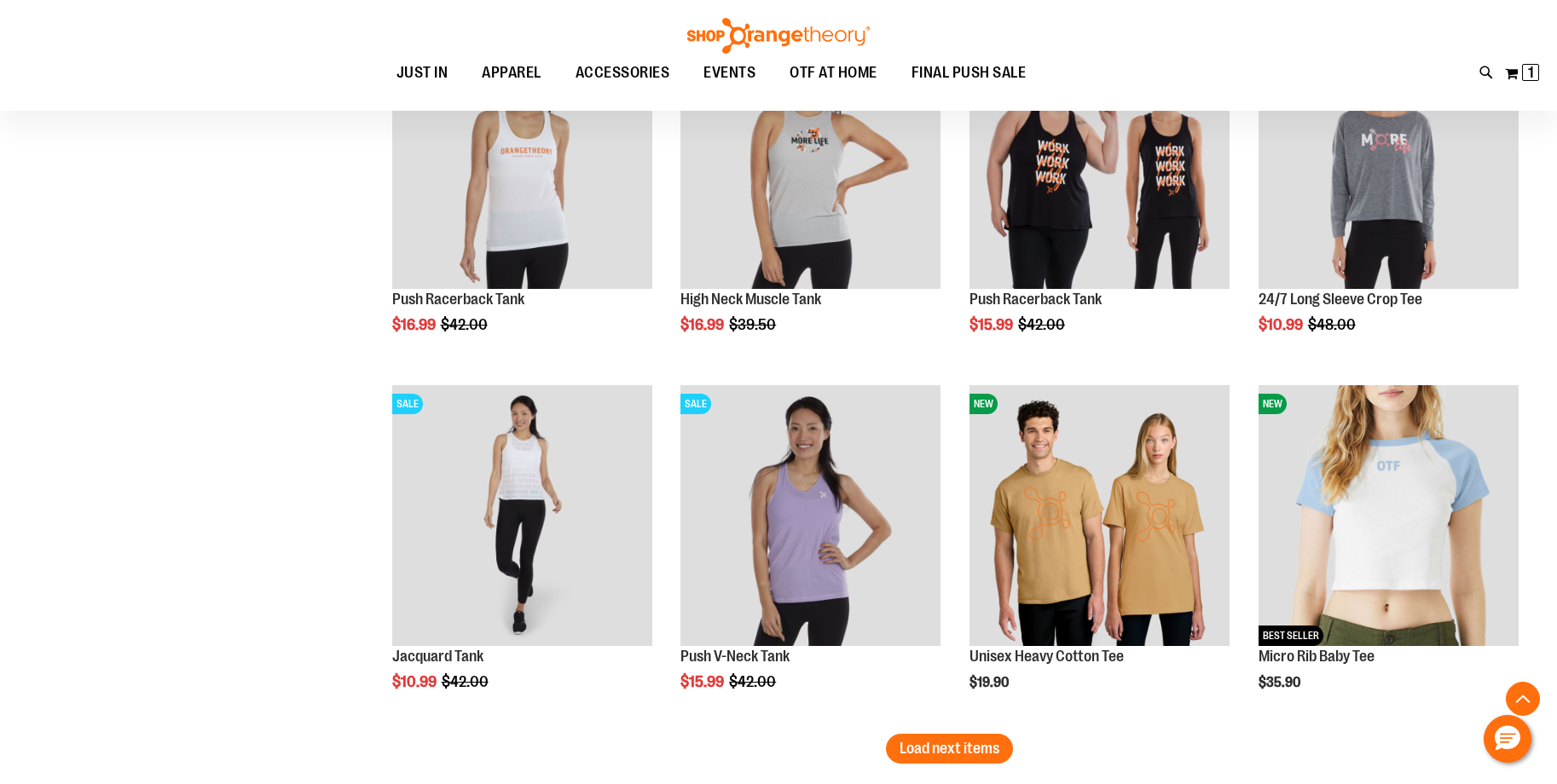
scroll to position [2820, 0]
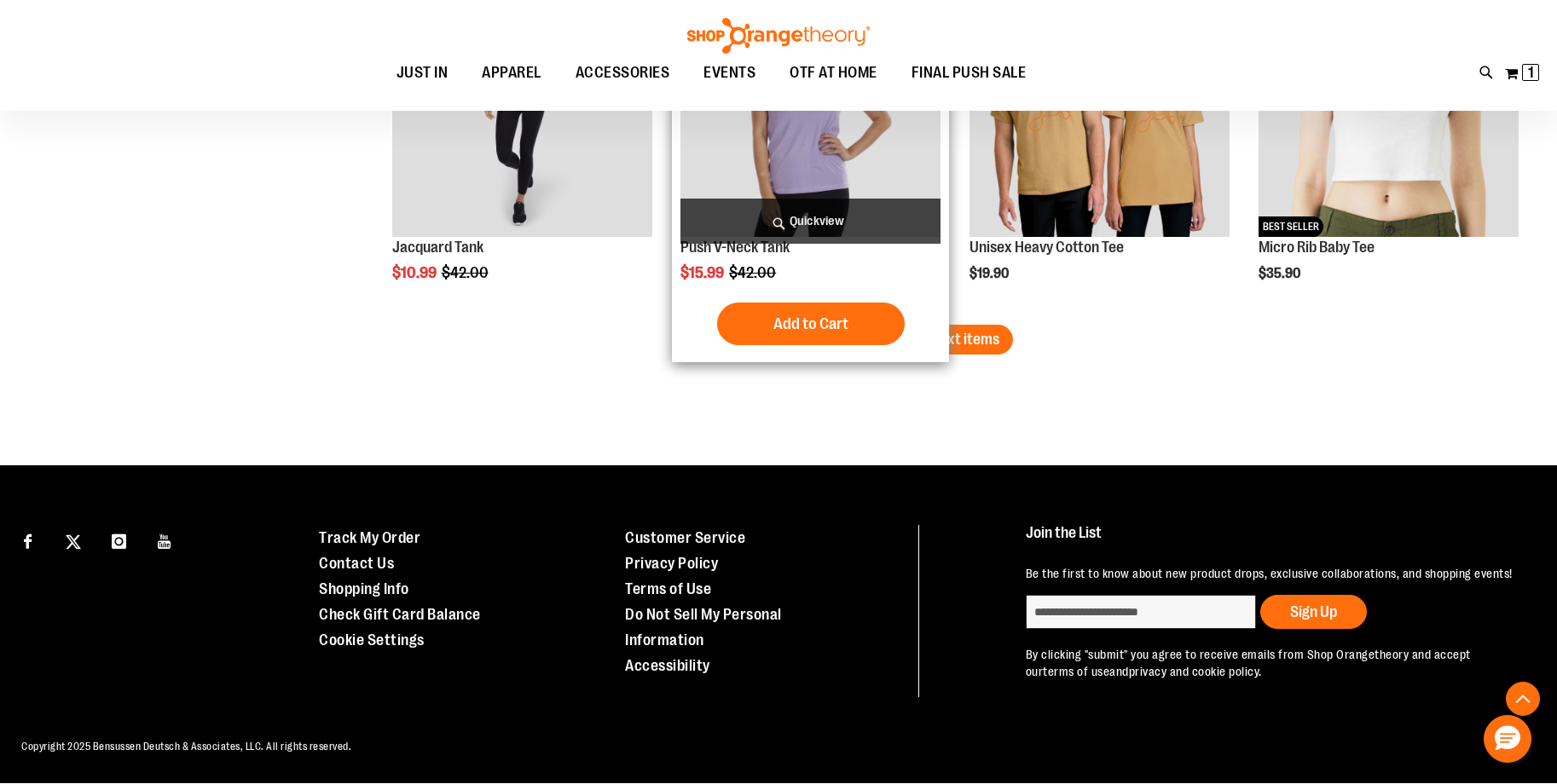
click at [916, 343] on span "Load next items" at bounding box center [949, 340] width 100 height 17
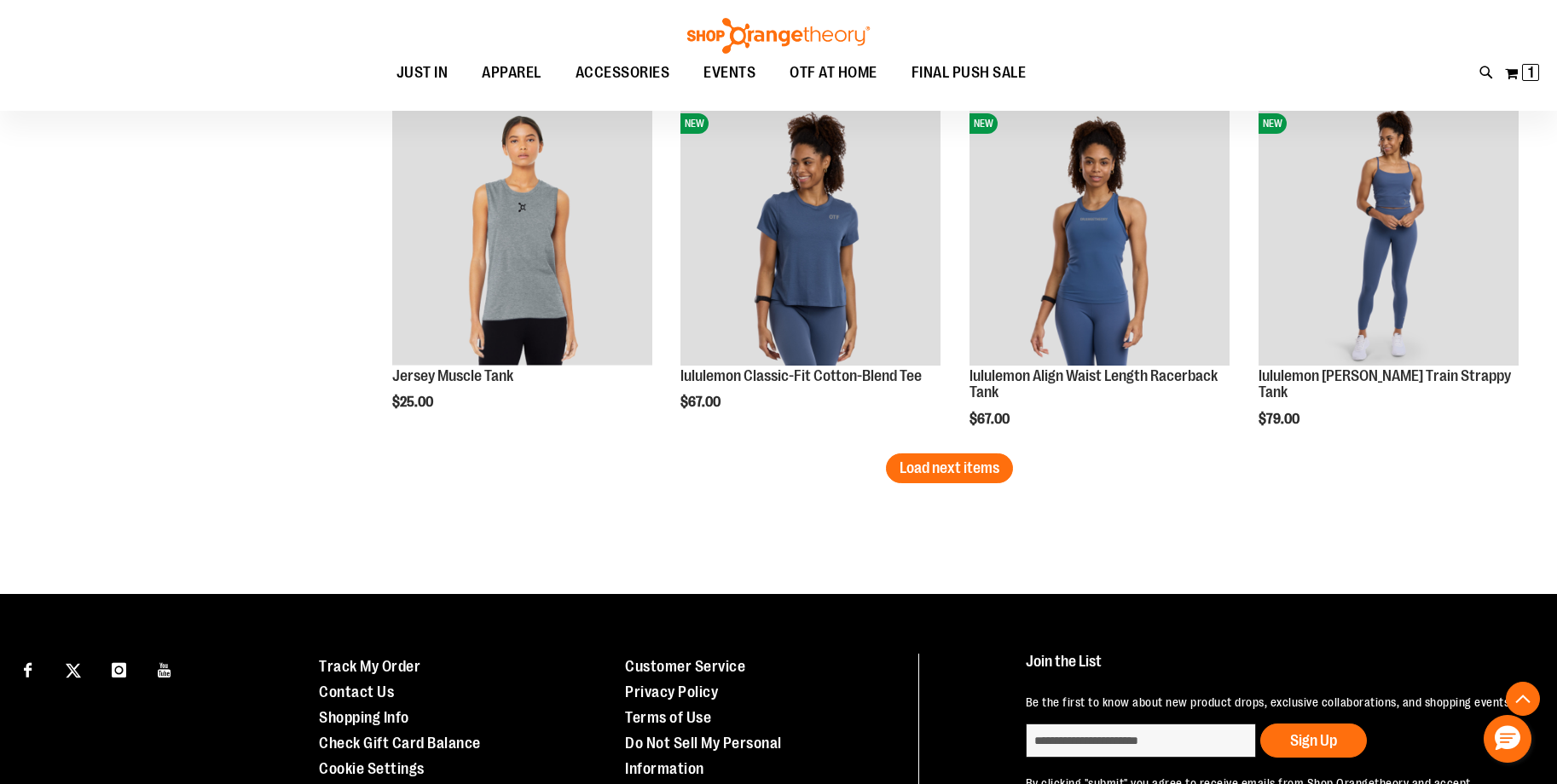
scroll to position [4173, 0]
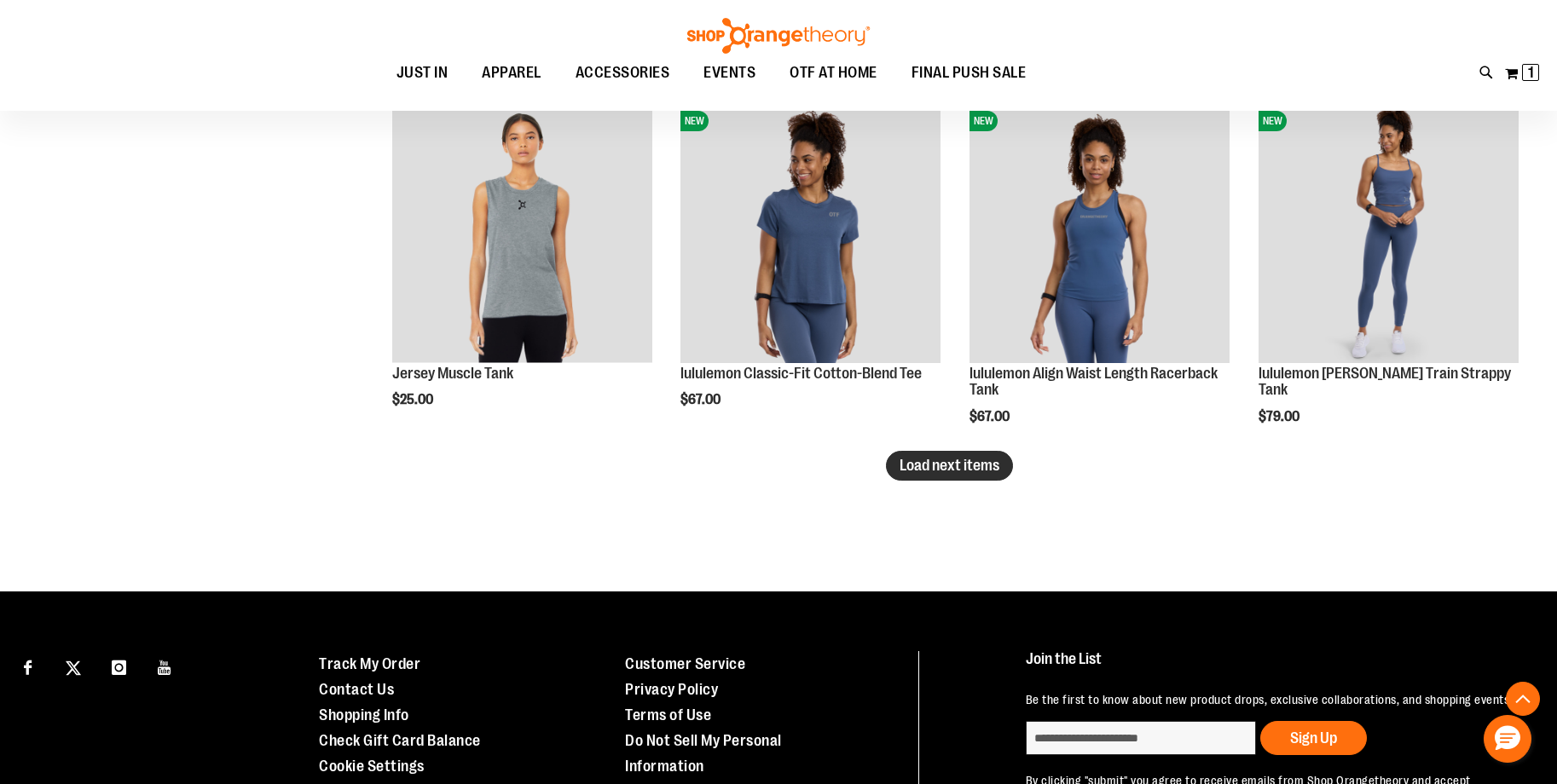
click at [976, 468] on span "Load next items" at bounding box center [949, 465] width 100 height 17
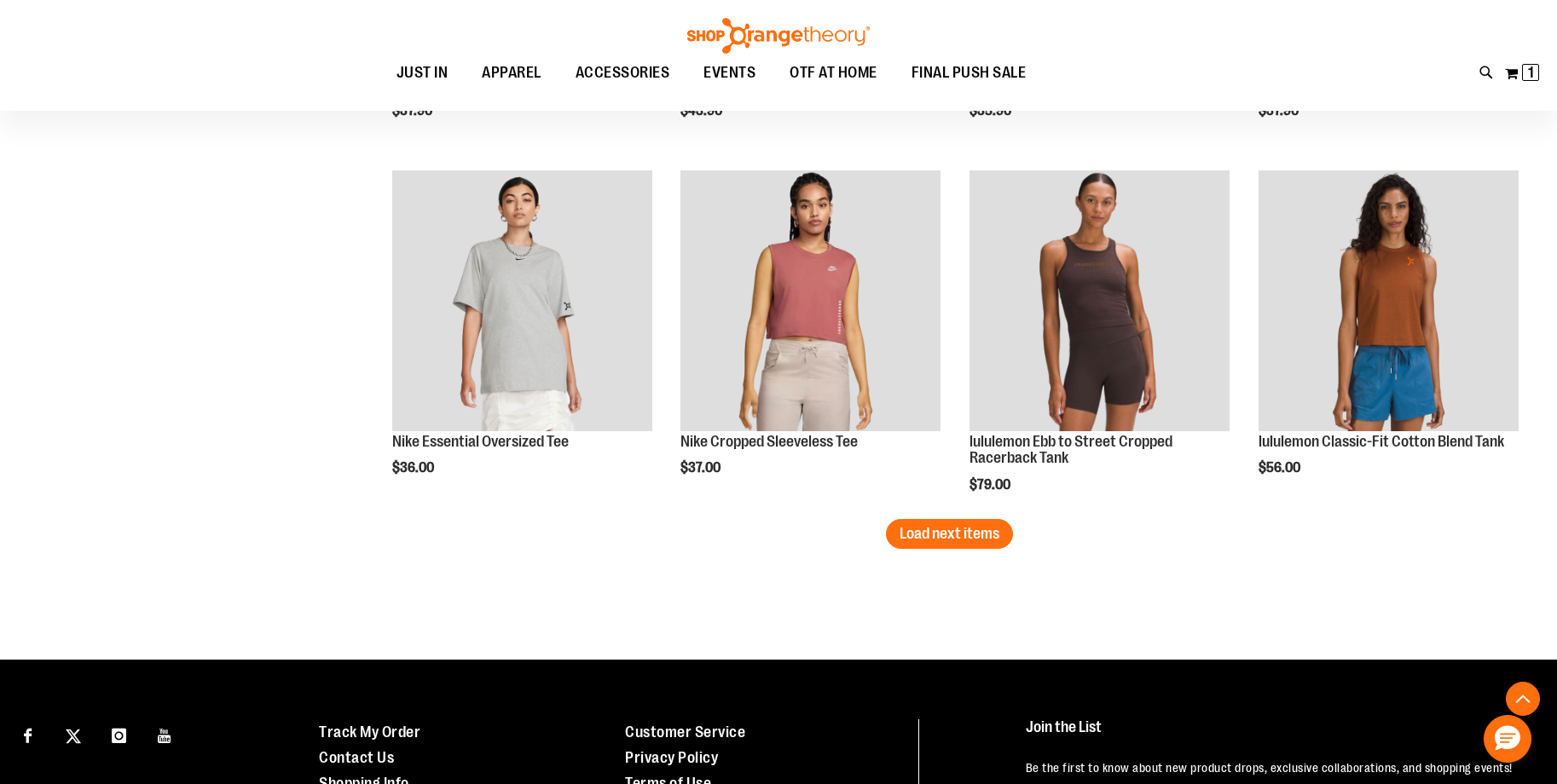
scroll to position [5180, 0]
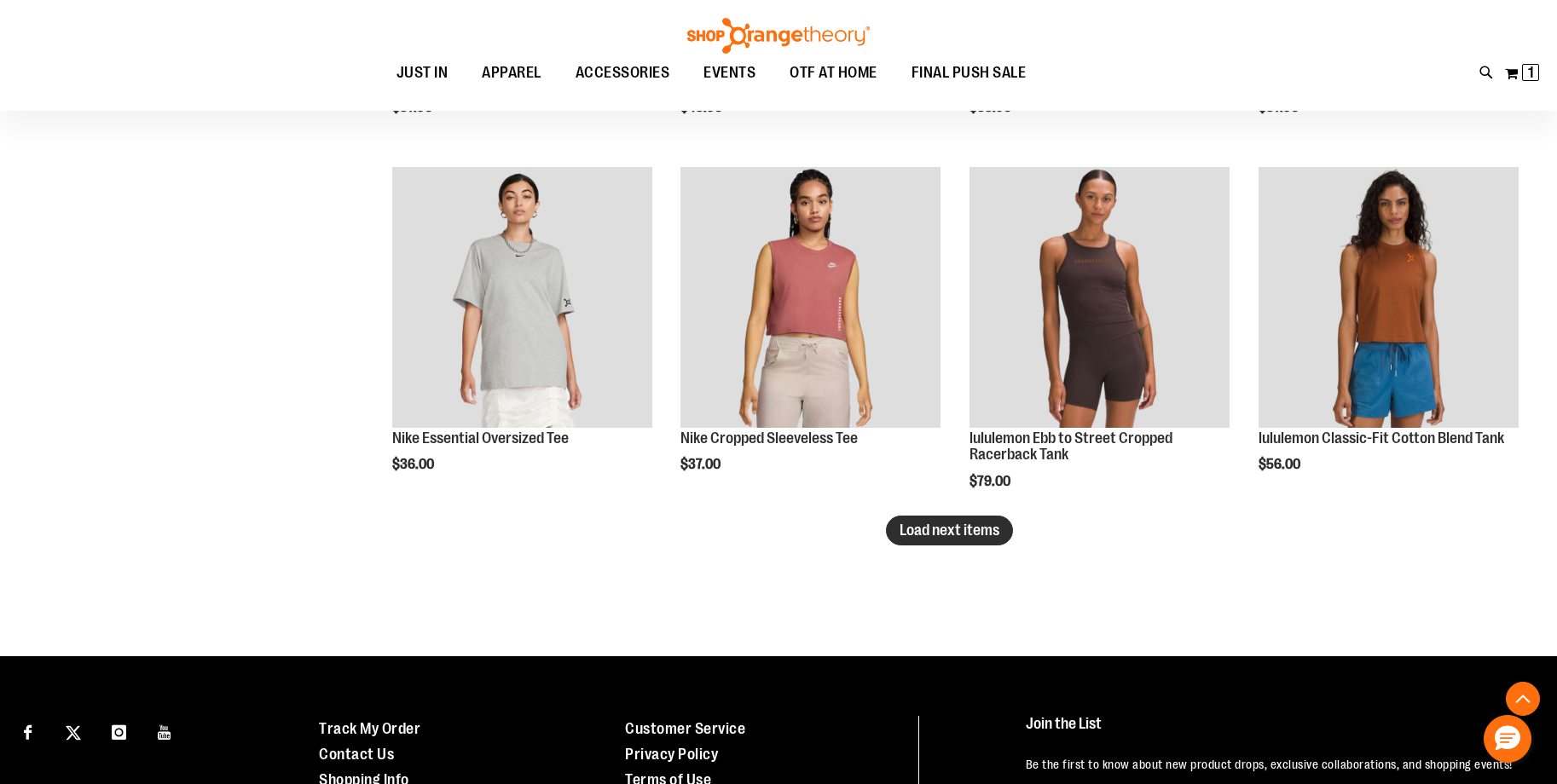
click at [995, 528] on span "Load next items" at bounding box center [949, 530] width 100 height 17
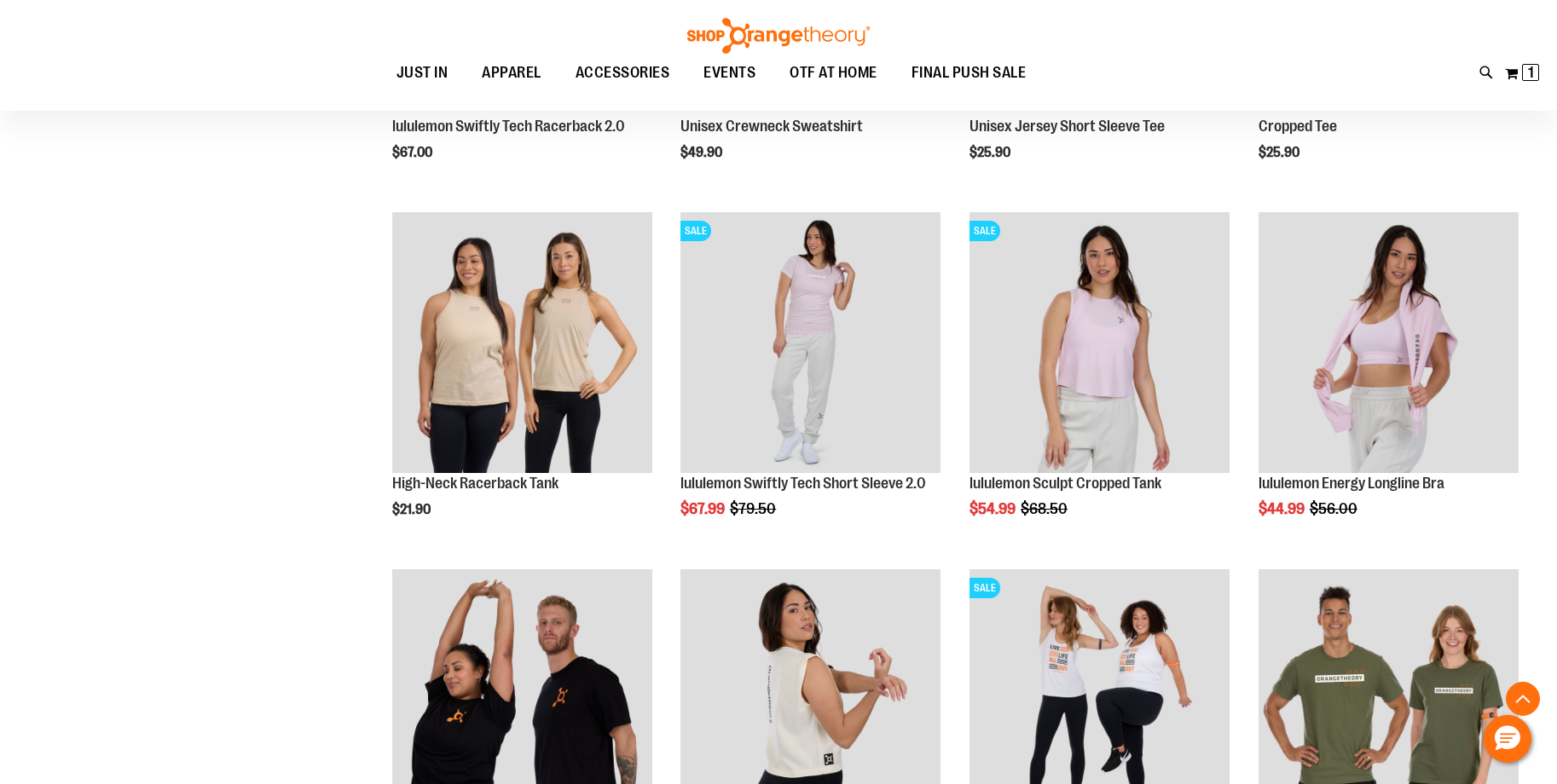
scroll to position [5853, 0]
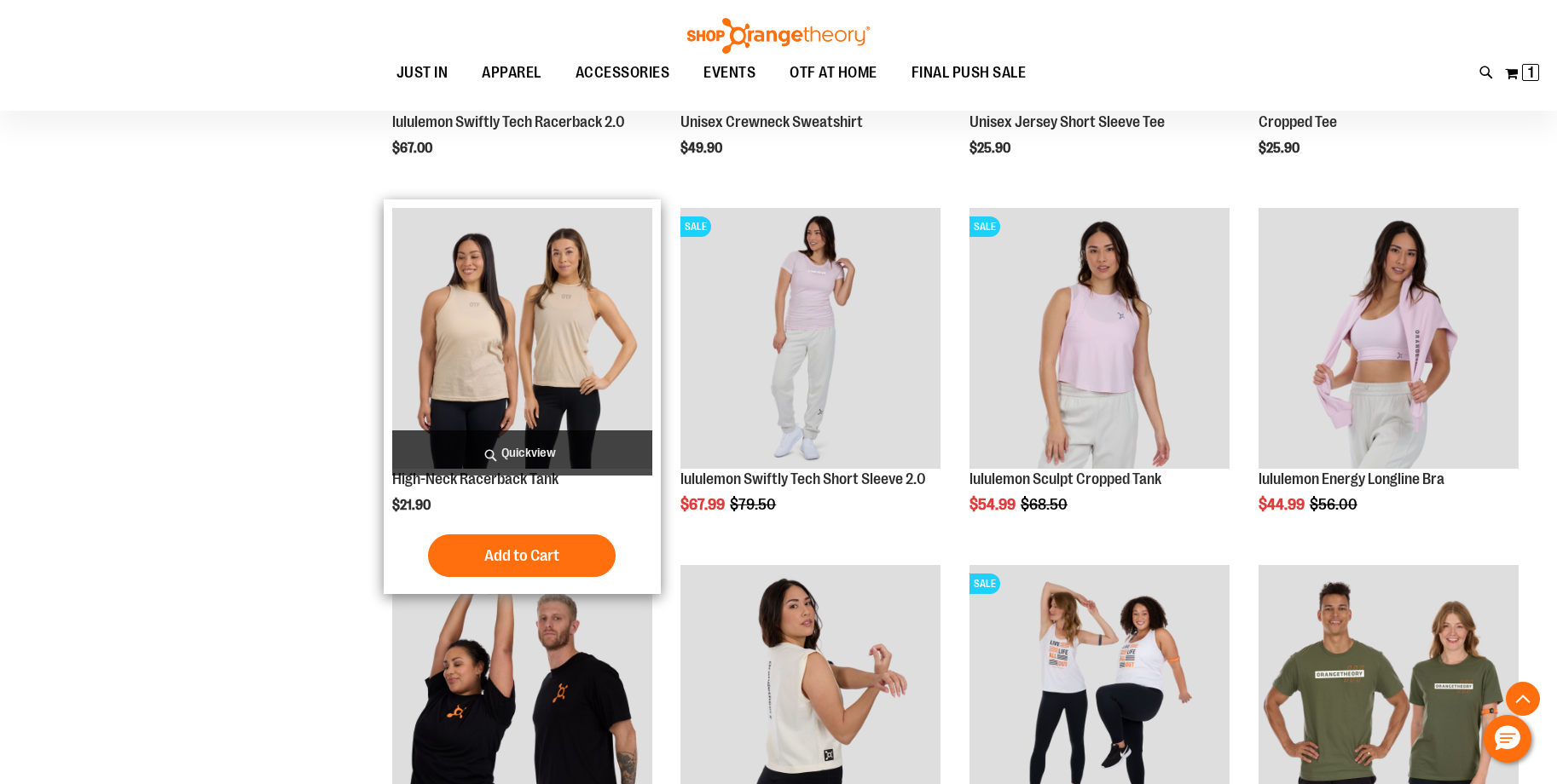
click at [522, 453] on span "Quickview" at bounding box center [522, 452] width 260 height 45
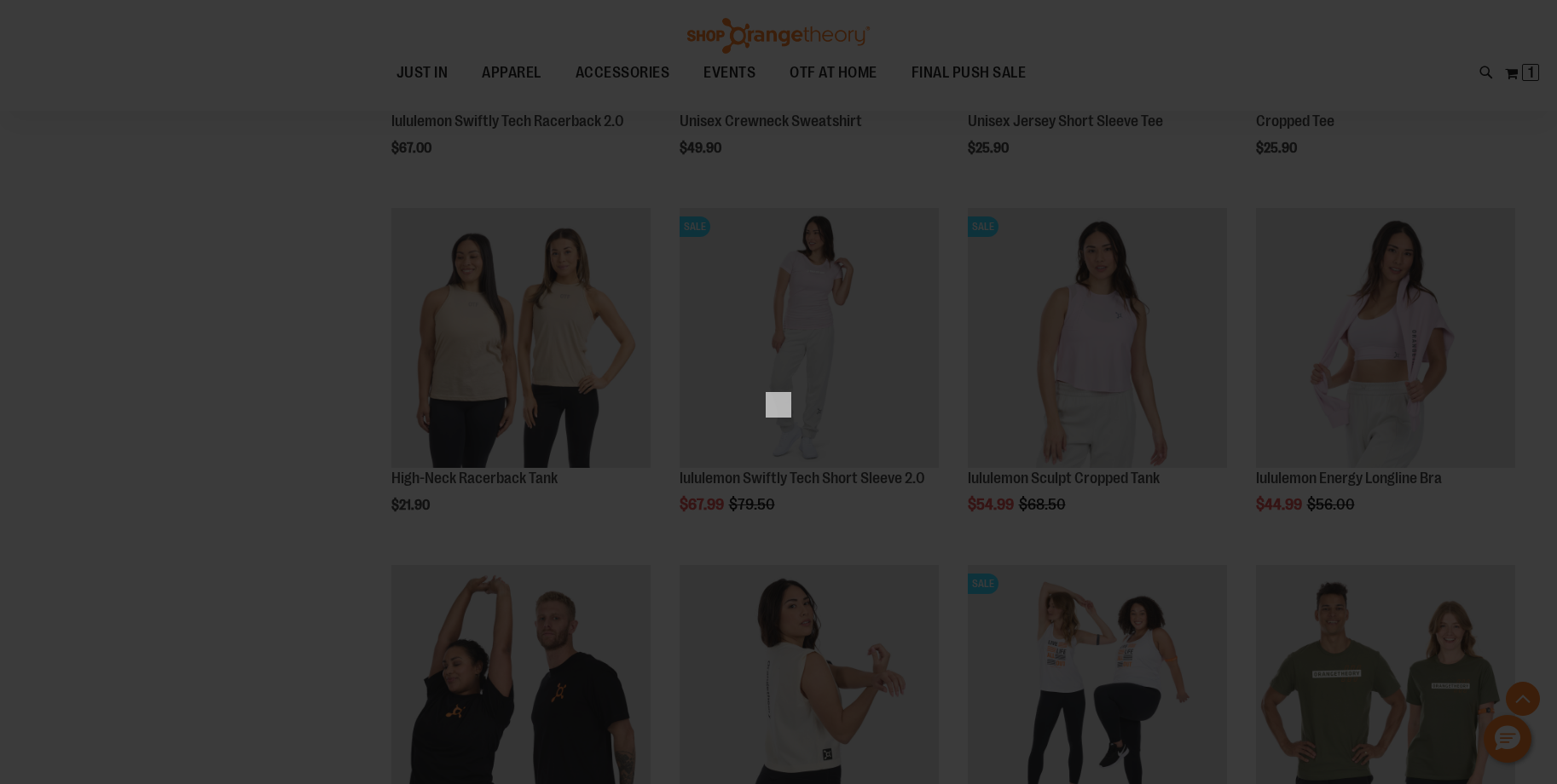
scroll to position [0, 0]
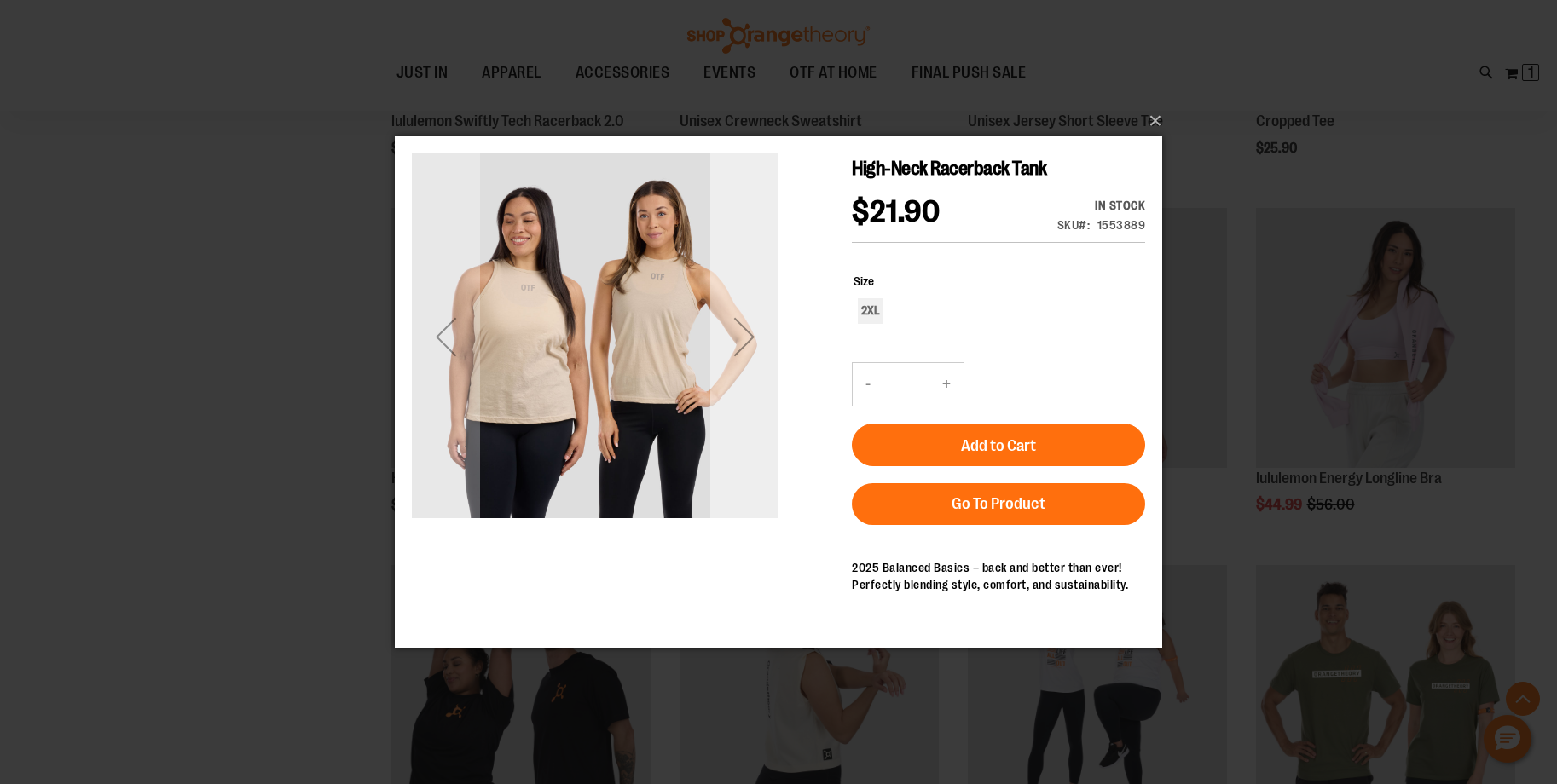
click at [749, 332] on div "Next" at bounding box center [744, 337] width 69 height 69
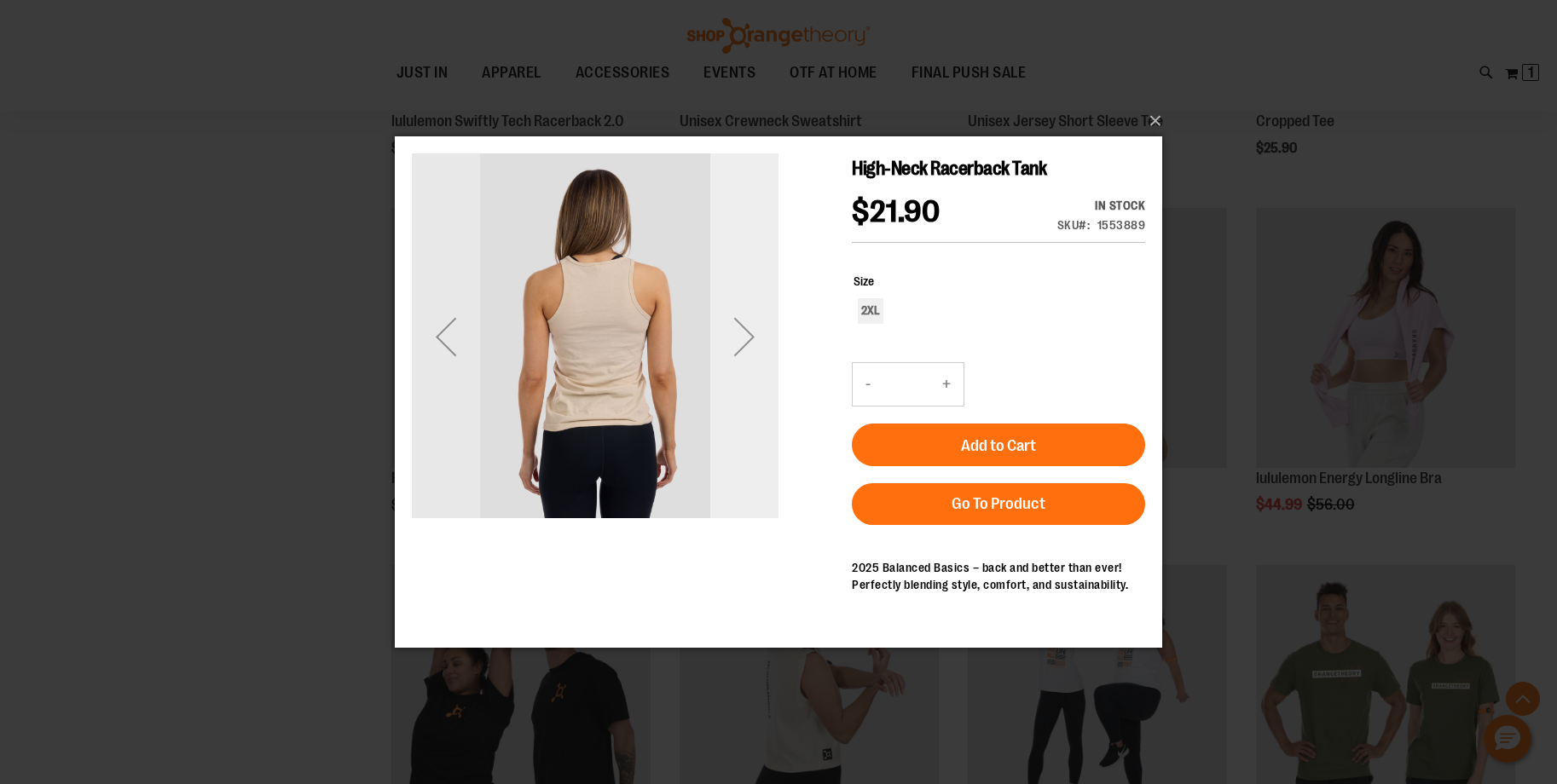
click at [749, 332] on div "Next" at bounding box center [744, 337] width 69 height 69
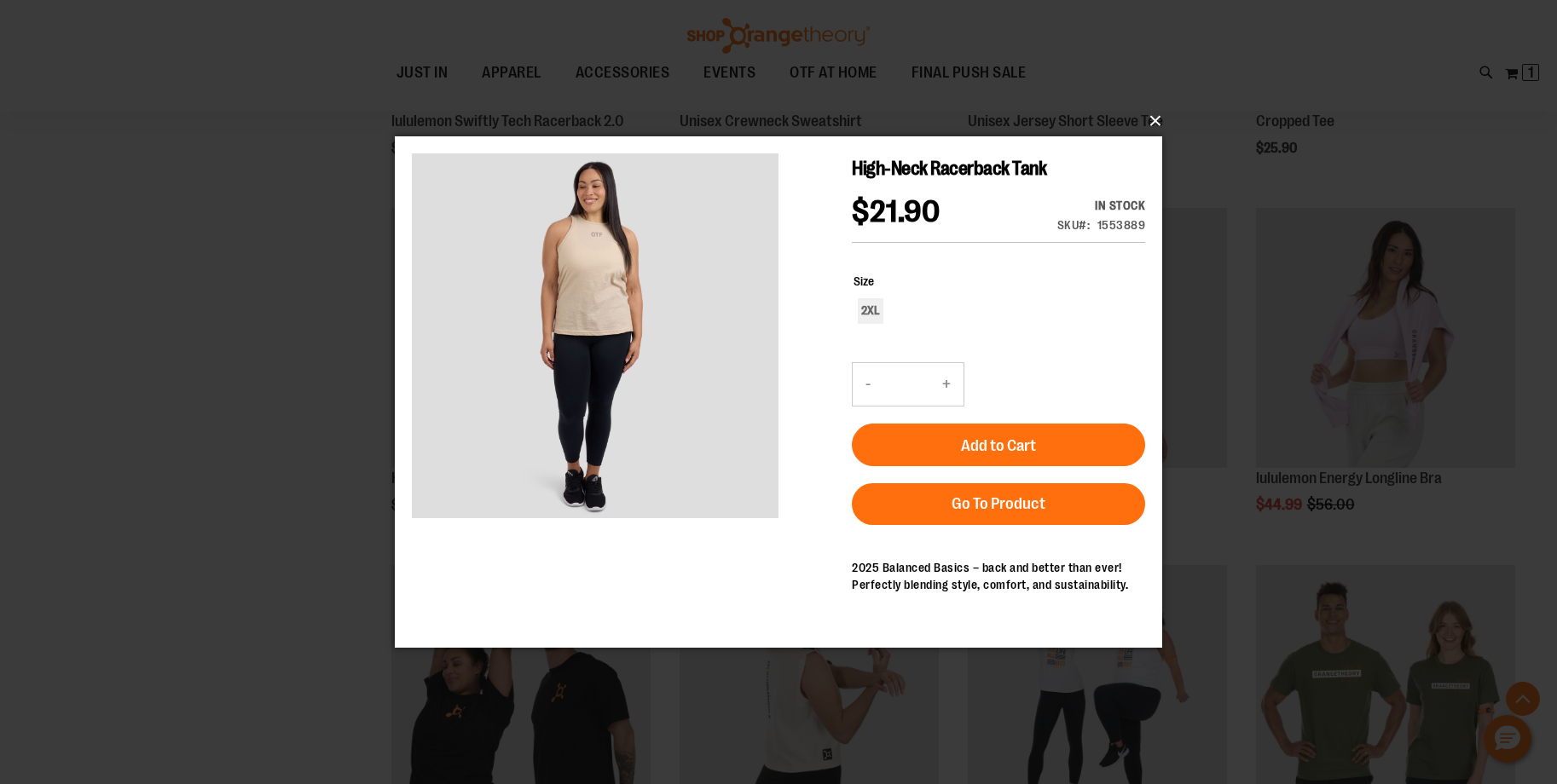
click at [1157, 123] on button "×" at bounding box center [783, 121] width 767 height 37
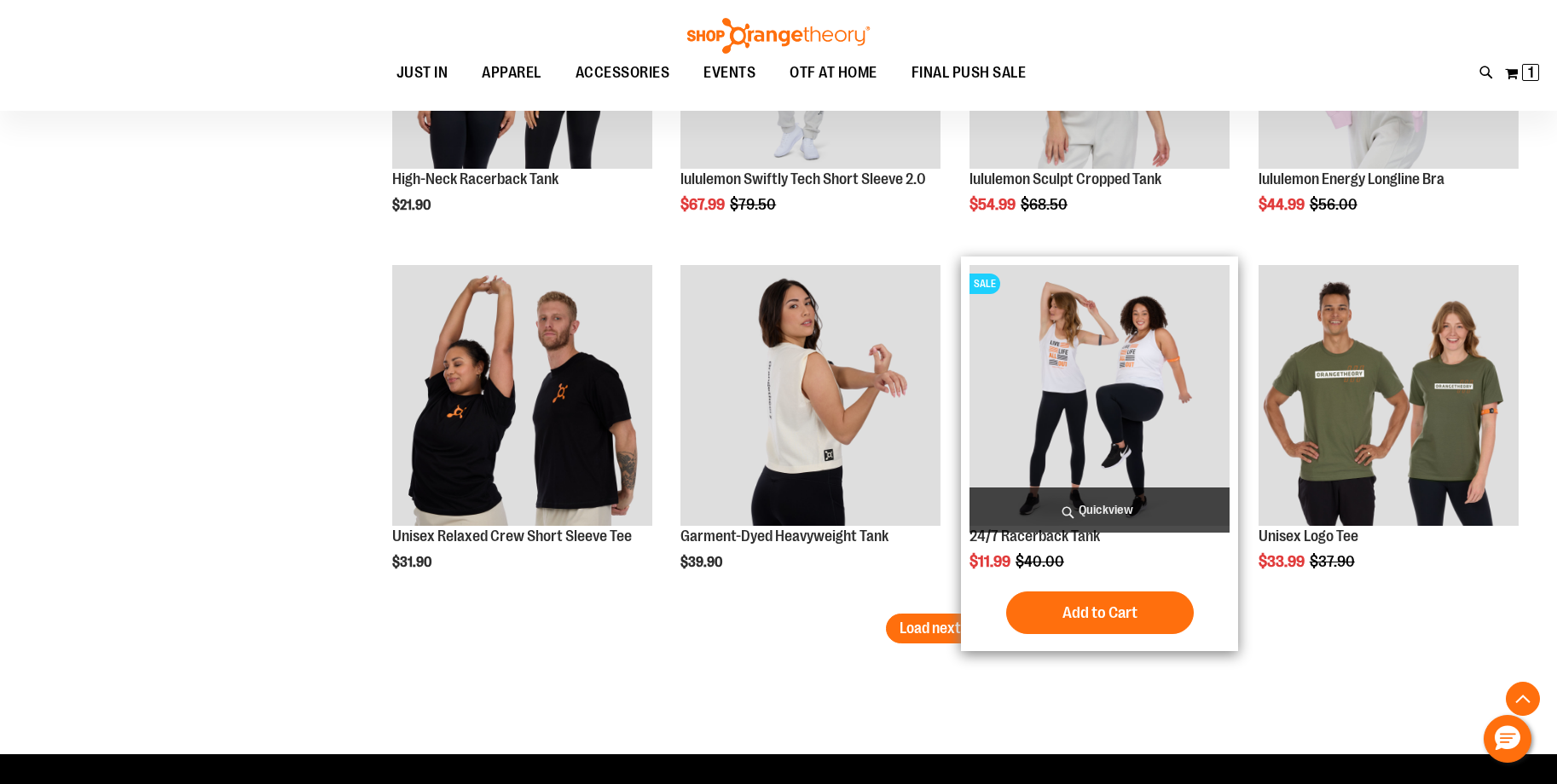
scroll to position [6149, 0]
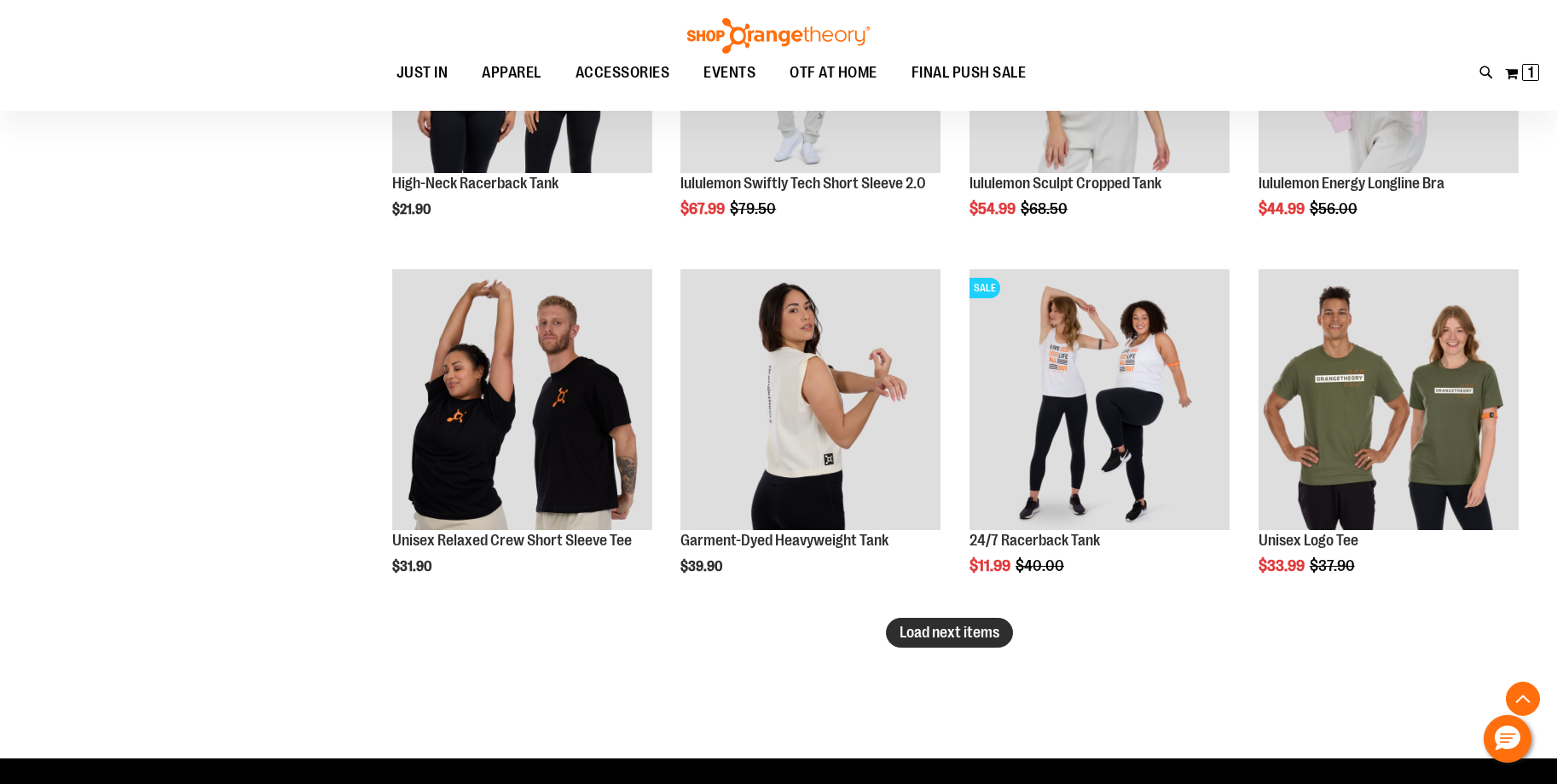
click at [973, 634] on span "Load next items" at bounding box center [949, 633] width 100 height 17
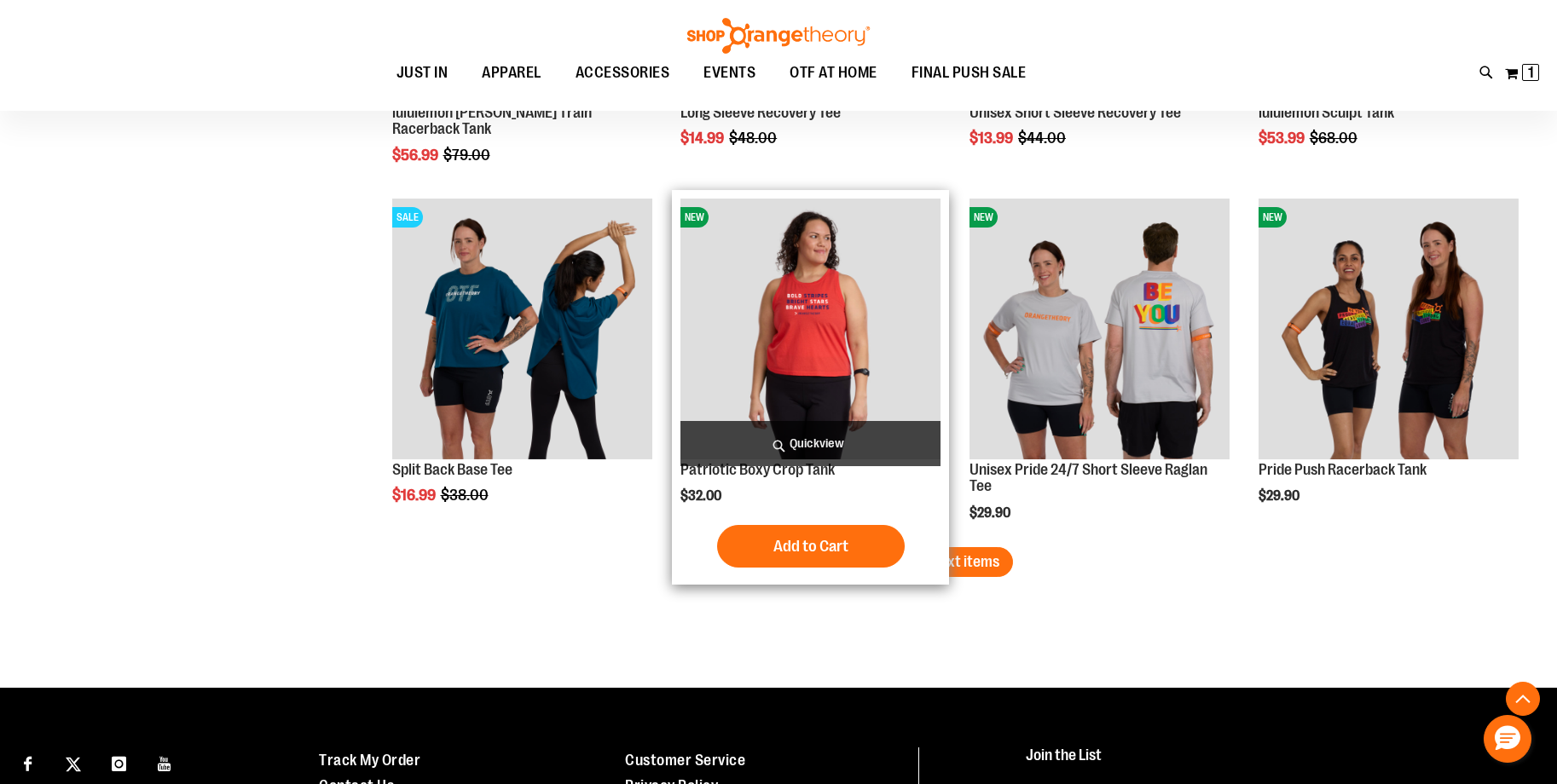
scroll to position [7364, 0]
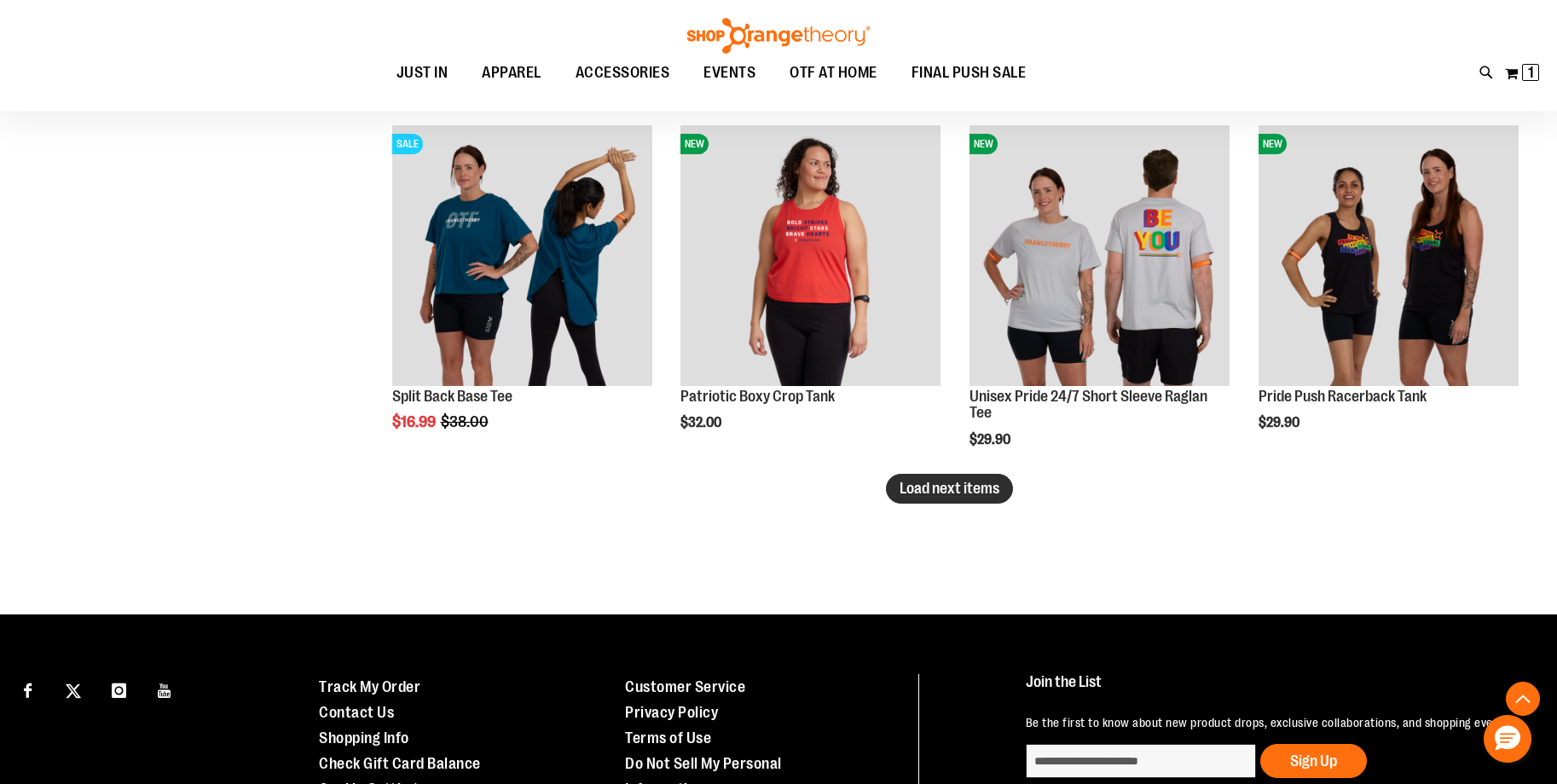
click at [968, 491] on span "Load next items" at bounding box center [949, 488] width 100 height 17
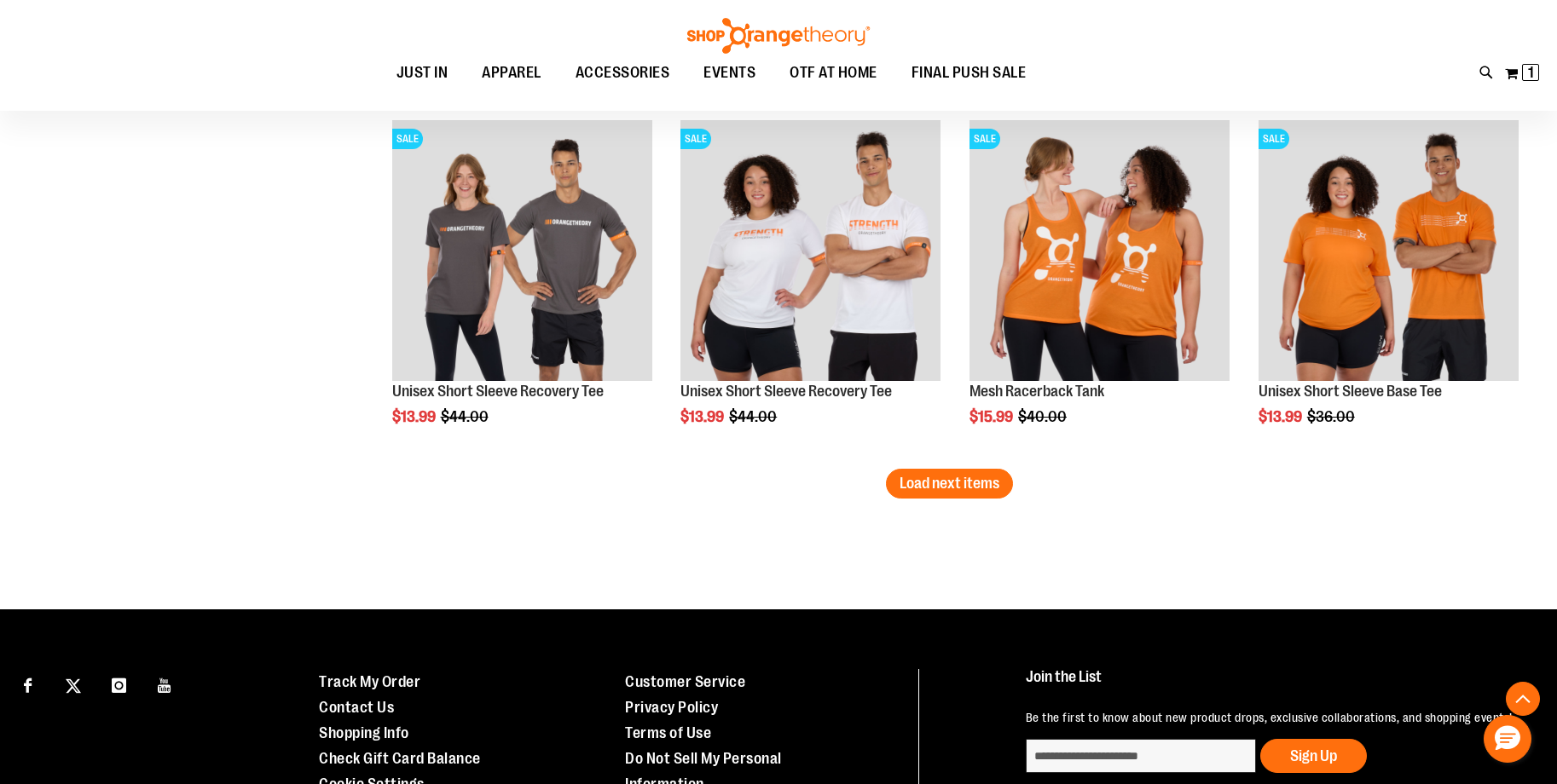
scroll to position [8450, 0]
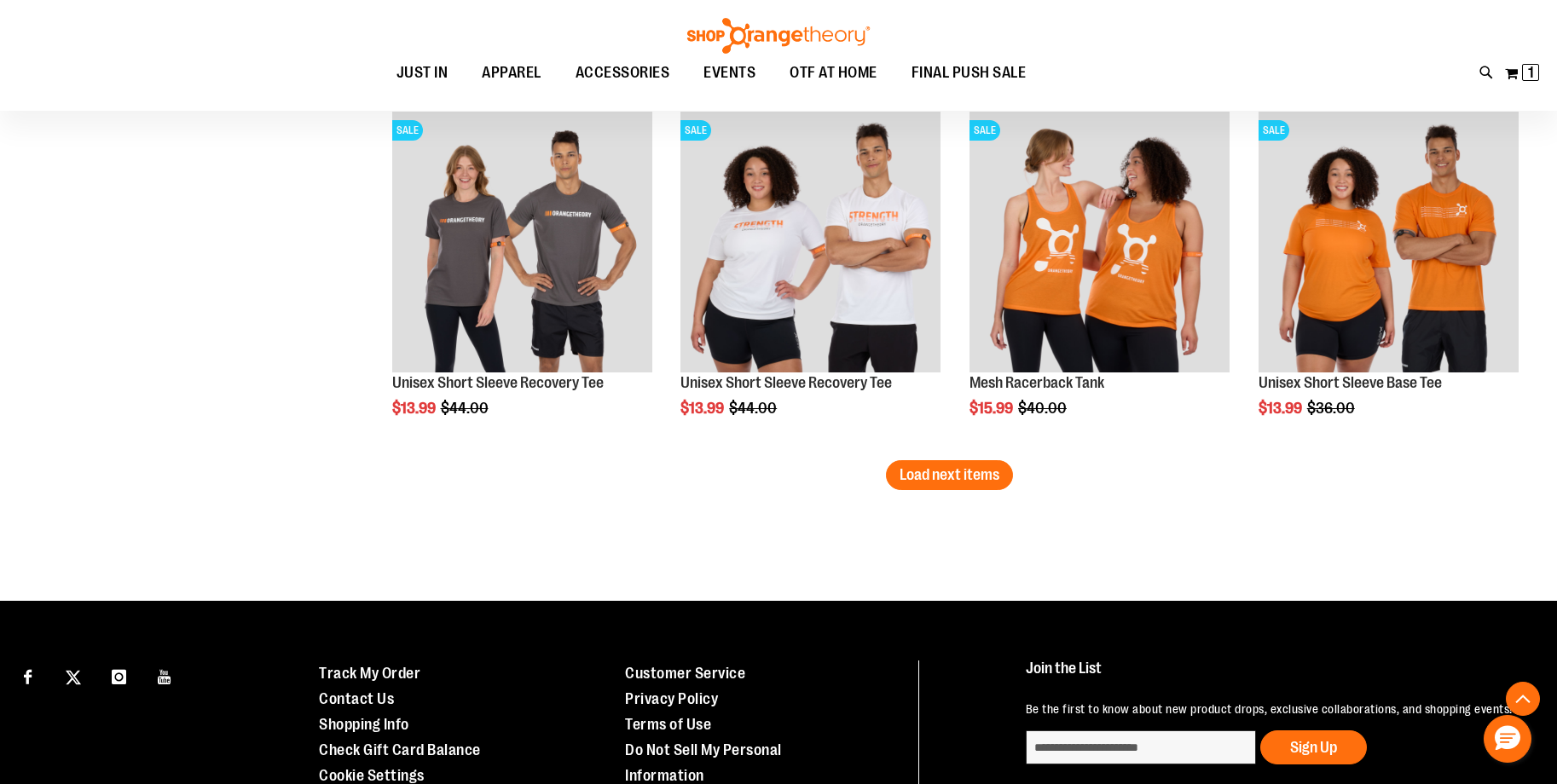
click at [958, 481] on span "Load next items" at bounding box center [949, 475] width 100 height 17
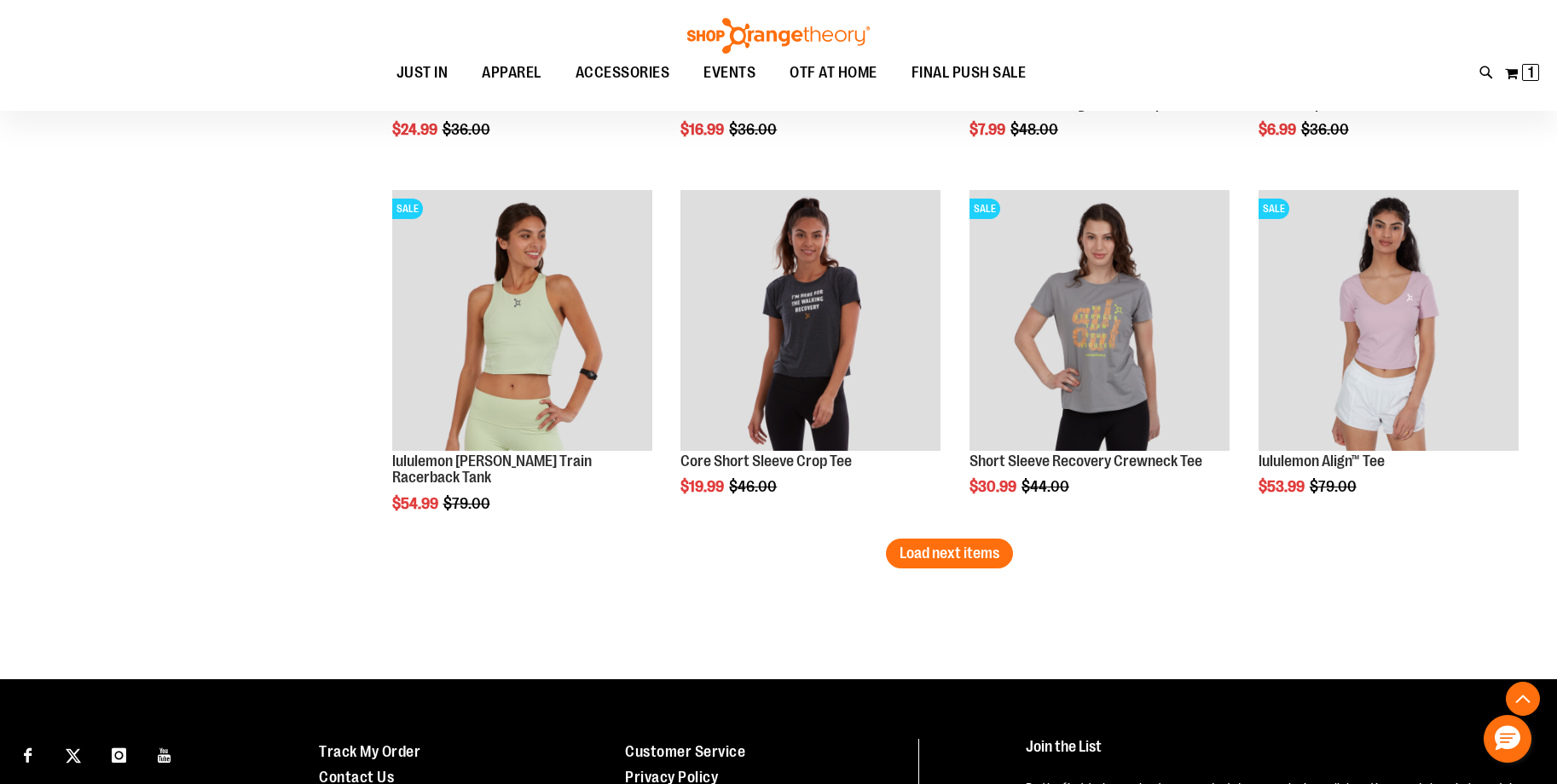
scroll to position [9443, 0]
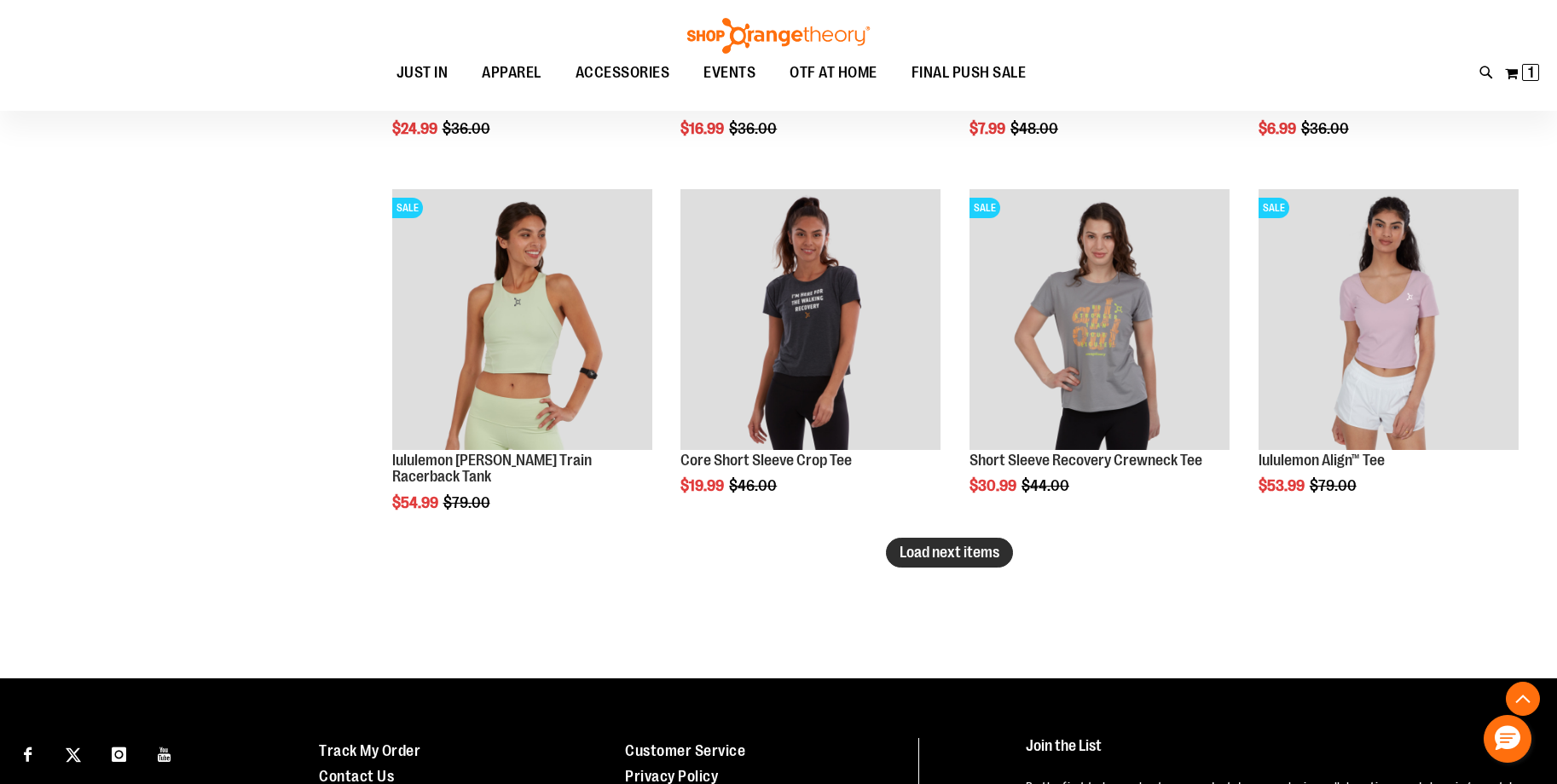
click at [945, 552] on span "Load next items" at bounding box center [949, 553] width 100 height 17
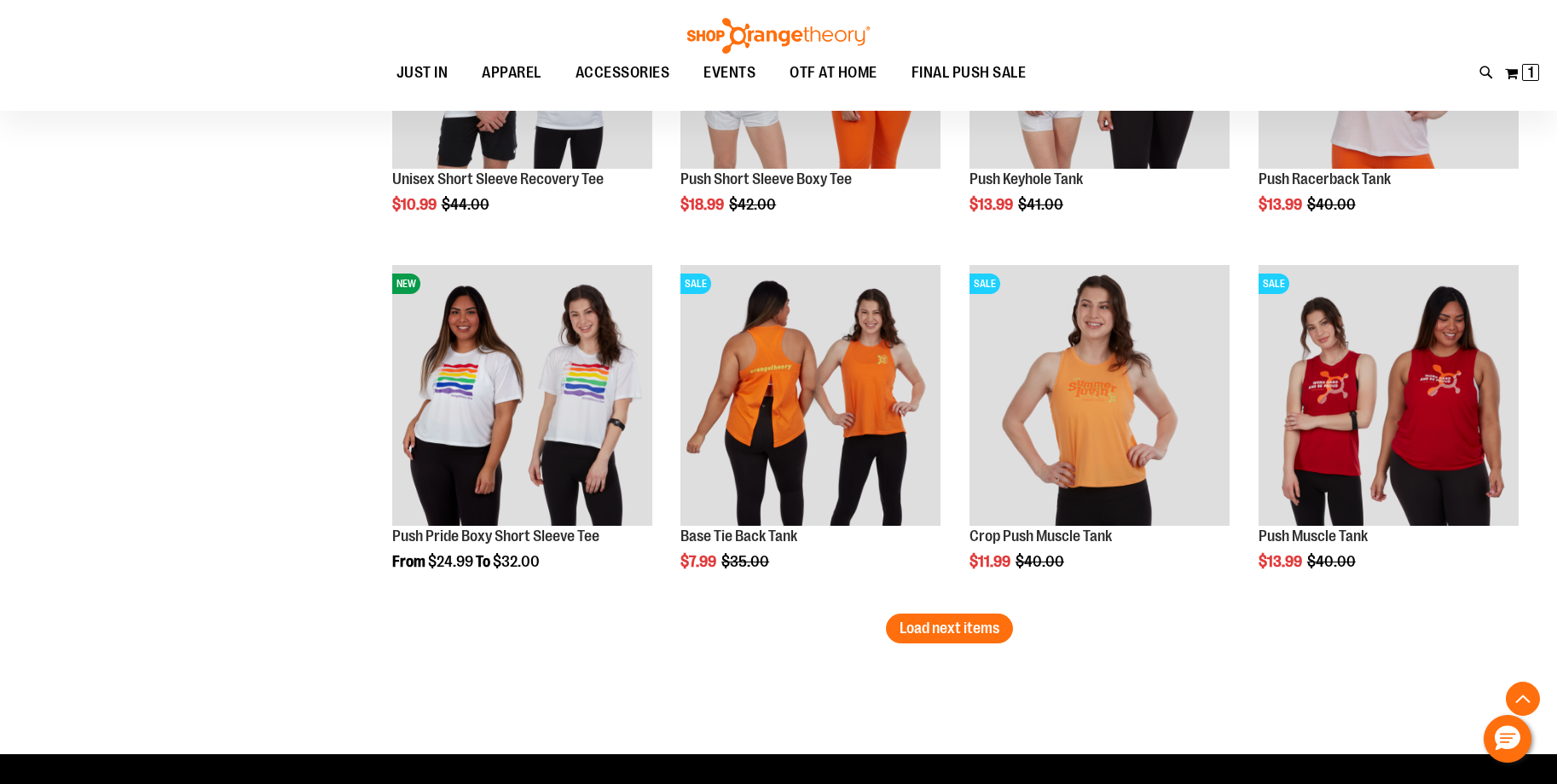
scroll to position [10477, 0]
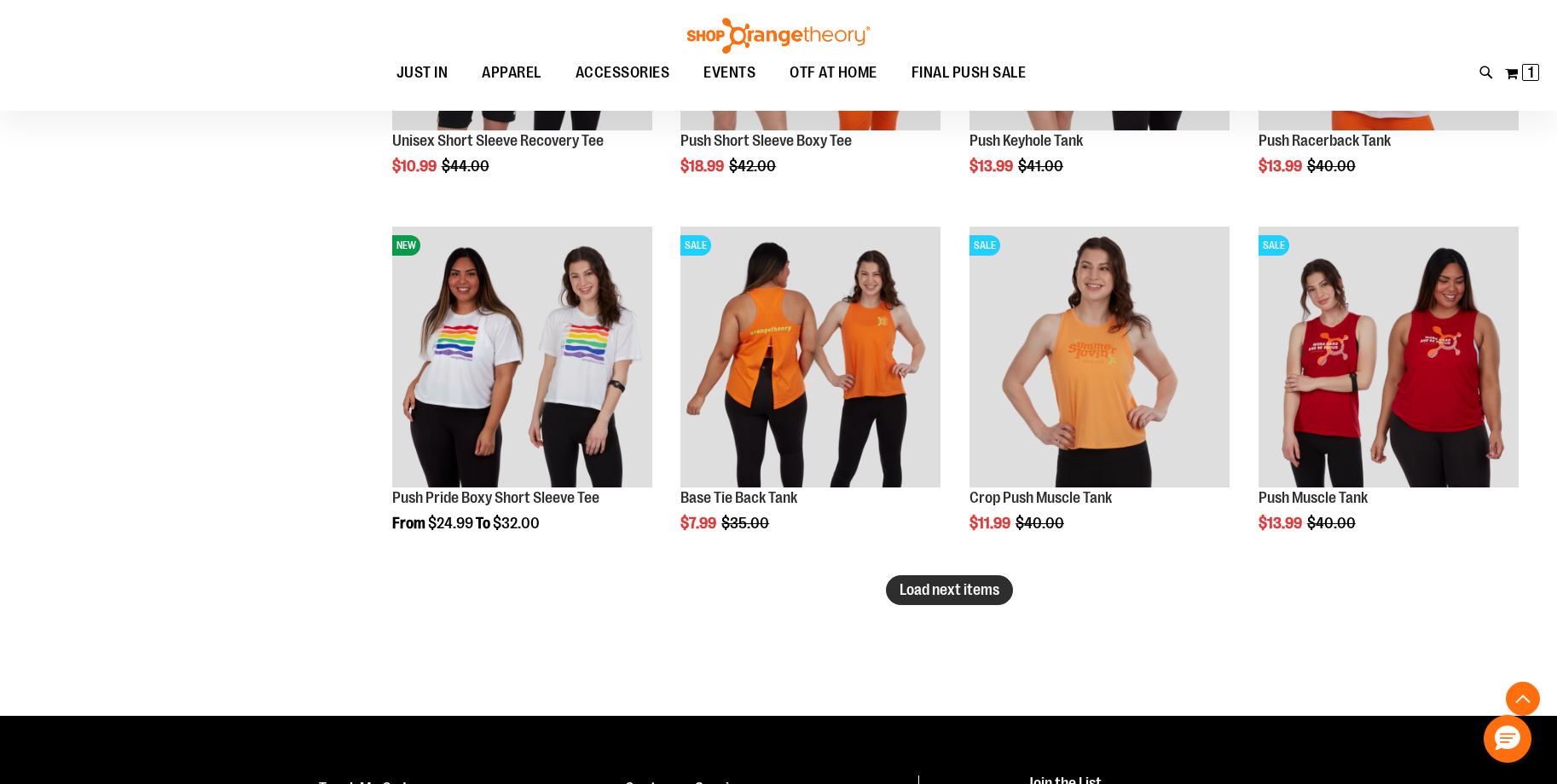
click at [980, 600] on button "Load next items" at bounding box center [949, 590] width 127 height 29
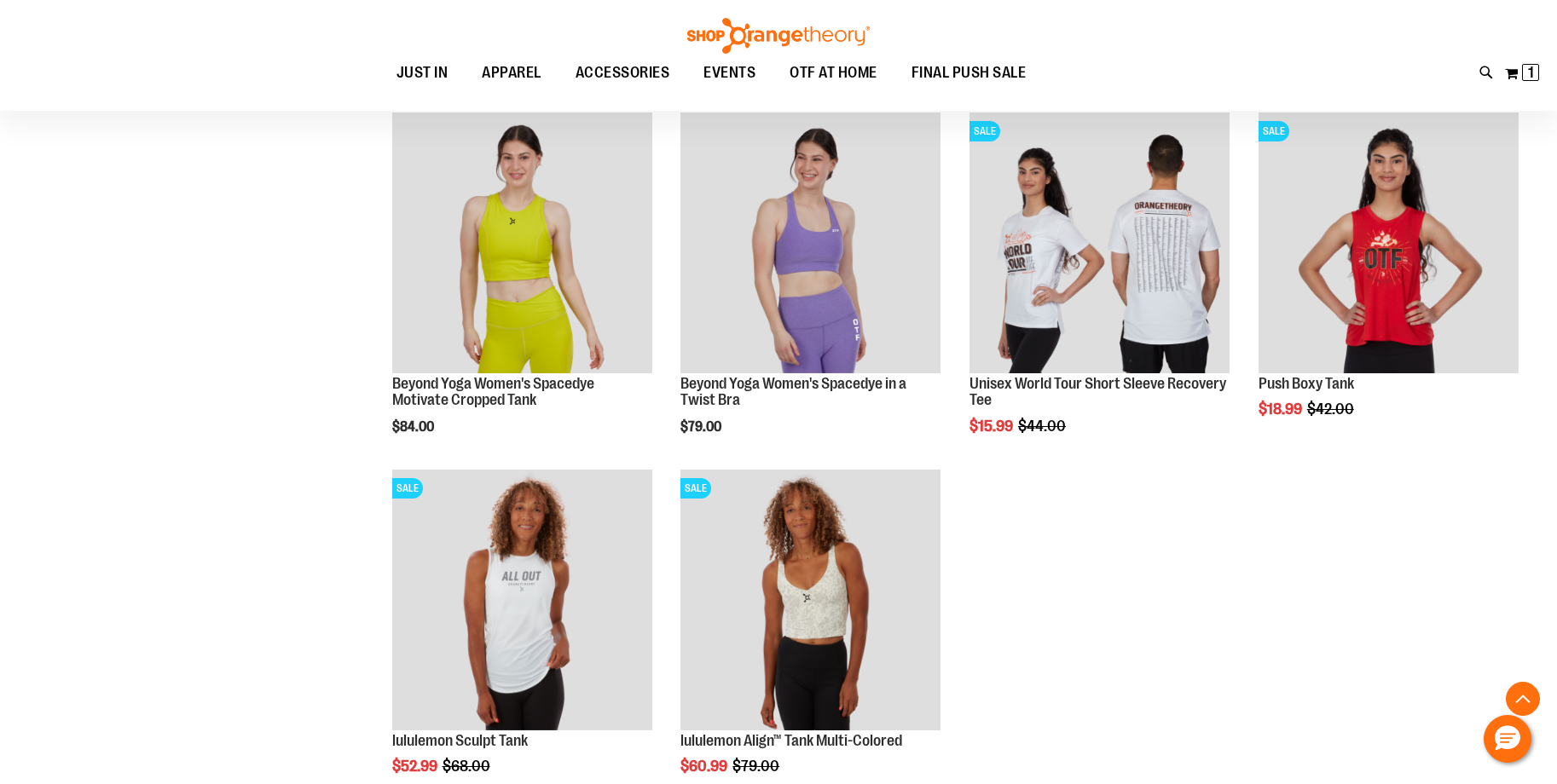
scroll to position [11310, 0]
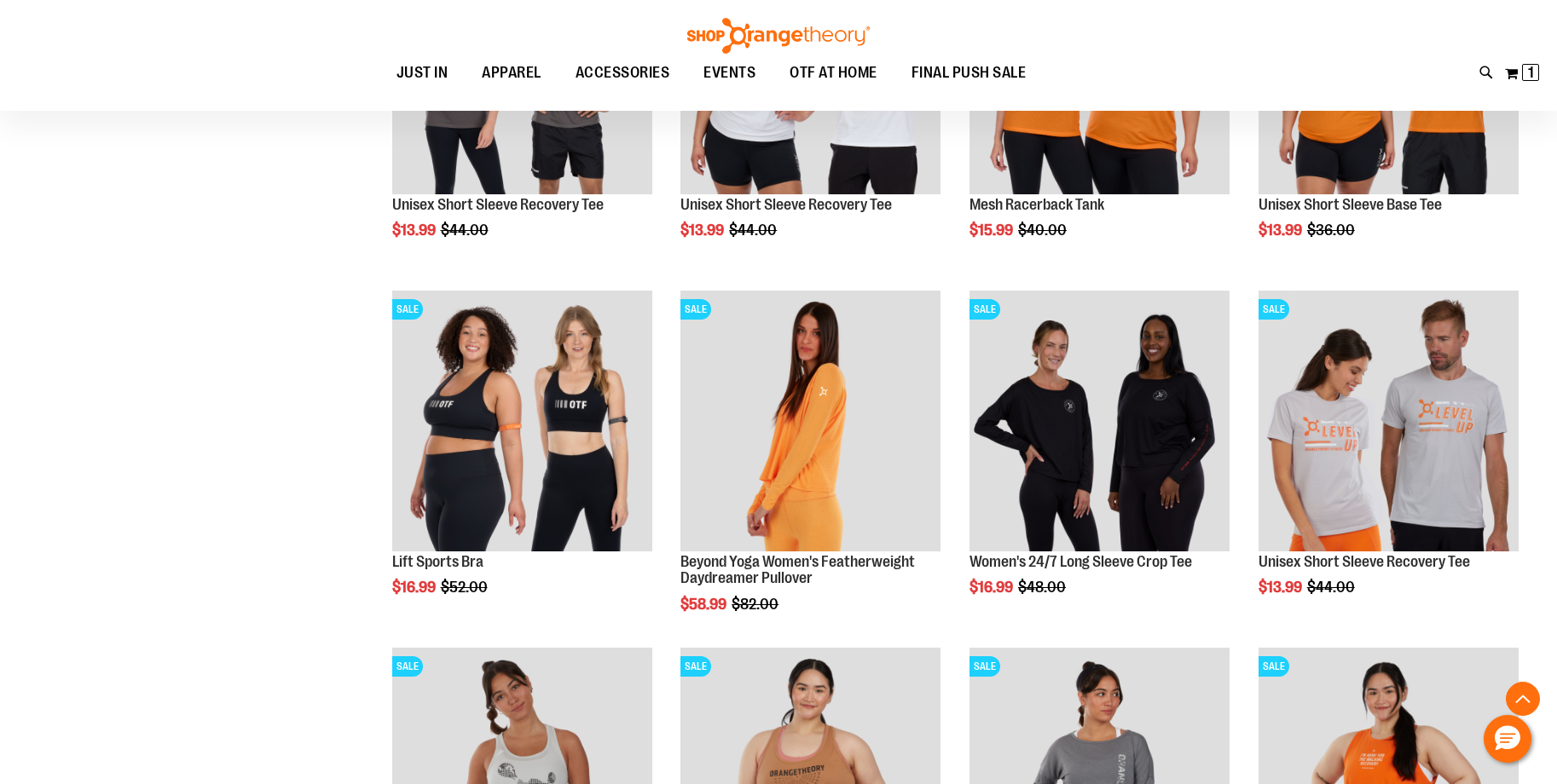
scroll to position [8633, 0]
